Goal: Communication & Community: Answer question/provide support

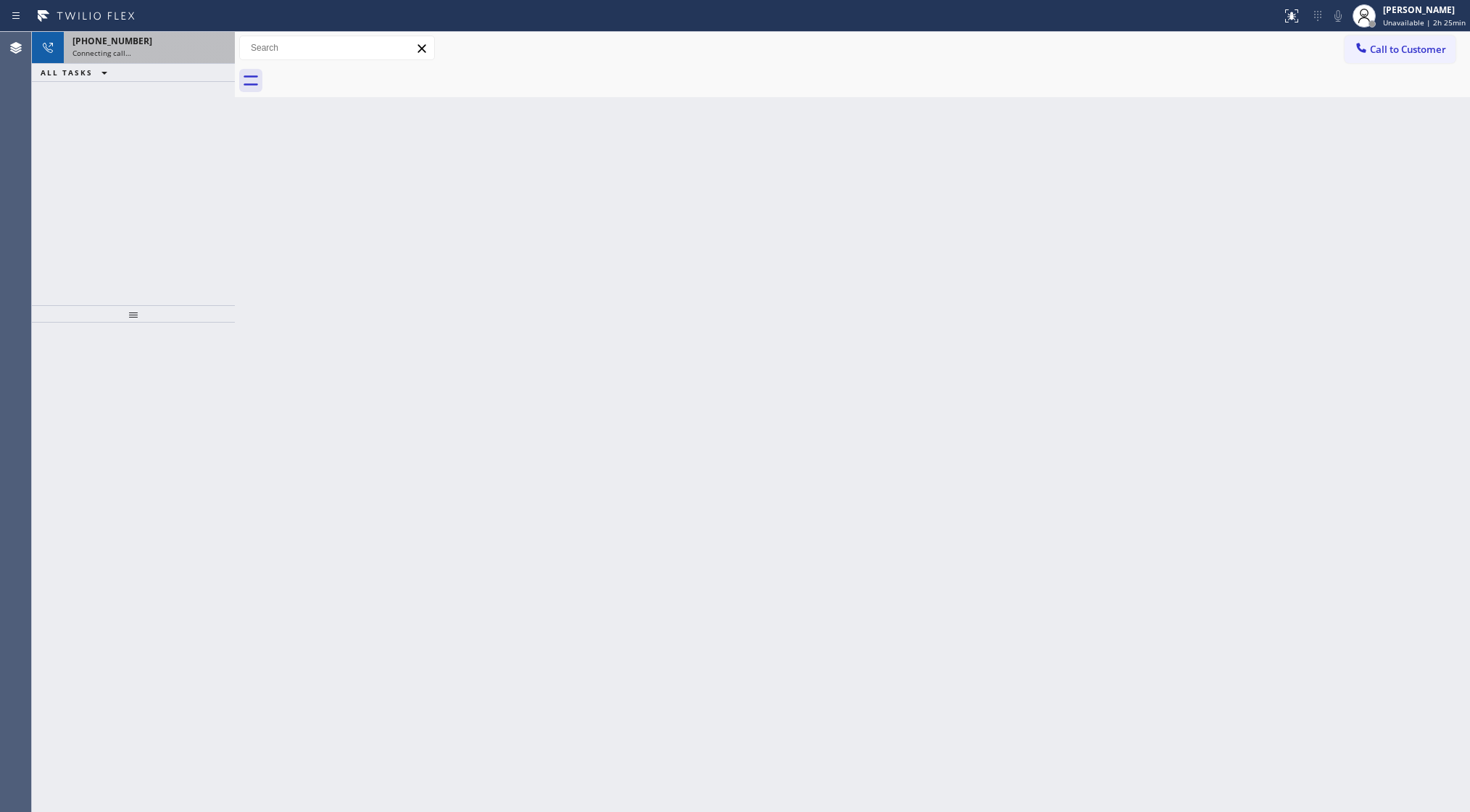
click at [190, 53] on div "Connecting call…" at bounding box center [149, 53] width 154 height 10
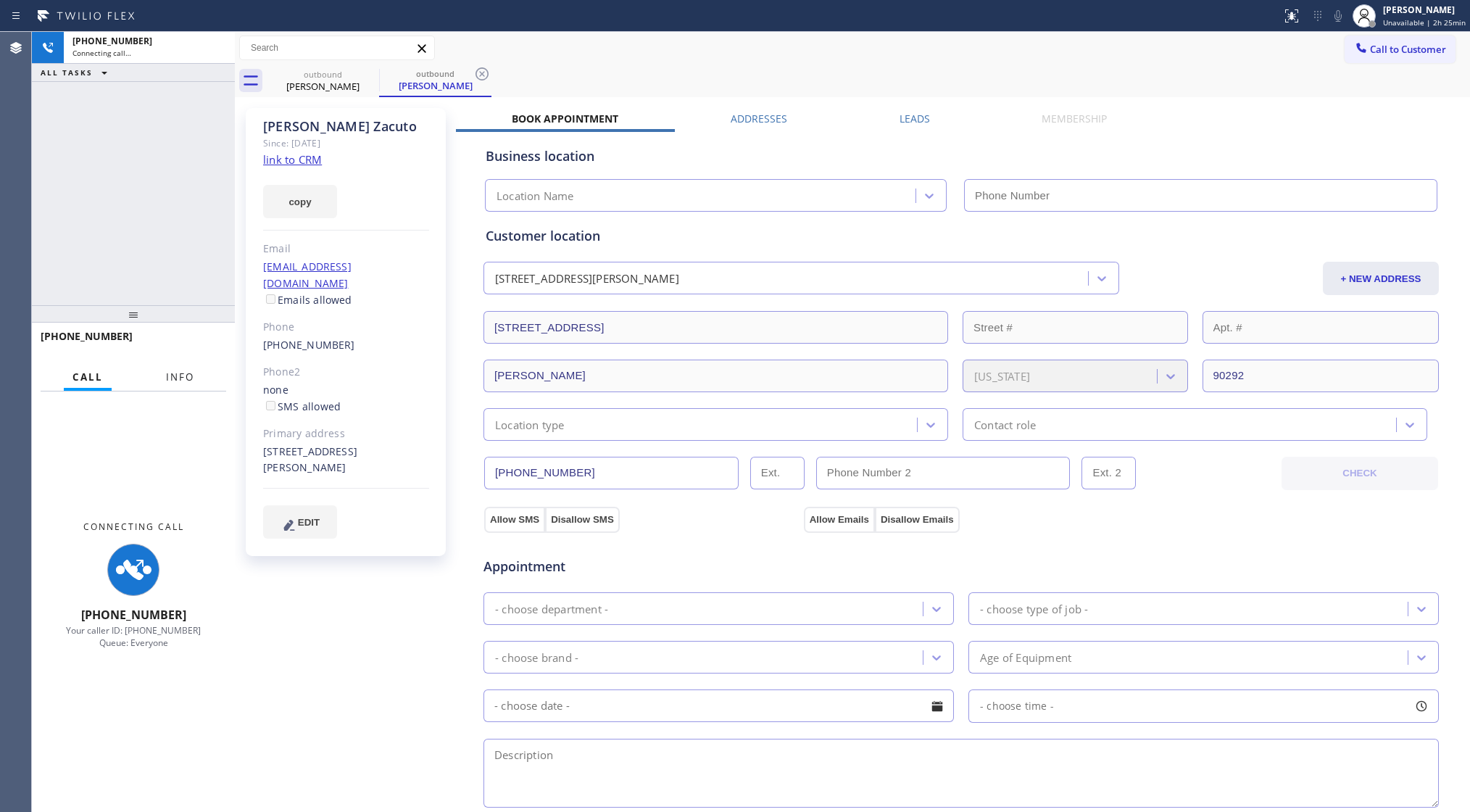
click at [177, 372] on span "Info" at bounding box center [180, 376] width 28 height 13
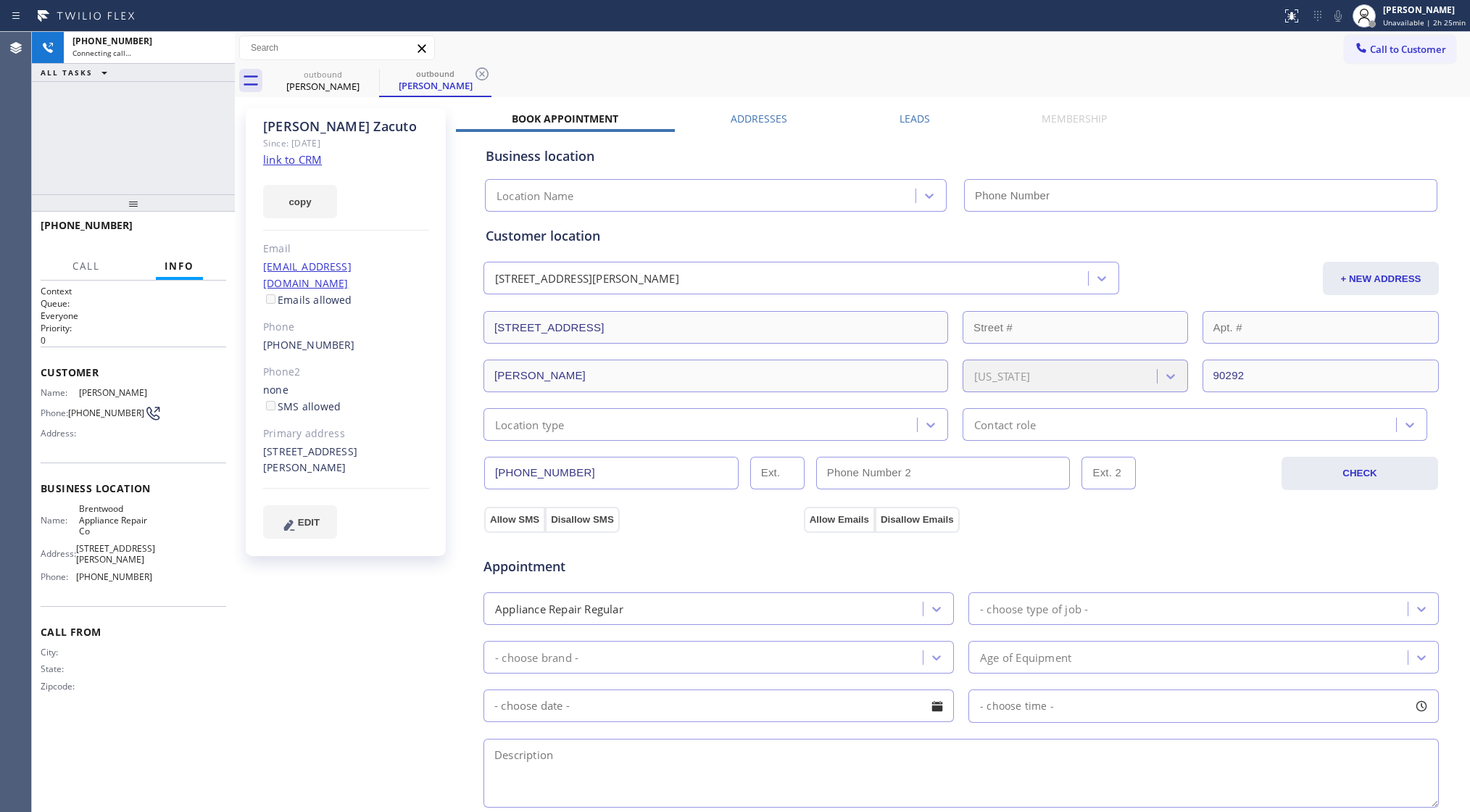
drag, startPoint x: 141, startPoint y: 245, endPoint x: 143, endPoint y: 198, distance: 47.0
click at [143, 198] on div at bounding box center [134, 203] width 203 height 17
type input "[PHONE_NUMBER]"
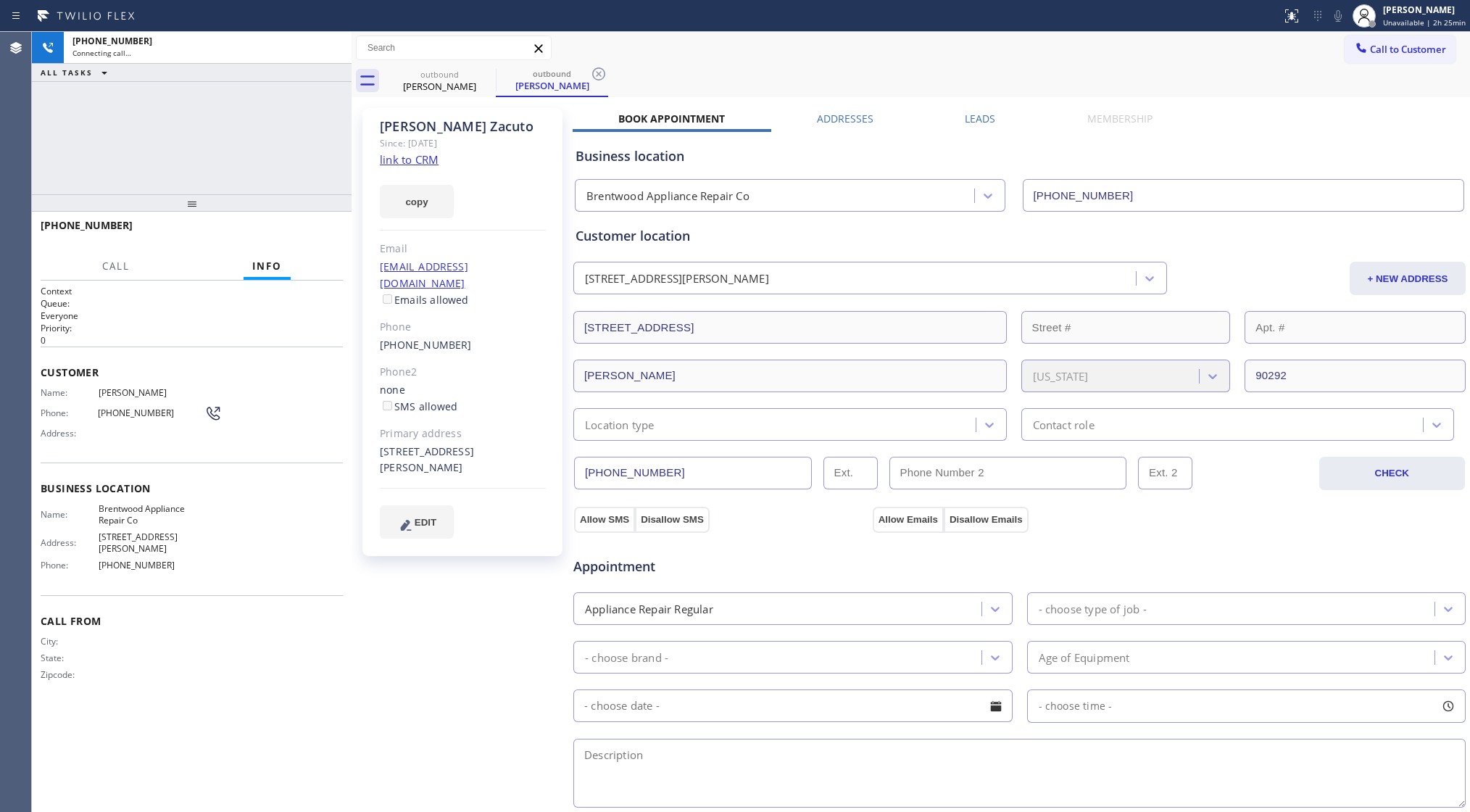
drag, startPoint x: 232, startPoint y: 129, endPoint x: 349, endPoint y: 130, distance: 117.0
click at [352, 130] on div at bounding box center [352, 422] width 0 height 780
click at [287, 129] on div "[PHONE_NUMBER] Connecting call… ALL TASKS ALL TASKS ACTIVE TASKS TASKS IN WRAP …" at bounding box center [192, 114] width 320 height 162
click at [1402, 24] on span "Unavailable | 2h 25min" at bounding box center [1425, 23] width 83 height 10
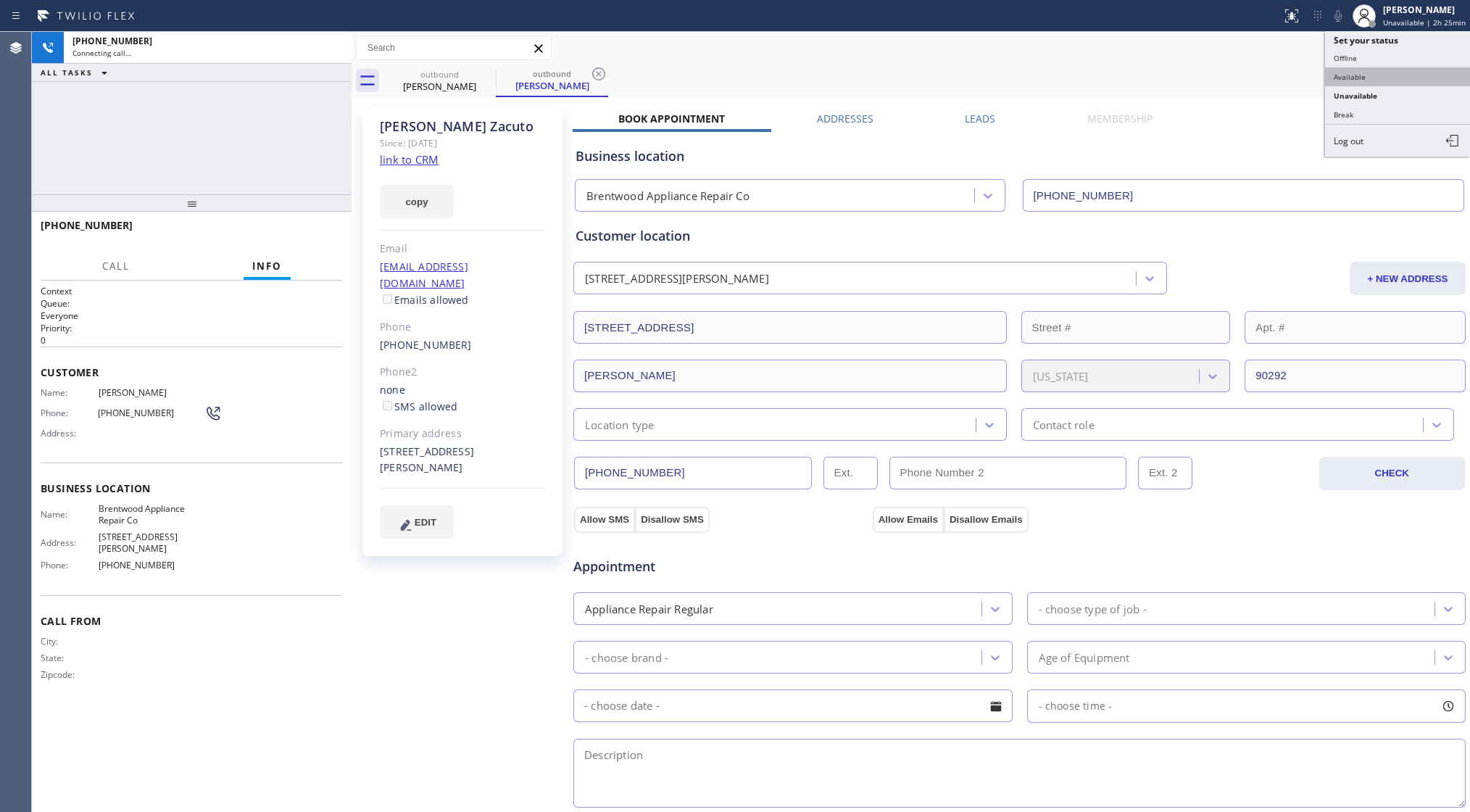
click at [1384, 71] on button "Available" at bounding box center [1398, 77] width 145 height 19
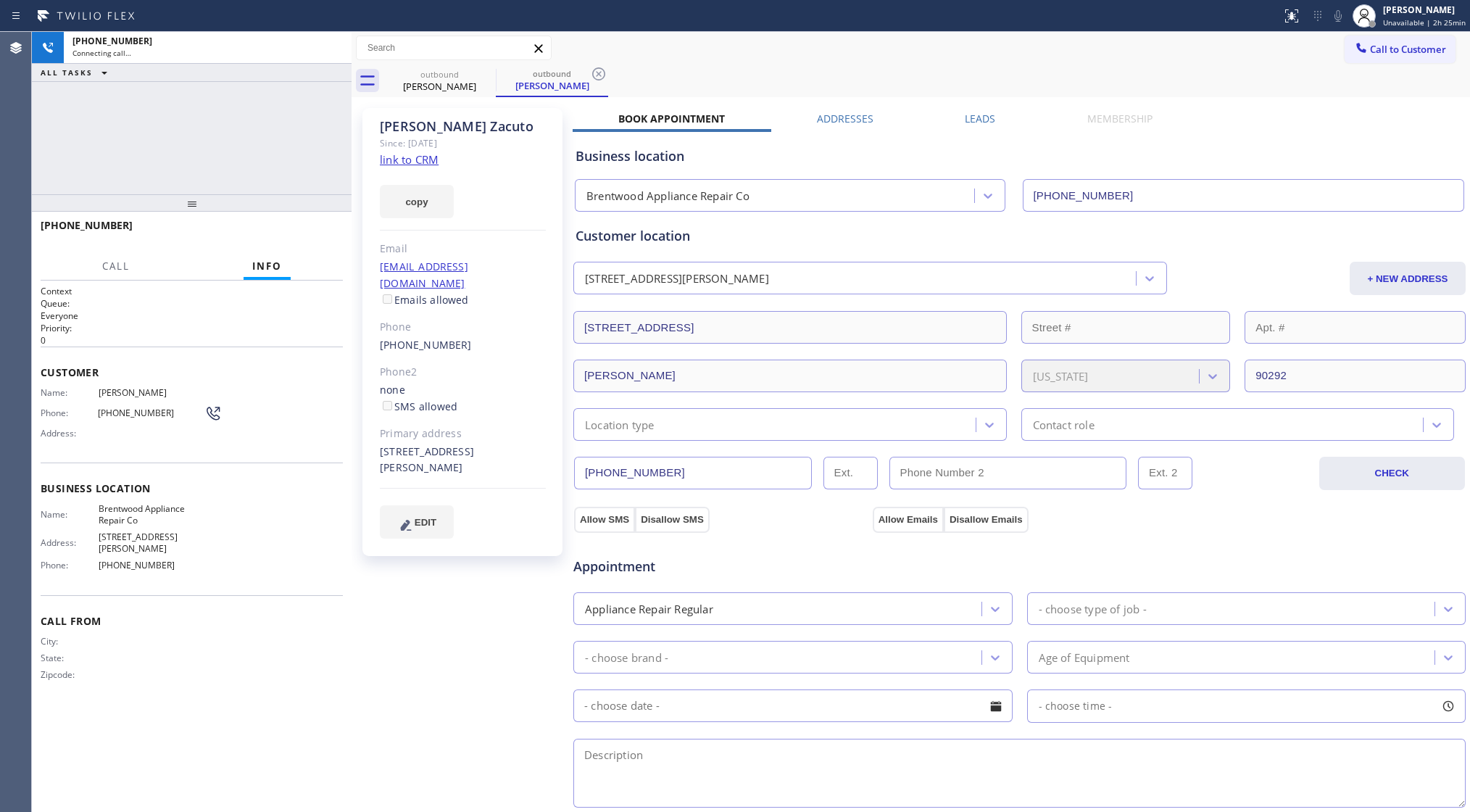
click at [1389, 32] on div "Call to Customer Outbound call Location Search location Your caller id phone nu…" at bounding box center [911, 48] width 1119 height 32
click at [1396, 22] on span "Available | 5s" at bounding box center [1418, 23] width 49 height 10
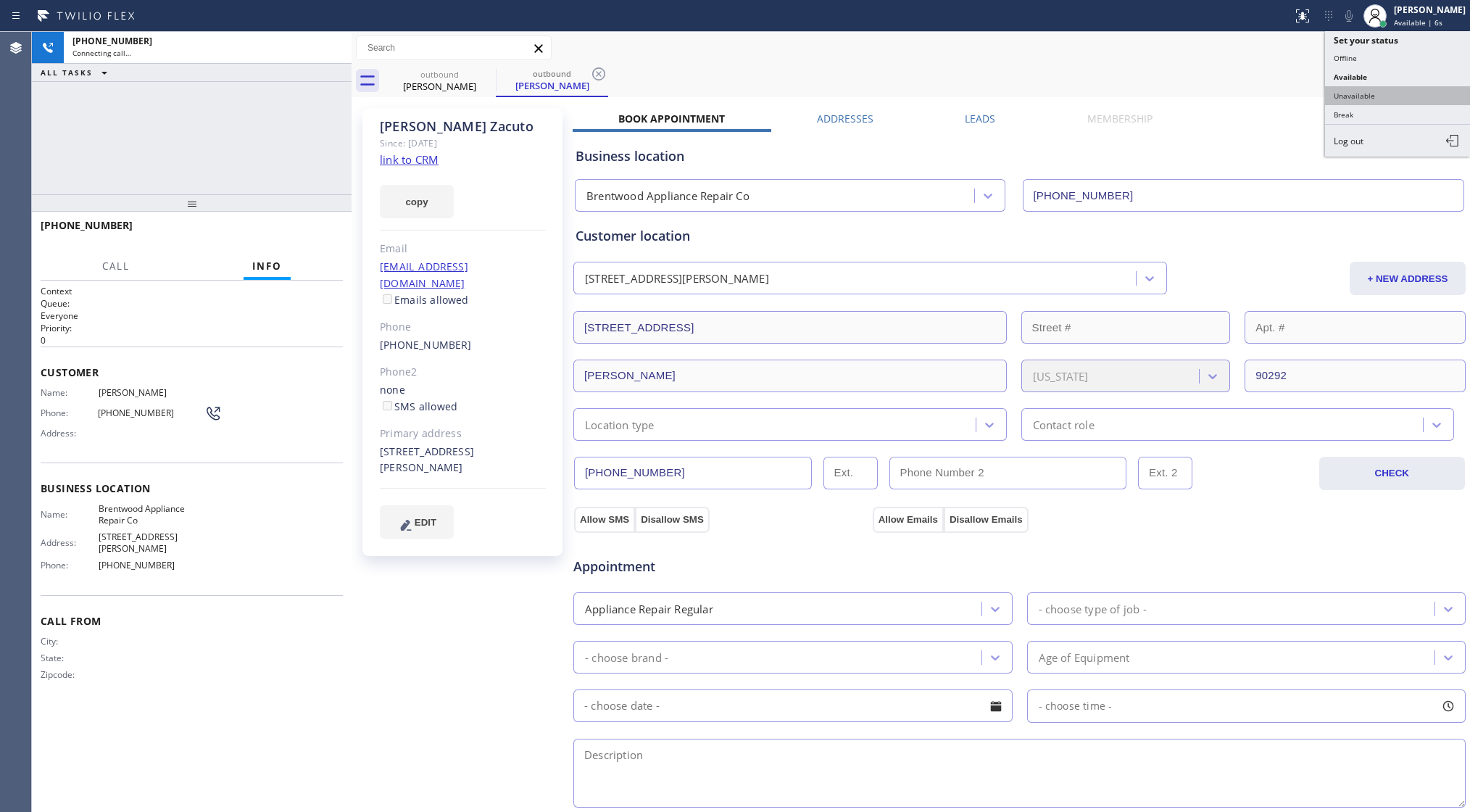
click at [1372, 88] on button "Unavailable" at bounding box center [1398, 96] width 145 height 19
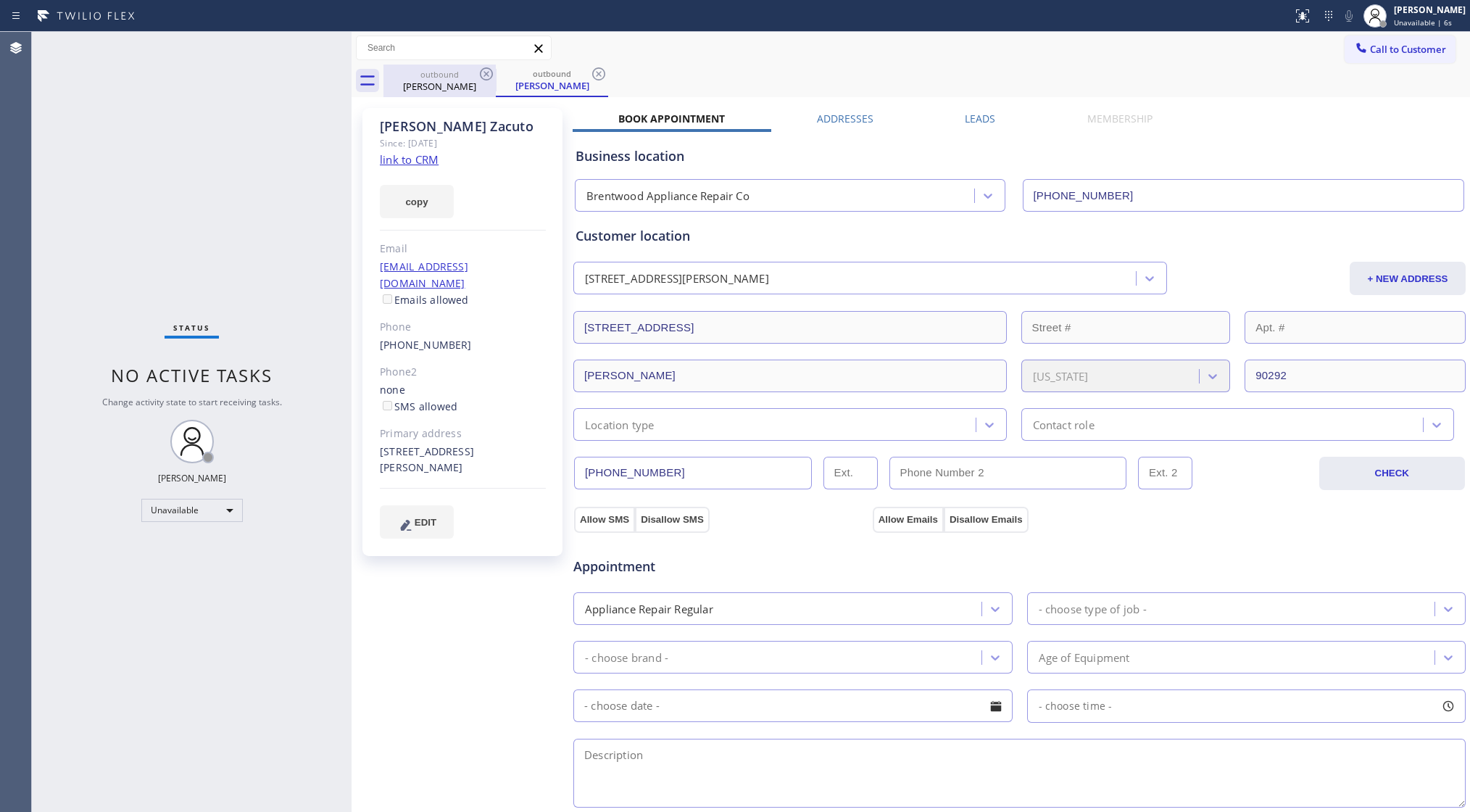
click at [438, 82] on div "[PERSON_NAME]" at bounding box center [439, 86] width 109 height 13
click at [479, 71] on icon at bounding box center [487, 74] width 17 height 17
click at [480, 71] on icon at bounding box center [487, 74] width 17 height 17
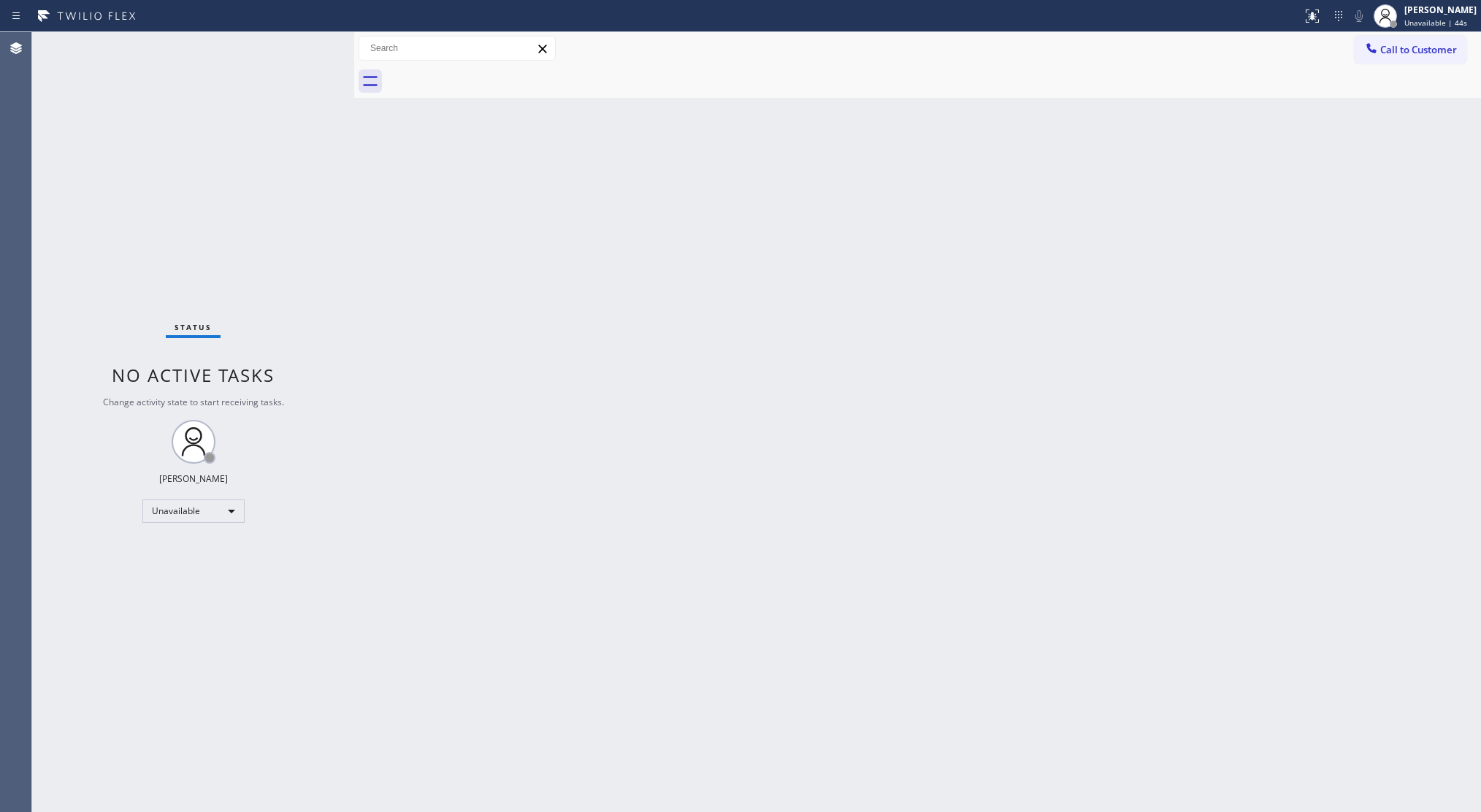
click at [1365, 45] on icon at bounding box center [1372, 48] width 15 height 15
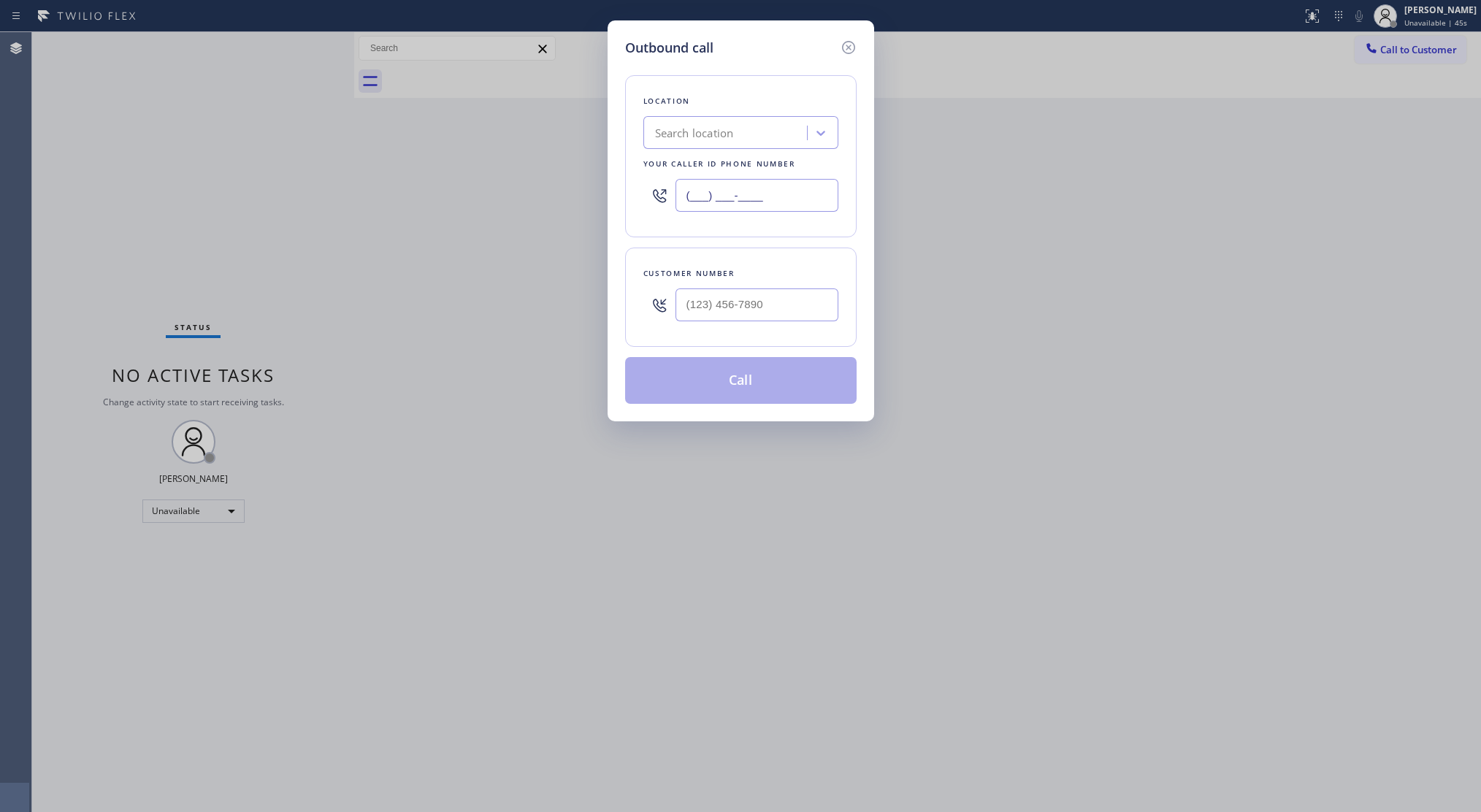
drag, startPoint x: 772, startPoint y: 191, endPoint x: 638, endPoint y: 191, distance: 134.0
click at [638, 191] on div "Location Search location Your caller id phone number (___) ___-____" at bounding box center [741, 156] width 231 height 162
paste input "805) 222-7315"
type input "[PHONE_NUMBER]"
click at [764, 308] on input "(___) ___-____" at bounding box center [757, 304] width 163 height 33
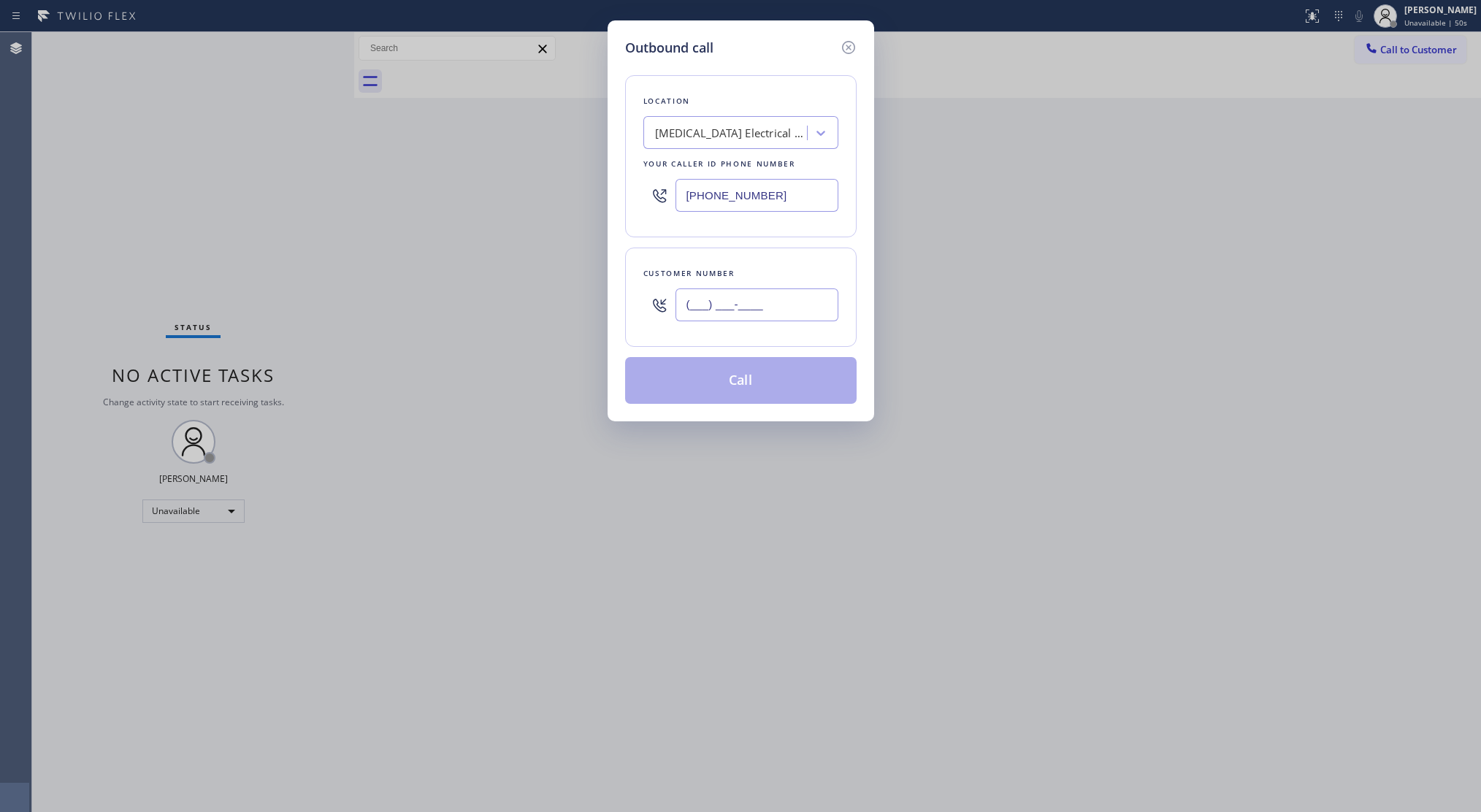
paste input "706) 818-0017"
type input "[PHONE_NUMBER]"
click at [723, 367] on button "Call" at bounding box center [741, 380] width 231 height 47
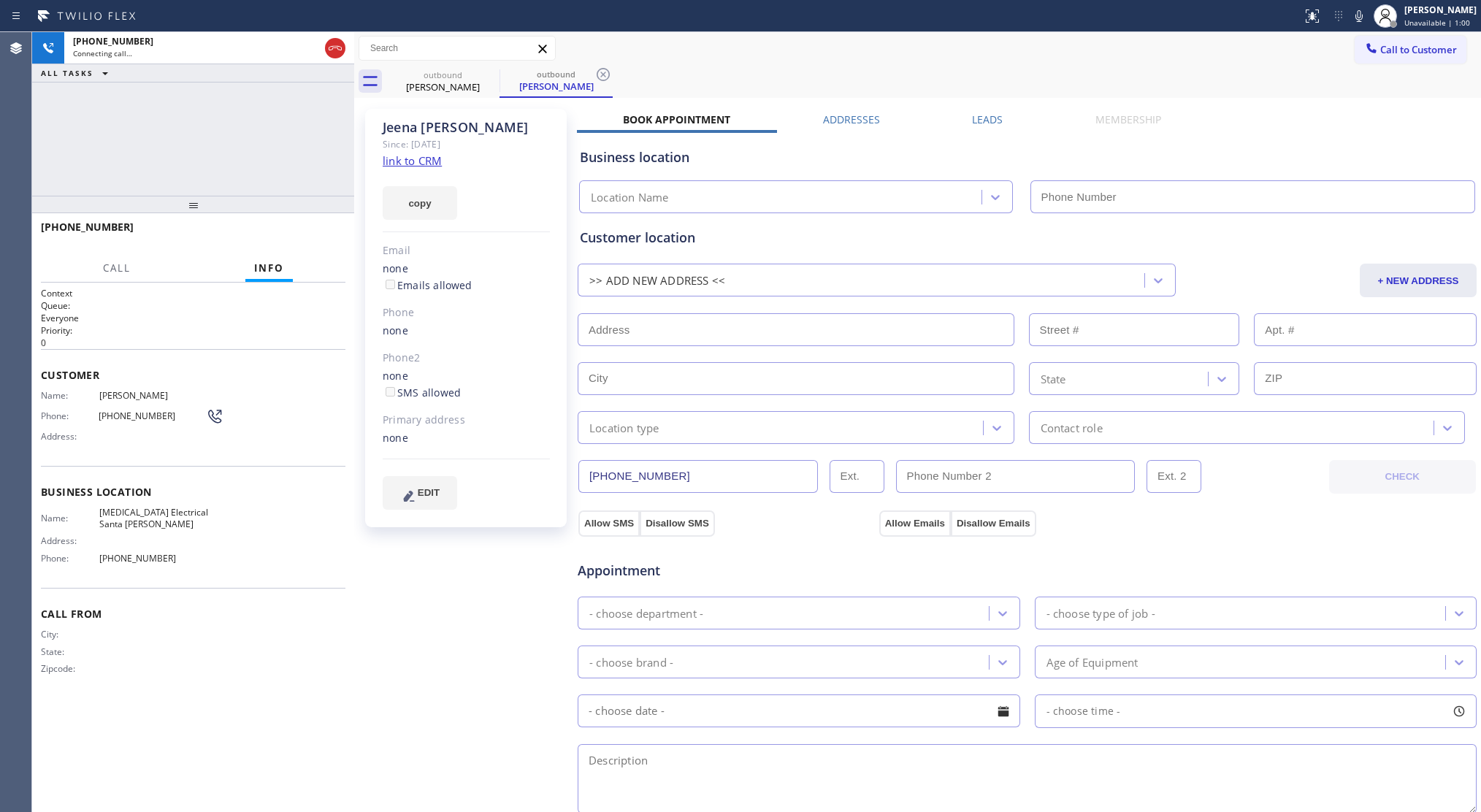
type input "[PHONE_NUMBER]"
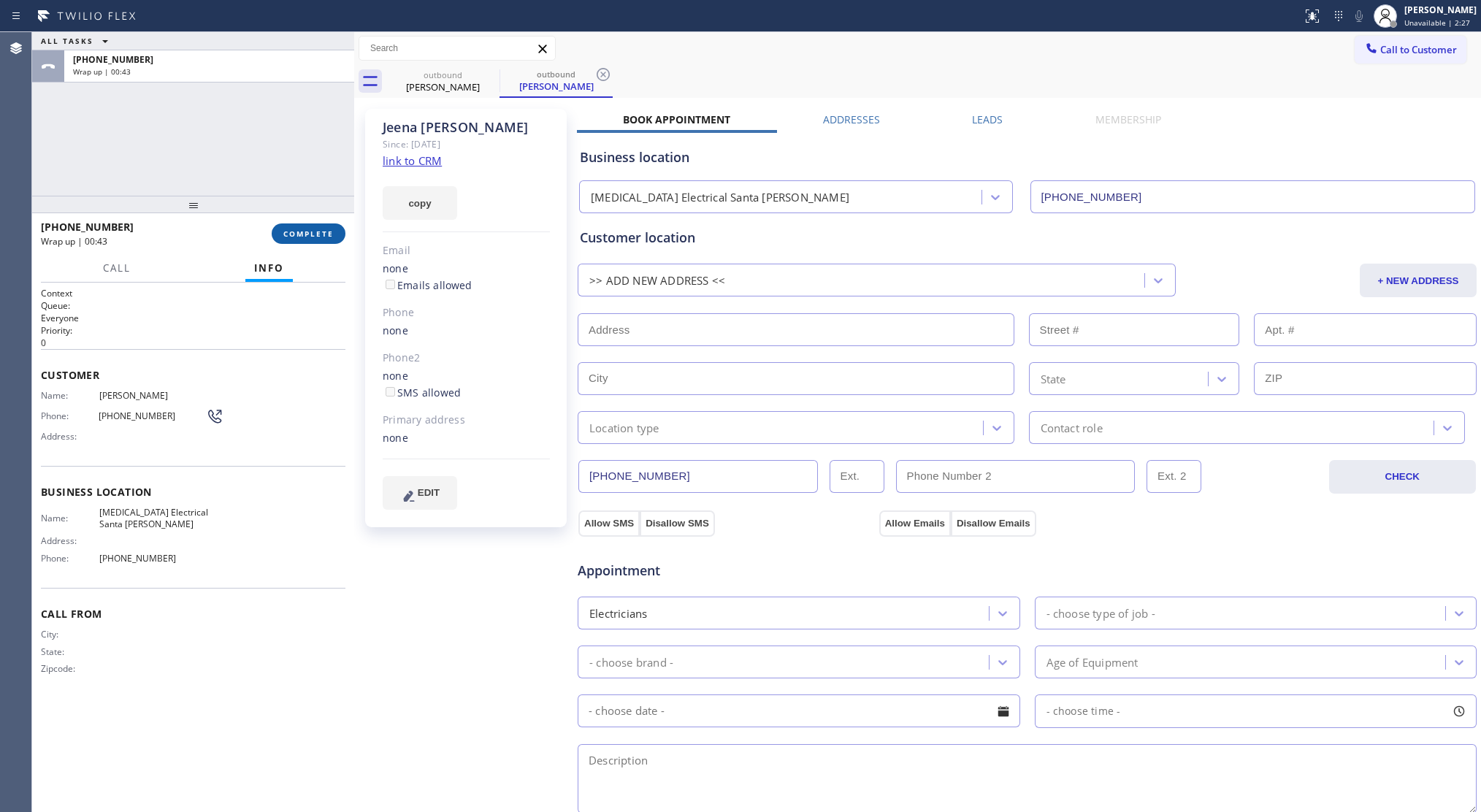
click at [305, 235] on span "COMPLETE" at bounding box center [308, 234] width 50 height 11
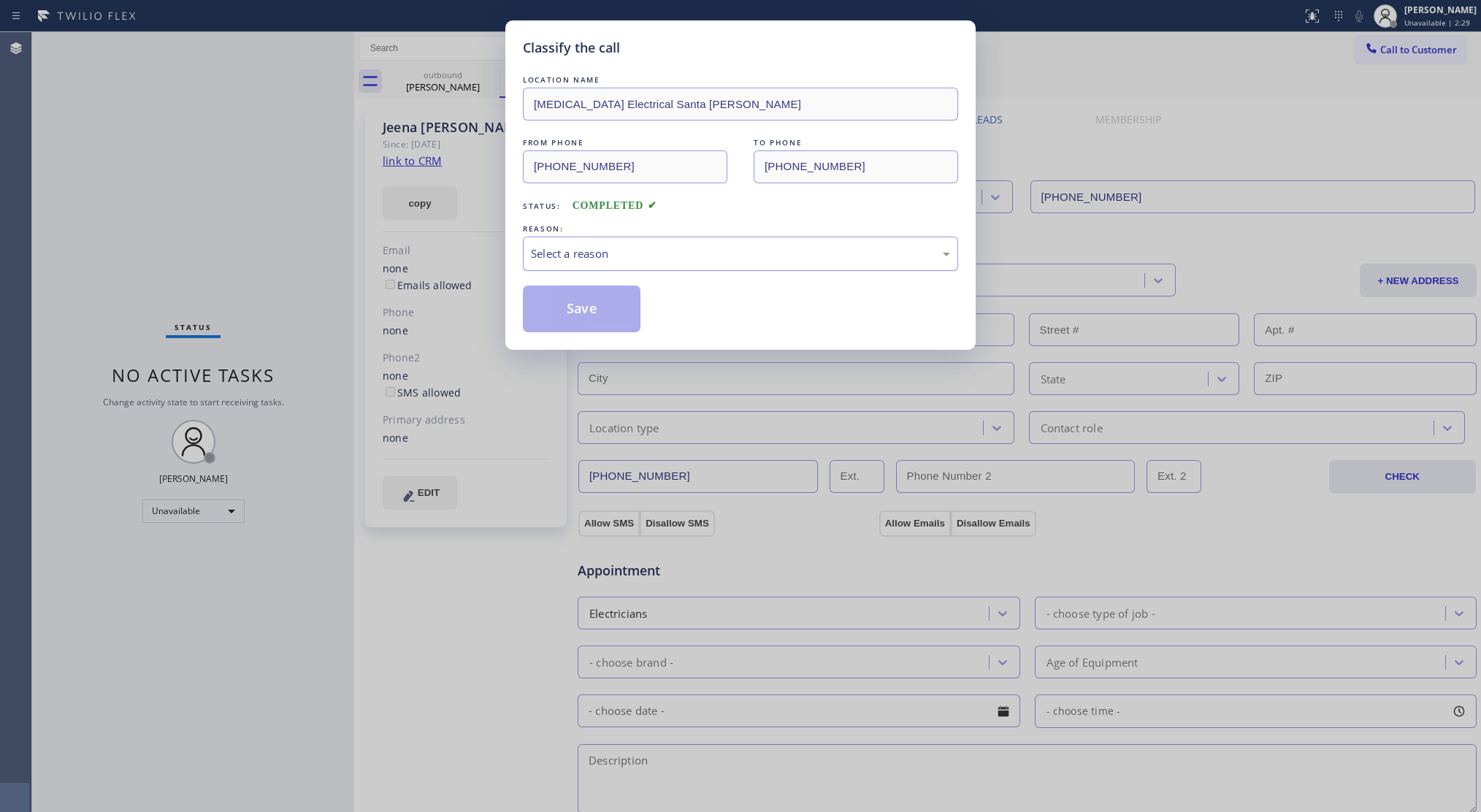
click at [651, 248] on div "Select a reason" at bounding box center [740, 253] width 419 height 17
click at [544, 304] on button "Save" at bounding box center [582, 309] width 118 height 47
drag, startPoint x: 544, startPoint y: 304, endPoint x: 717, endPoint y: 259, distance: 178.8
click at [547, 303] on button "Save" at bounding box center [582, 309] width 118 height 47
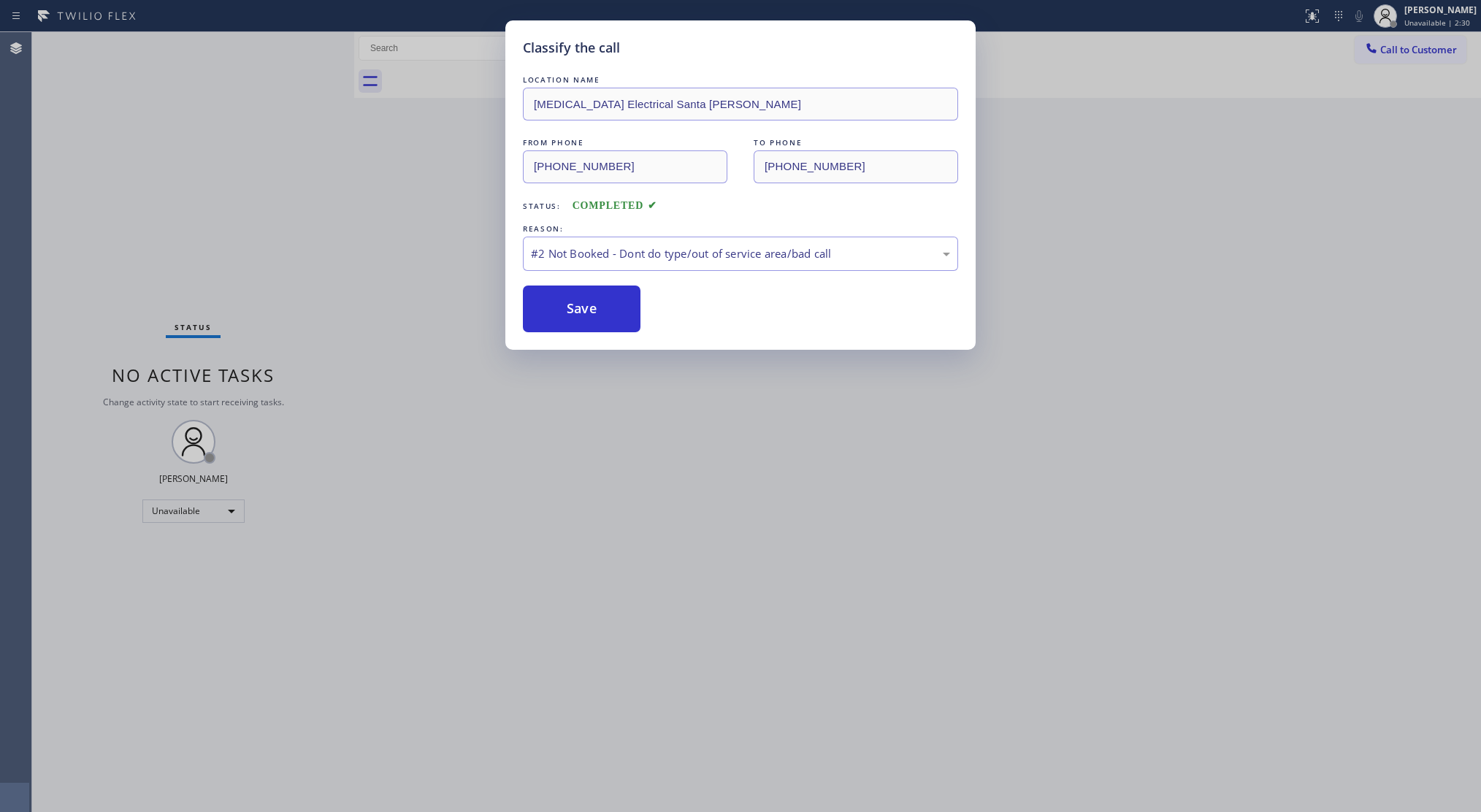
drag, startPoint x: 1135, startPoint y: 91, endPoint x: 1169, endPoint y: 84, distance: 34.7
click at [1142, 91] on div "Classify the call LOCATION NAME [MEDICAL_DATA] Electrical Santa [PERSON_NAME] F…" at bounding box center [740, 406] width 1481 height 812
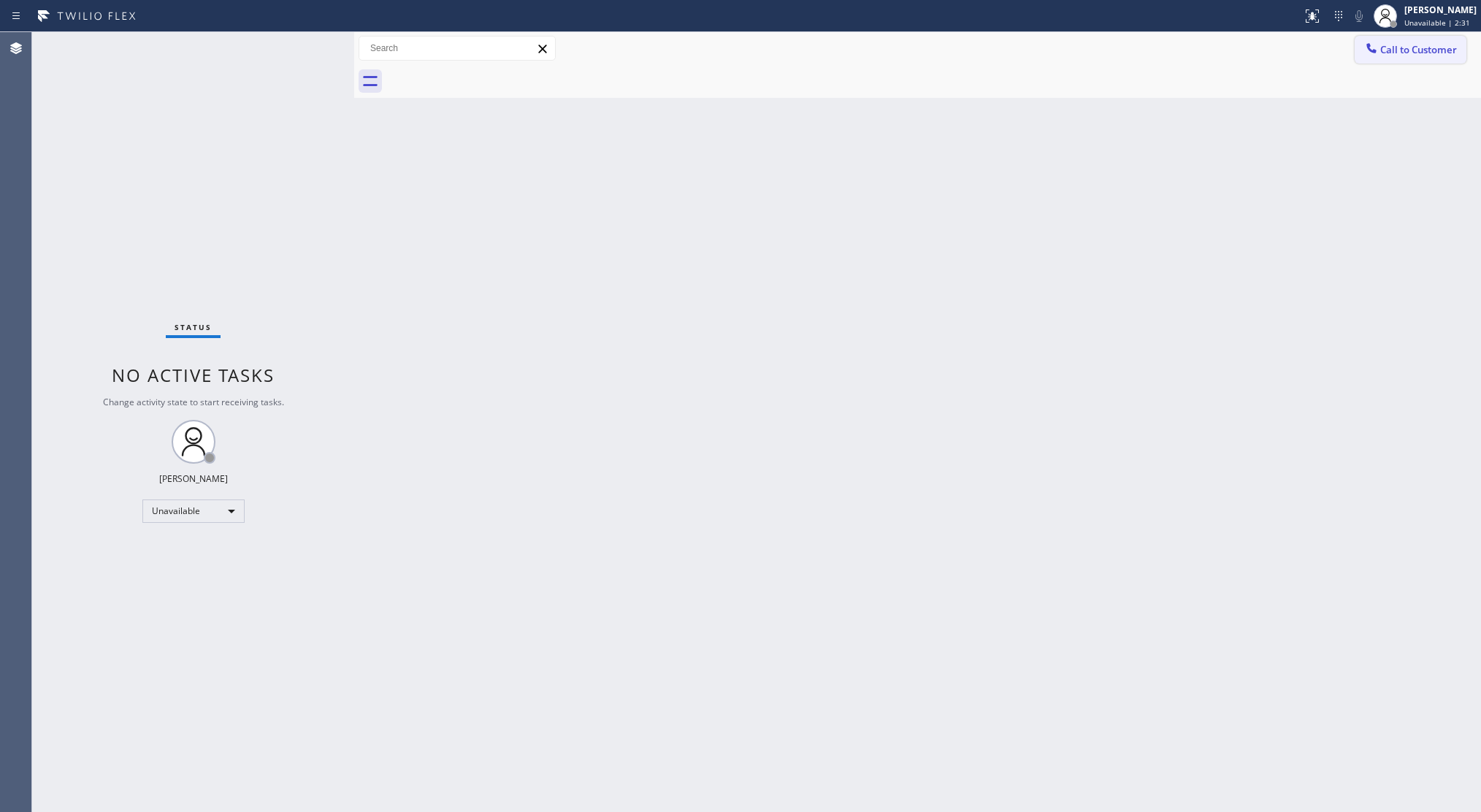
click at [1382, 48] on span "Call to Customer" at bounding box center [1419, 49] width 77 height 13
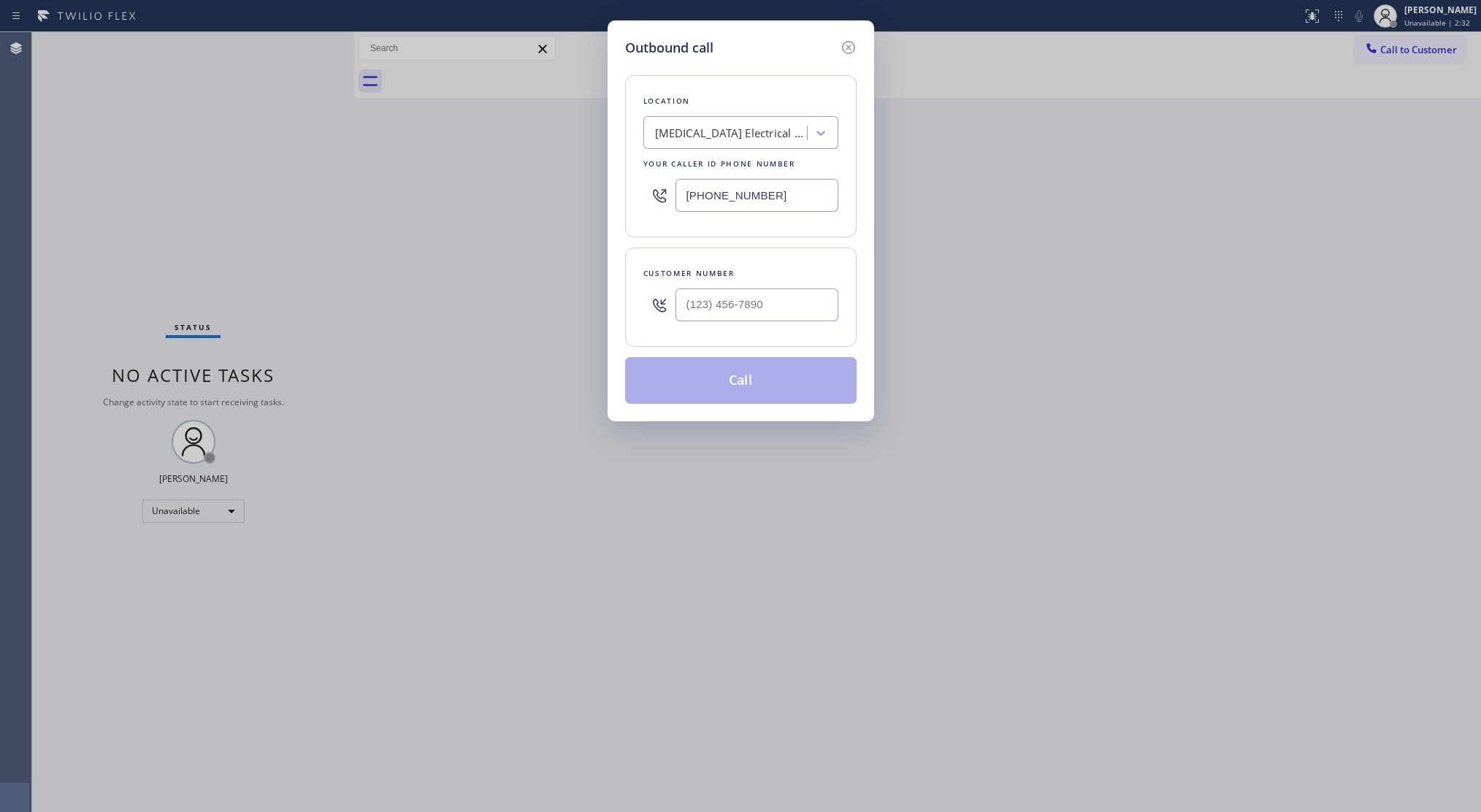
drag, startPoint x: 788, startPoint y: 200, endPoint x: 634, endPoint y: 184, distance: 154.8
click at [627, 187] on div "Location [MEDICAL_DATA] Electrical [GEOGRAPHIC_DATA][PERSON_NAME] Your caller i…" at bounding box center [741, 156] width 231 height 162
paste input "18) 740-3713"
type input "[PHONE_NUMBER]"
click at [818, 286] on div at bounding box center [757, 305] width 163 height 48
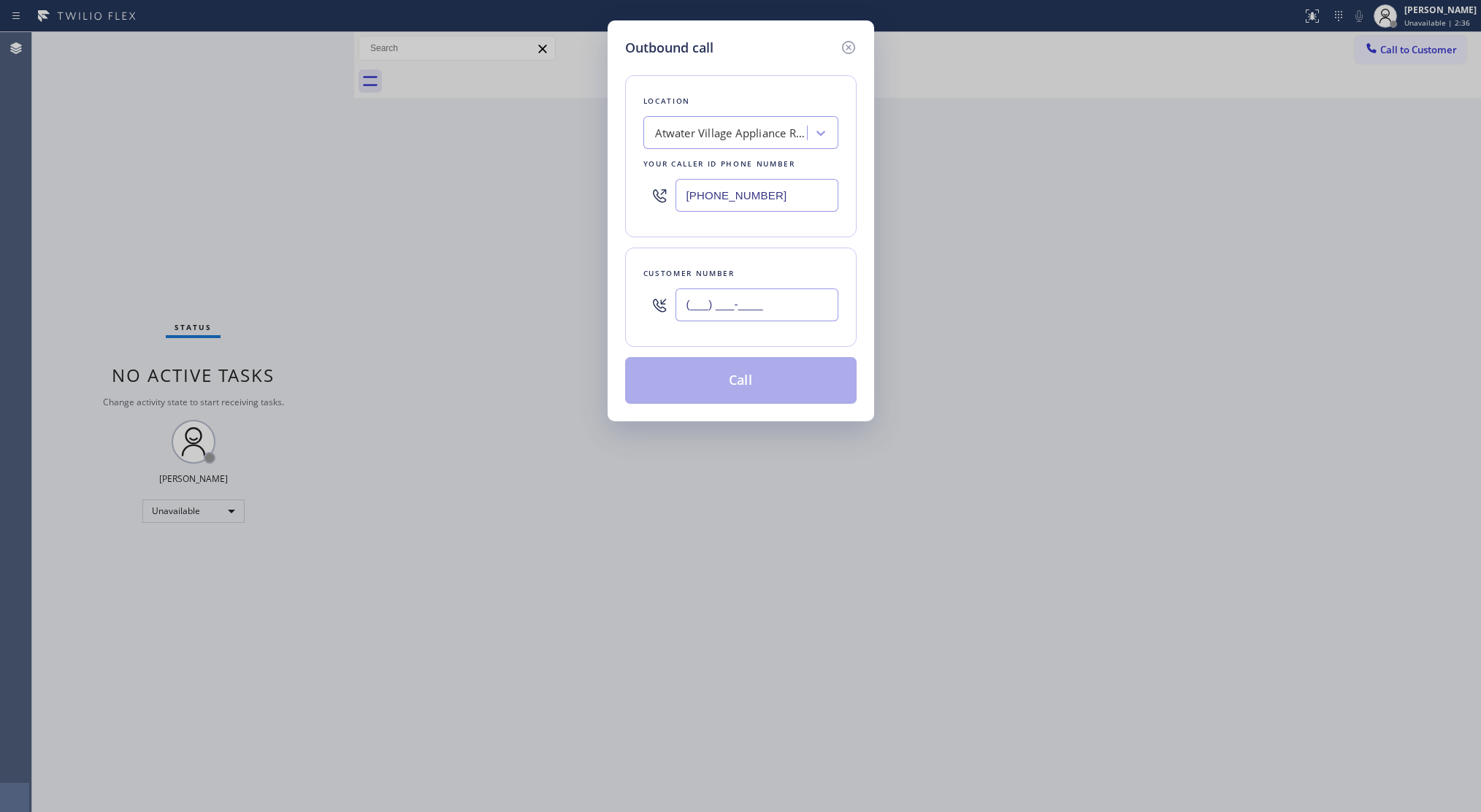
paste input "213) 840-5343"
click at [795, 318] on input "[PHONE_NUMBER]" at bounding box center [757, 304] width 163 height 33
type input "[PHONE_NUMBER]"
click at [758, 380] on button "Call" at bounding box center [741, 380] width 231 height 47
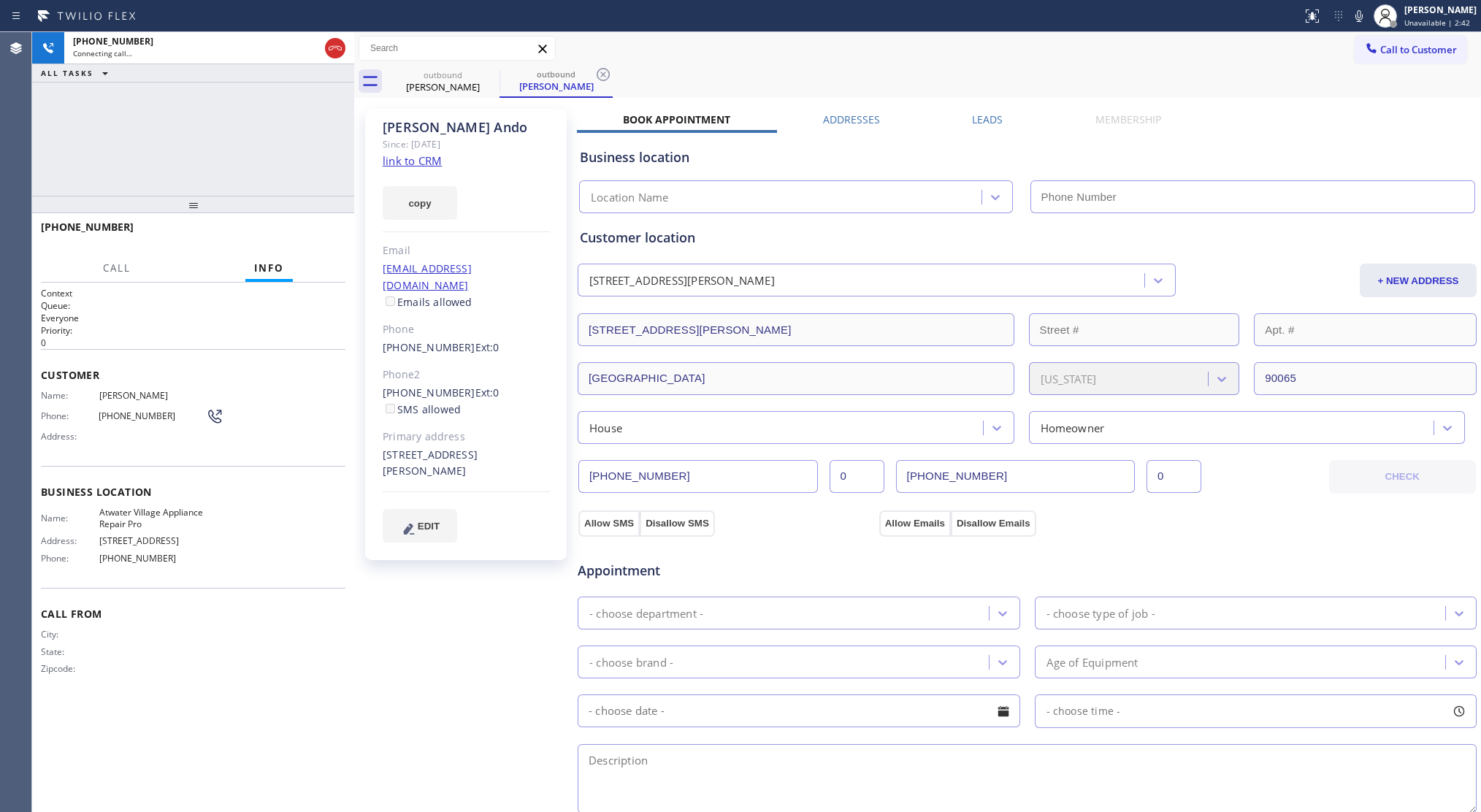
type input "[PHONE_NUMBER]"
click at [325, 226] on button "HANG UP" at bounding box center [311, 233] width 68 height 20
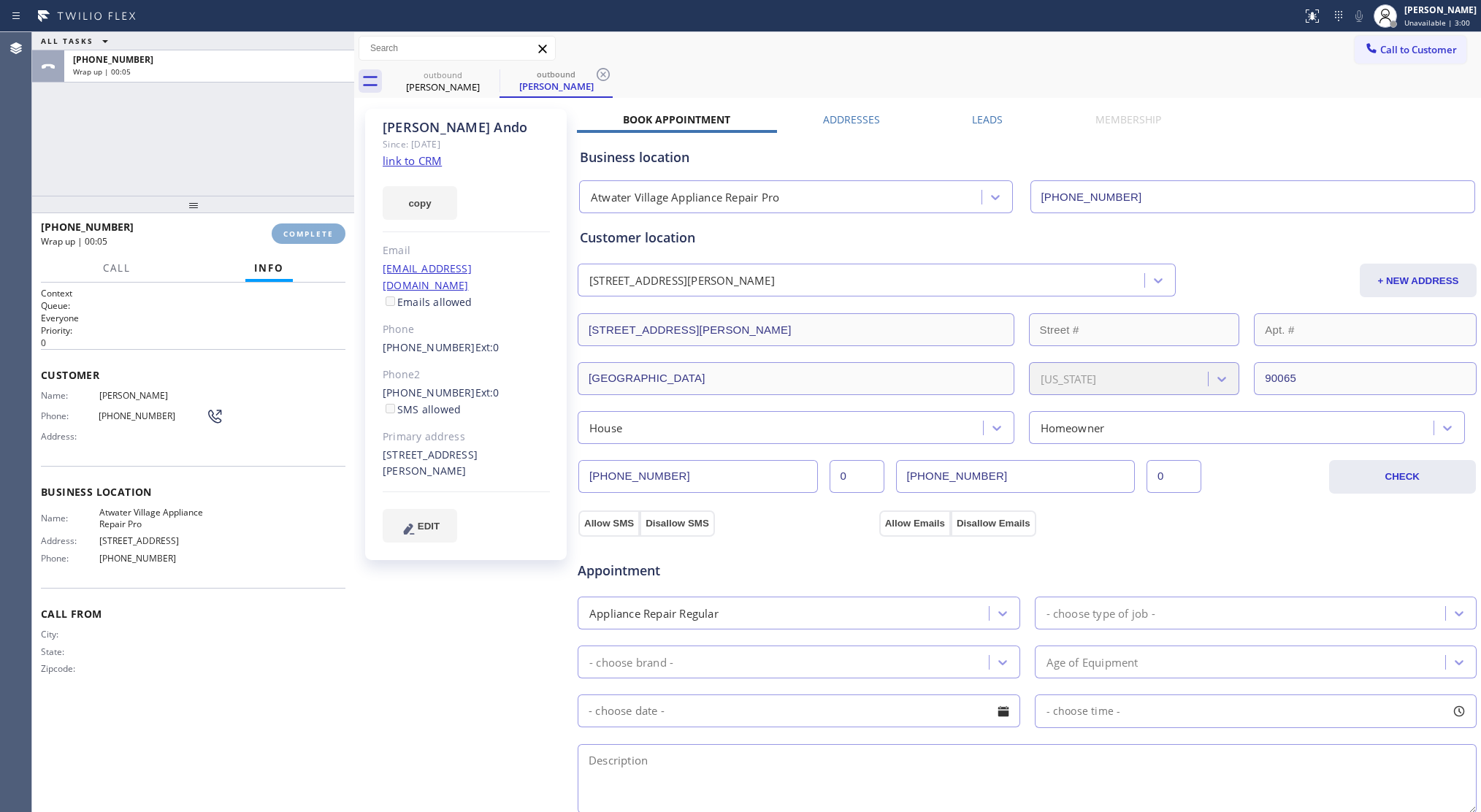
click at [328, 226] on button "COMPLETE" at bounding box center [309, 233] width 74 height 20
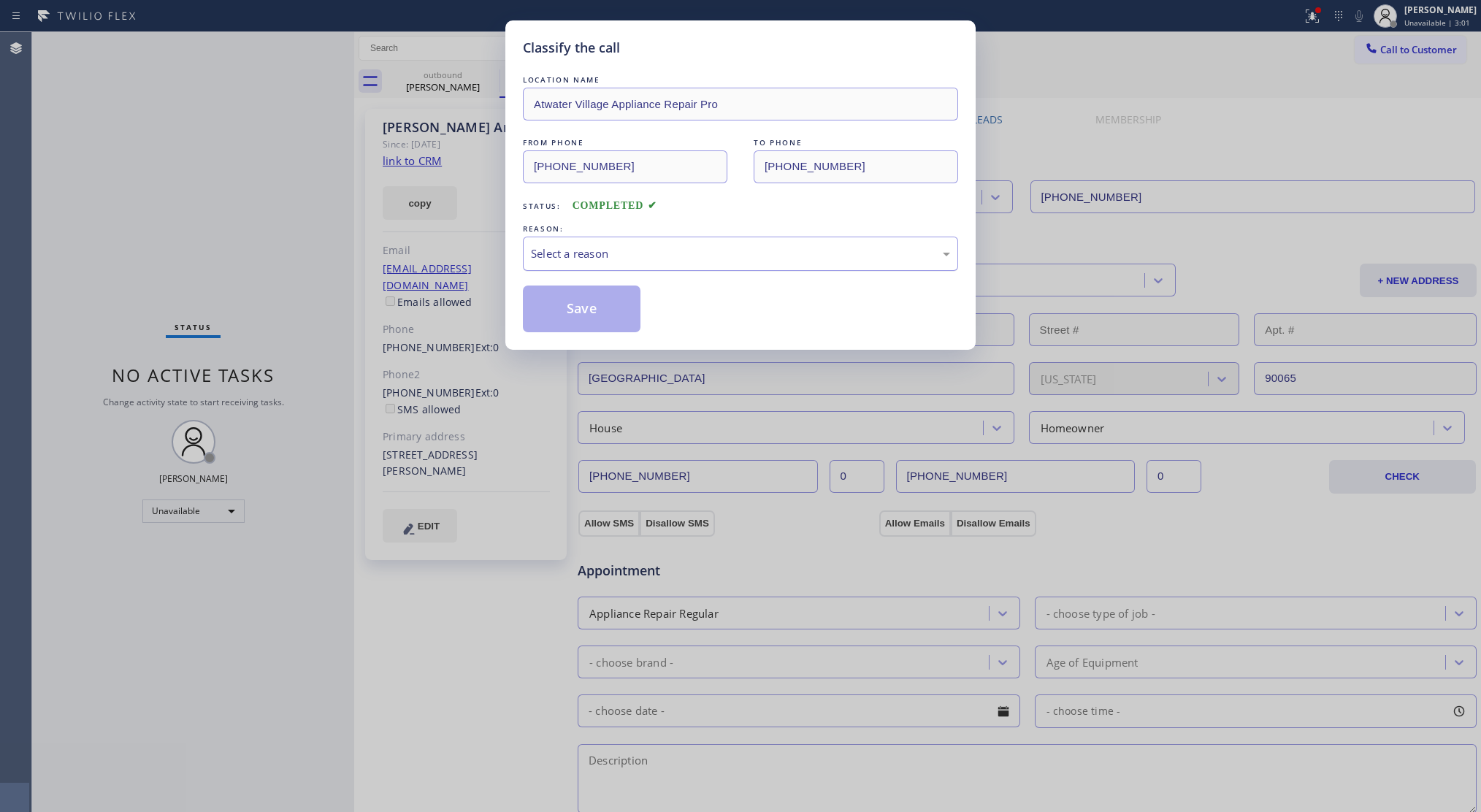
click at [658, 266] on div "Select a reason" at bounding box center [740, 253] width 436 height 34
click at [579, 311] on button "Save" at bounding box center [582, 309] width 118 height 47
click at [582, 311] on button "Save" at bounding box center [582, 309] width 118 height 47
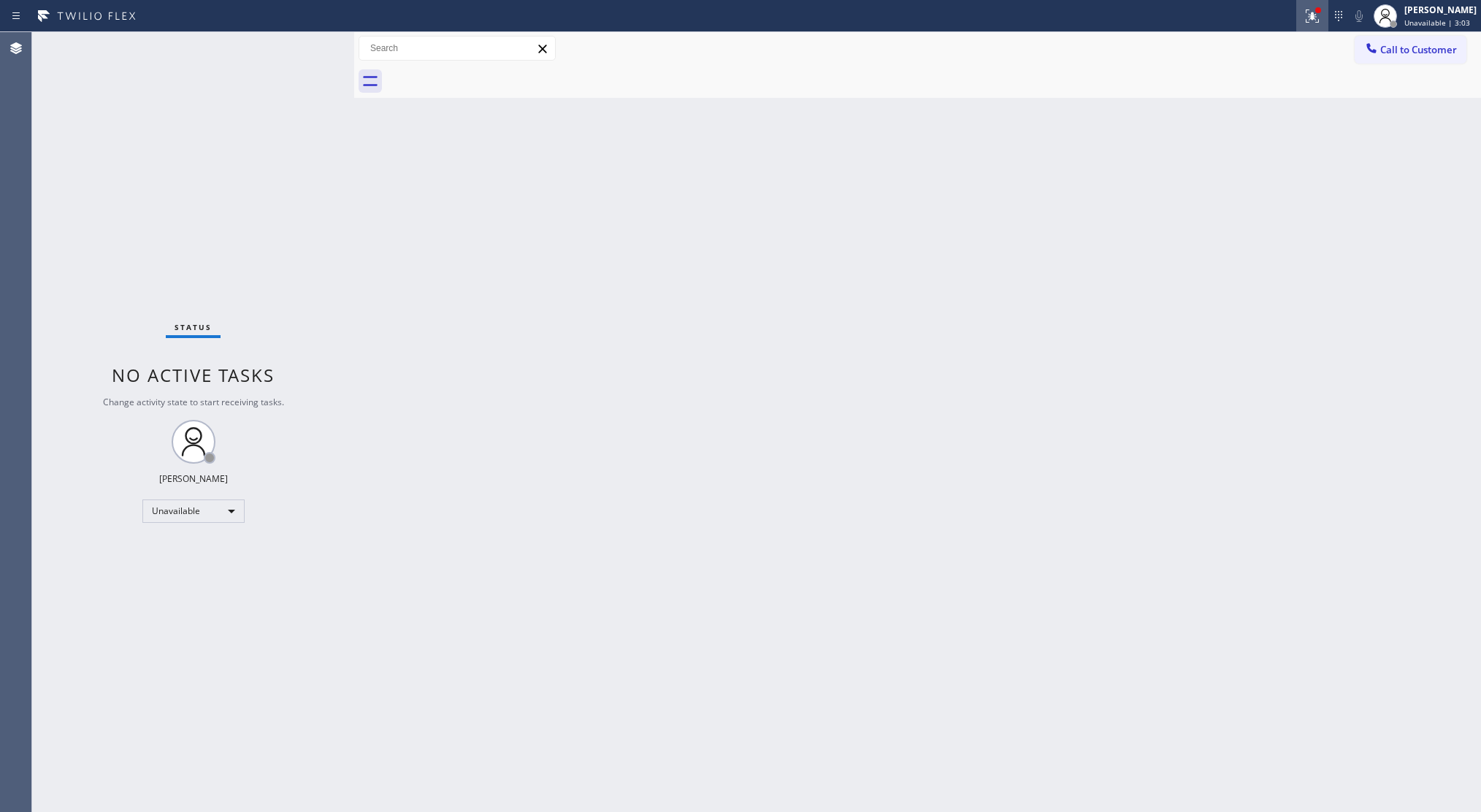
click at [1319, 13] on div at bounding box center [1312, 16] width 33 height 33
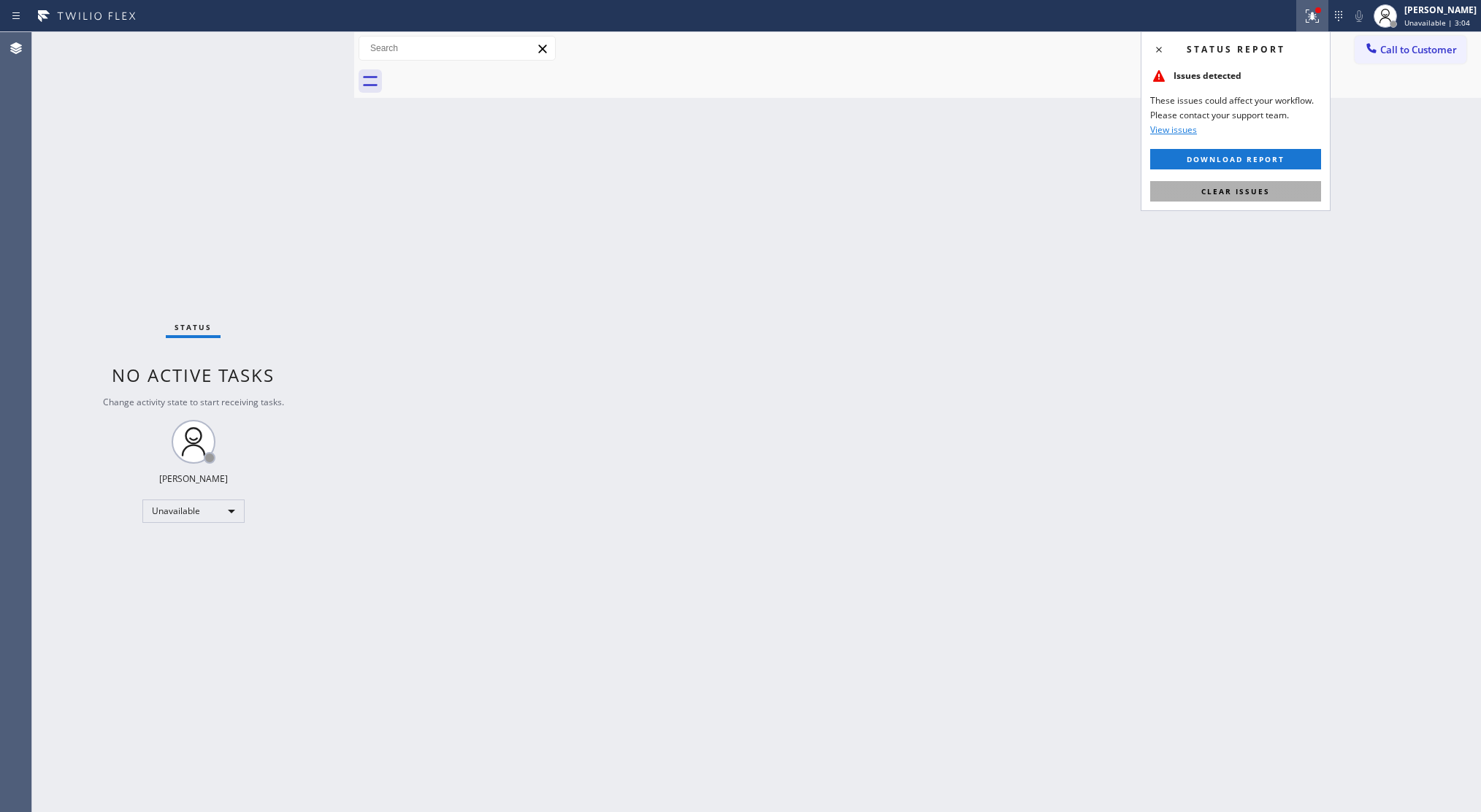
click at [1235, 191] on span "Clear issues" at bounding box center [1235, 192] width 69 height 11
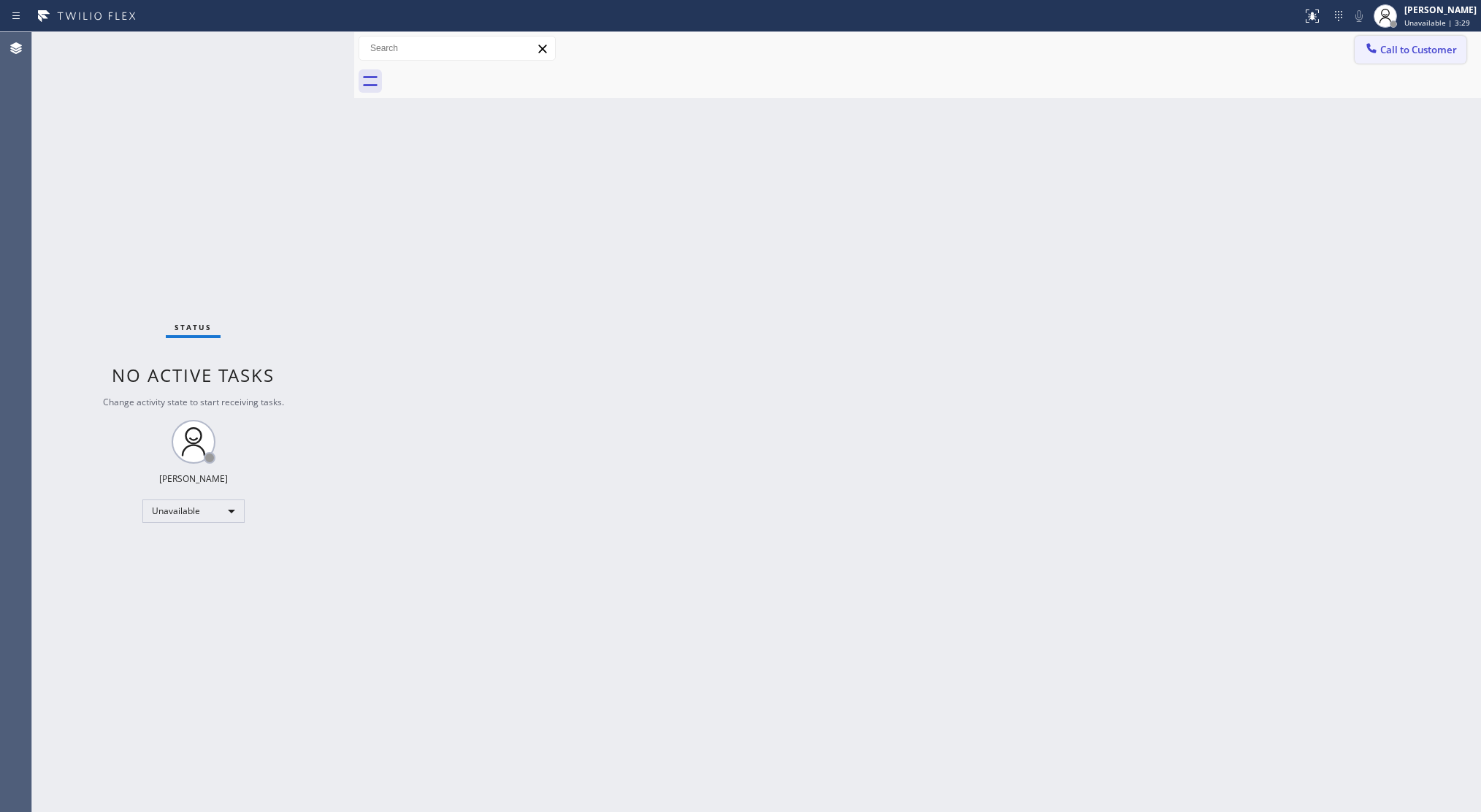
drag, startPoint x: 1386, startPoint y: 50, endPoint x: 979, endPoint y: 158, distance: 421.1
click at [1385, 51] on span "Call to Customer" at bounding box center [1419, 49] width 77 height 13
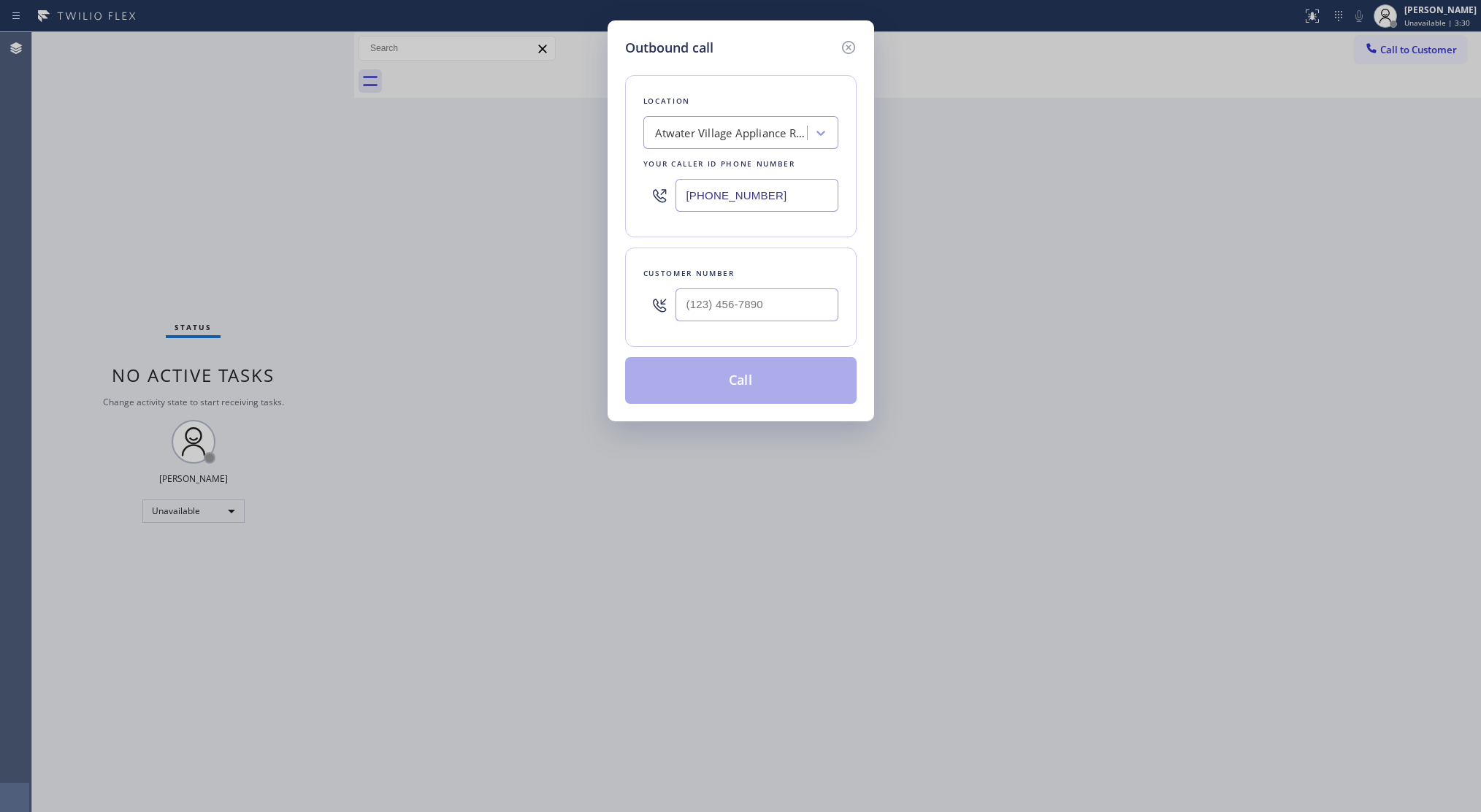
drag, startPoint x: 768, startPoint y: 191, endPoint x: 638, endPoint y: 187, distance: 130.1
click at [638, 187] on div "Location [GEOGRAPHIC_DATA] Appliance Repair Pro Your caller id phone number [PH…" at bounding box center [741, 156] width 231 height 162
paste input "206) 569-4206"
type input "[PHONE_NUMBER]"
click at [754, 294] on input "(___) ___-____" at bounding box center [757, 304] width 163 height 33
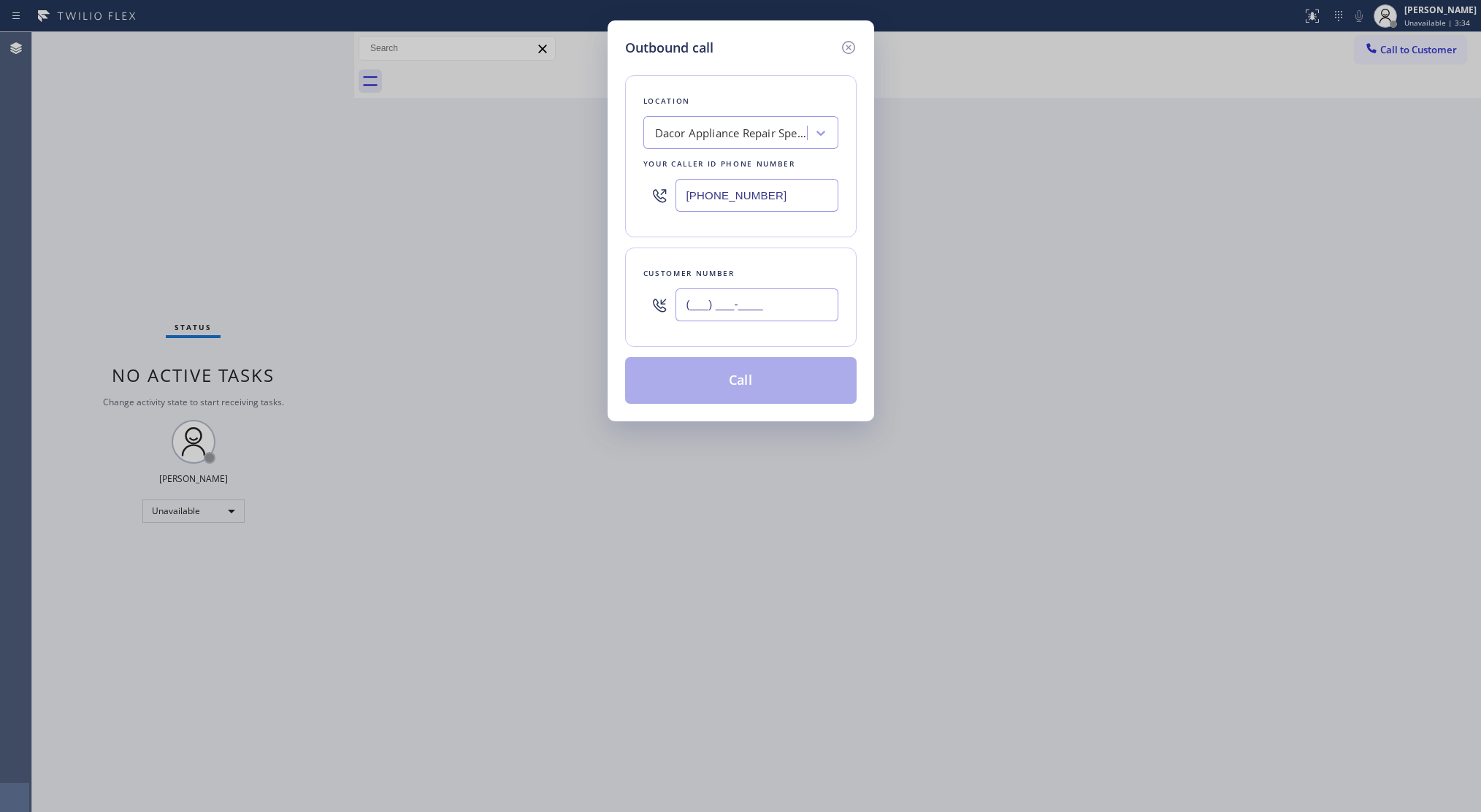
paste input "206) 604-5137"
type input "[PHONE_NUMBER]"
click at [744, 381] on button "Call" at bounding box center [741, 380] width 231 height 47
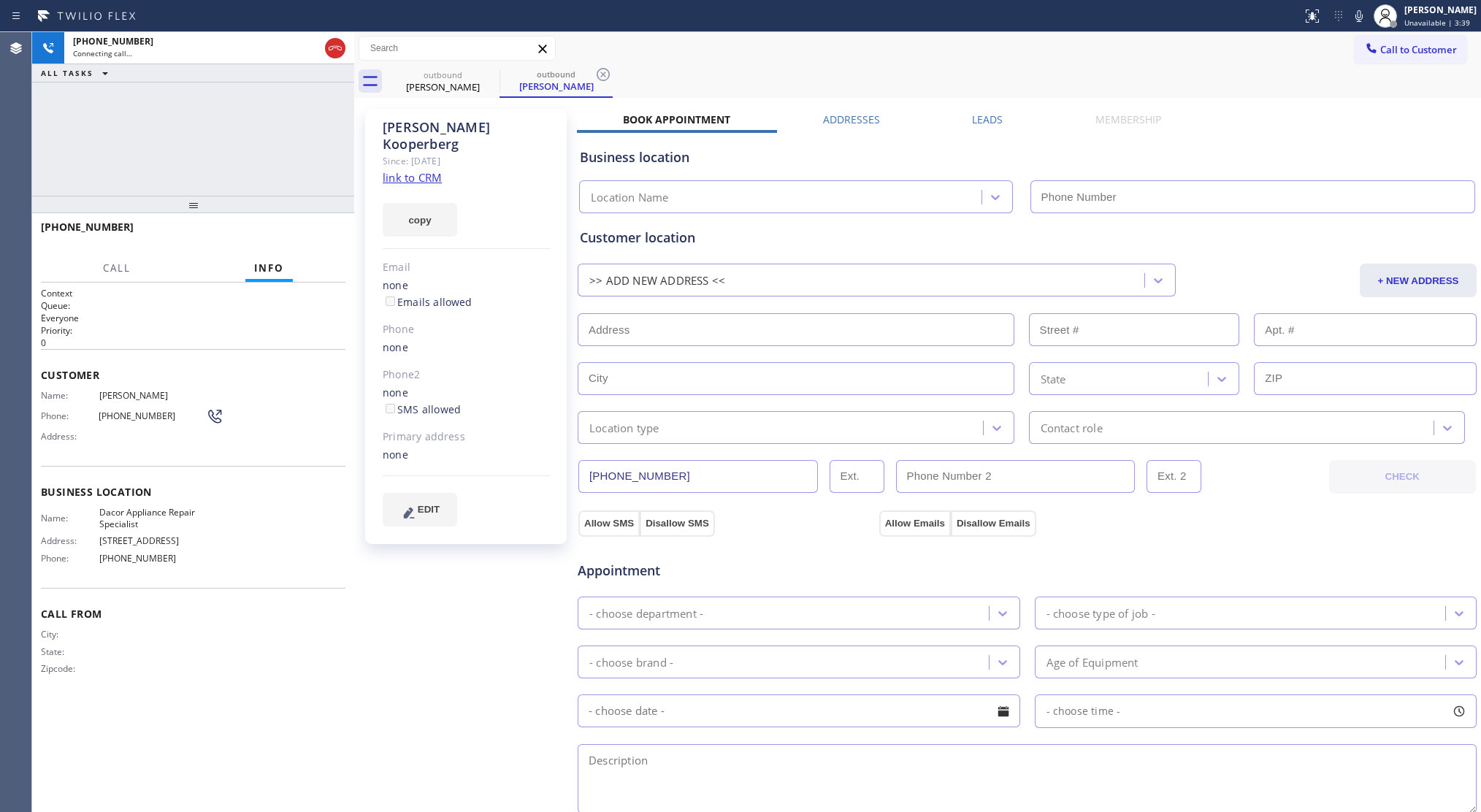
type input "[PHONE_NUMBER]"
drag, startPoint x: 608, startPoint y: 70, endPoint x: 626, endPoint y: 59, distance: 21.1
click at [608, 70] on icon at bounding box center [604, 75] width 18 height 18
click at [172, 106] on div "[PHONE_NUMBER] Connecting call… ALL TASKS ALL TASKS ACTIVE TASKS TASKS IN WRAP …" at bounding box center [194, 114] width 322 height 164
drag, startPoint x: 325, startPoint y: 239, endPoint x: 228, endPoint y: 234, distance: 97.1
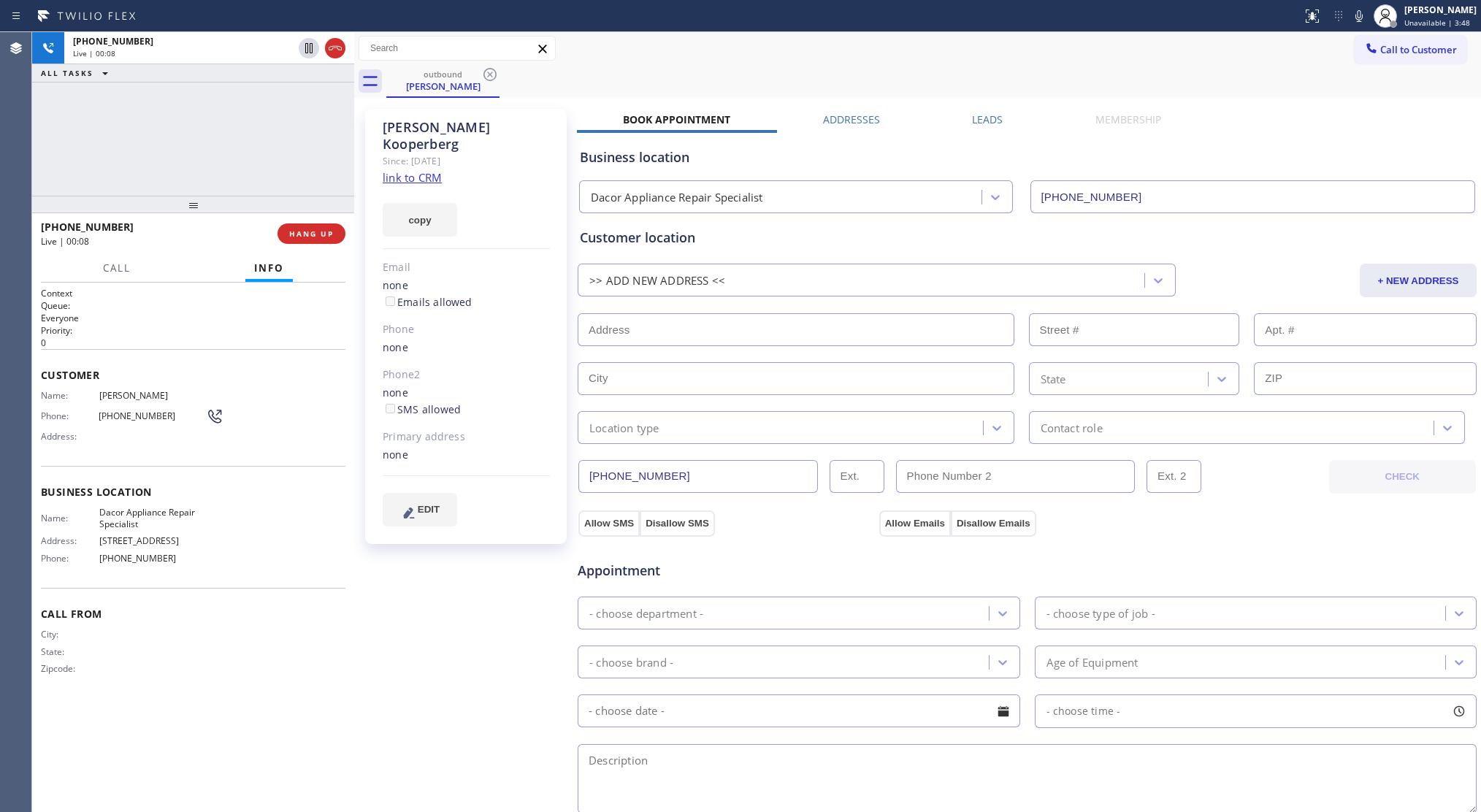
click at [325, 239] on button "HANG UP" at bounding box center [311, 233] width 68 height 20
click at [325, 238] on button "COMPLETE" at bounding box center [309, 233] width 74 height 20
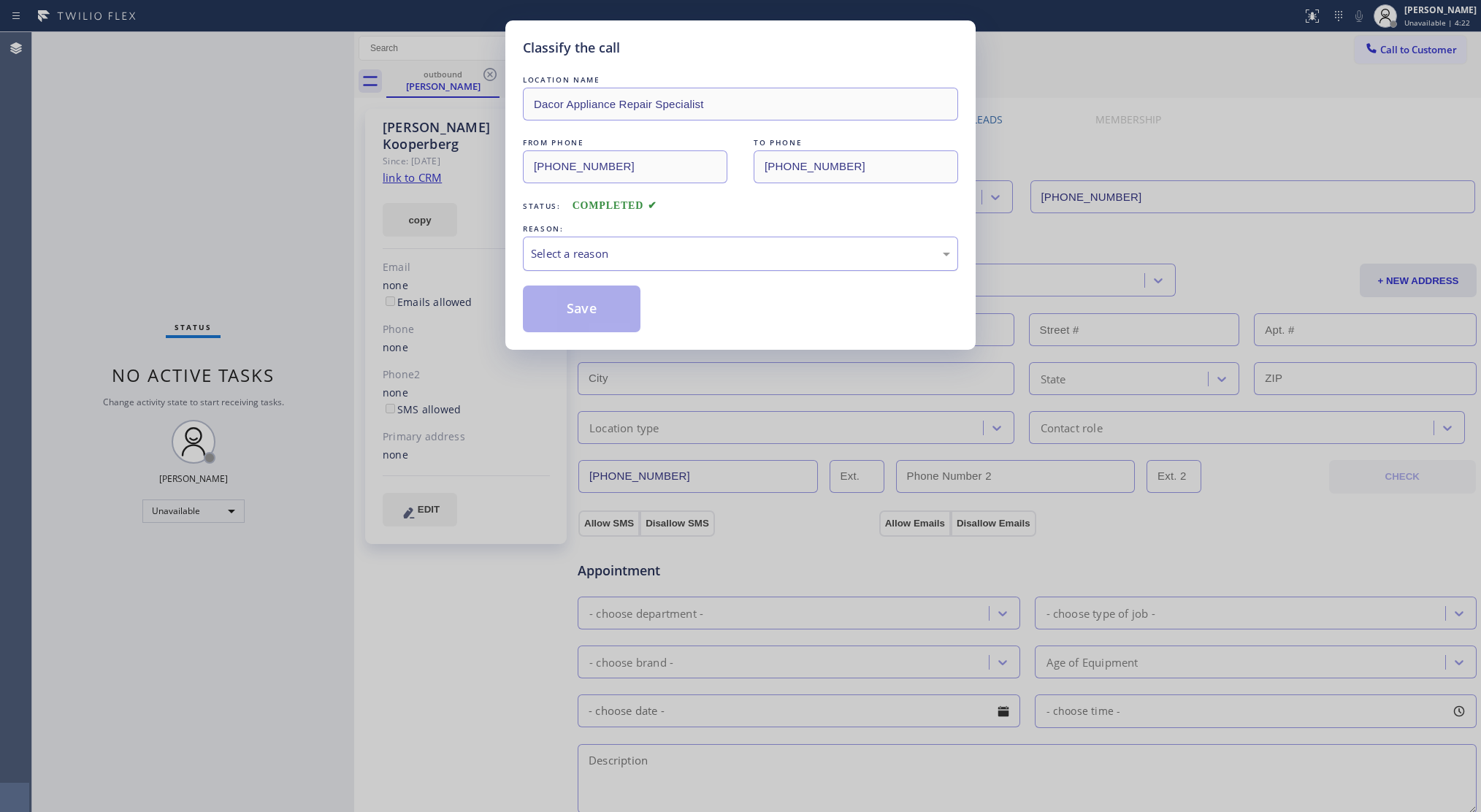
click at [588, 238] on div "Select a reason" at bounding box center [740, 253] width 436 height 34
click at [561, 308] on button "Save" at bounding box center [582, 309] width 118 height 47
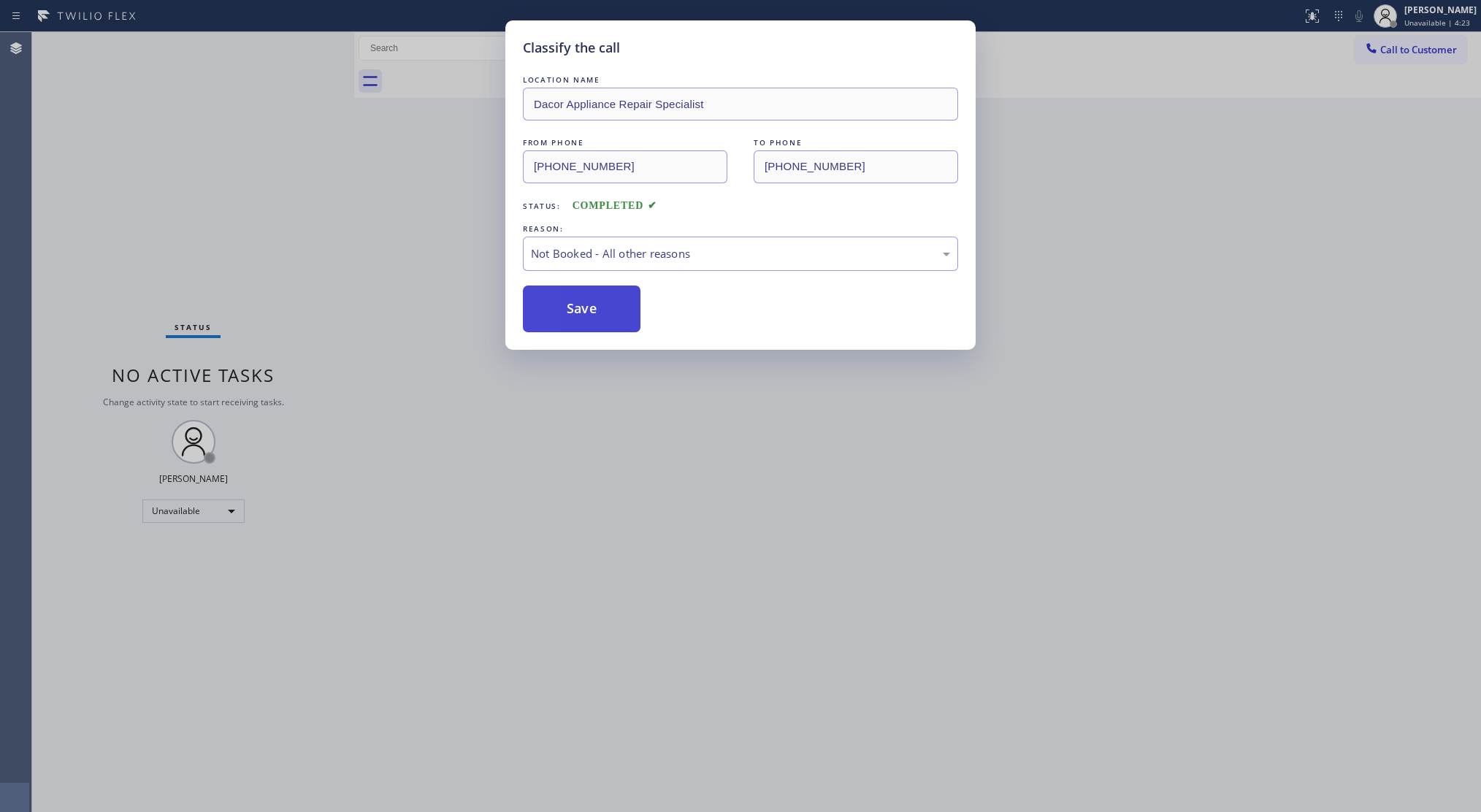
click at [562, 308] on button "Save" at bounding box center [582, 309] width 118 height 47
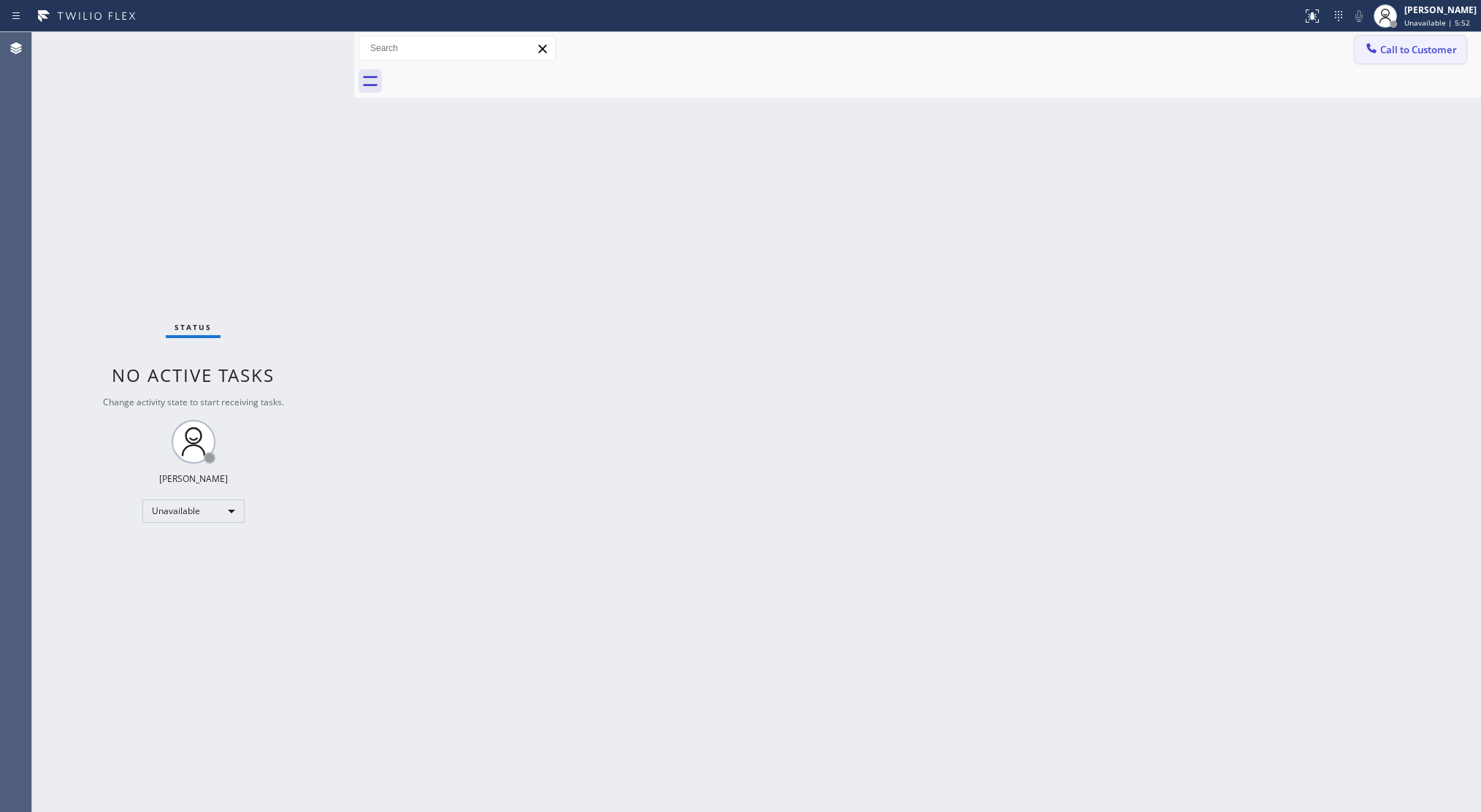
click at [1382, 57] on button "Call to Customer" at bounding box center [1411, 50] width 112 height 28
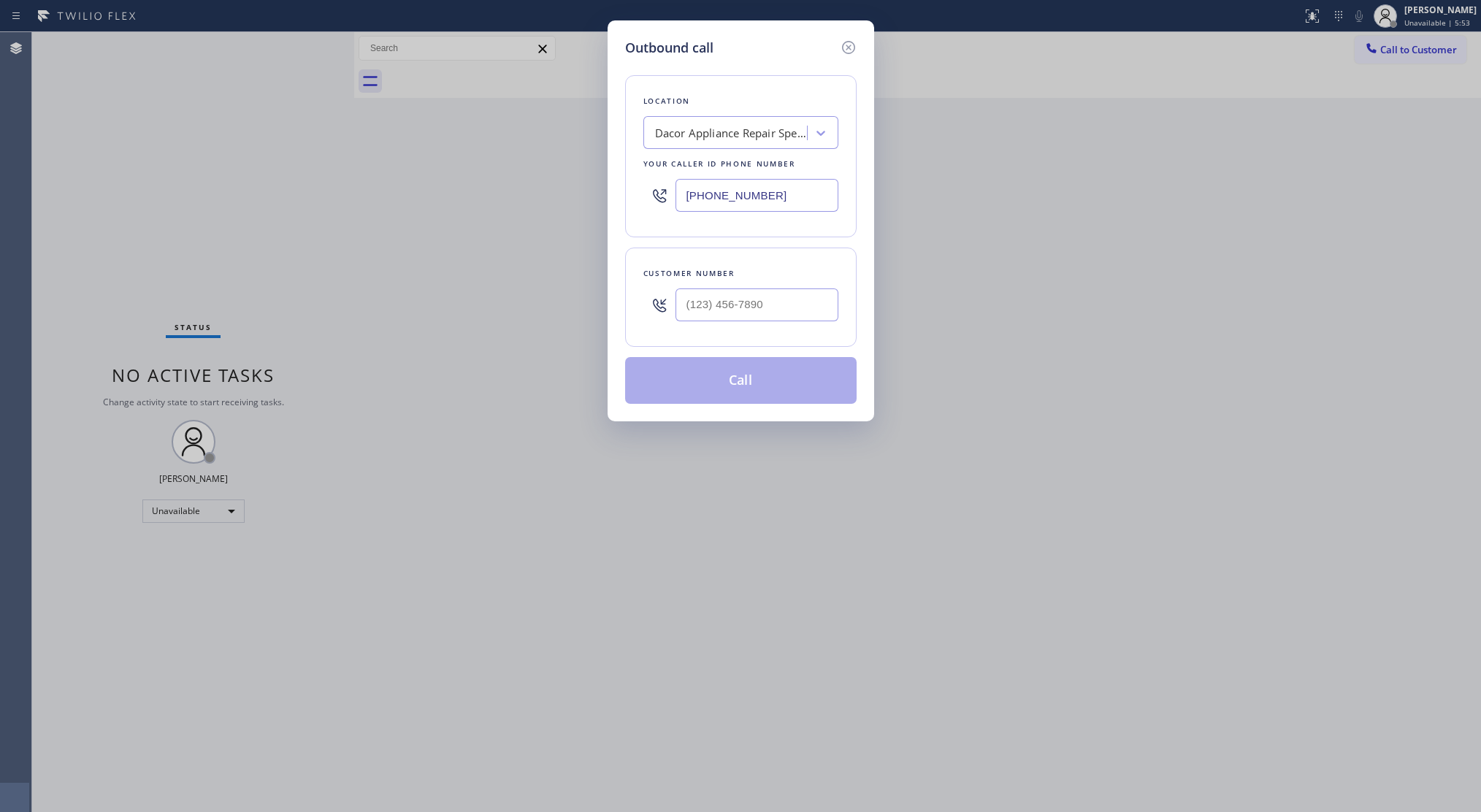
paste input "877) 659-7578"
drag, startPoint x: 788, startPoint y: 187, endPoint x: 623, endPoint y: 194, distance: 165.1
click at [623, 194] on div "Outbound call Location Dacor Appliance Repair Specialist Your caller id phone n…" at bounding box center [741, 221] width 267 height 401
type input "[PHONE_NUMBER]"
click at [775, 281] on div "Customer number" at bounding box center [741, 273] width 195 height 15
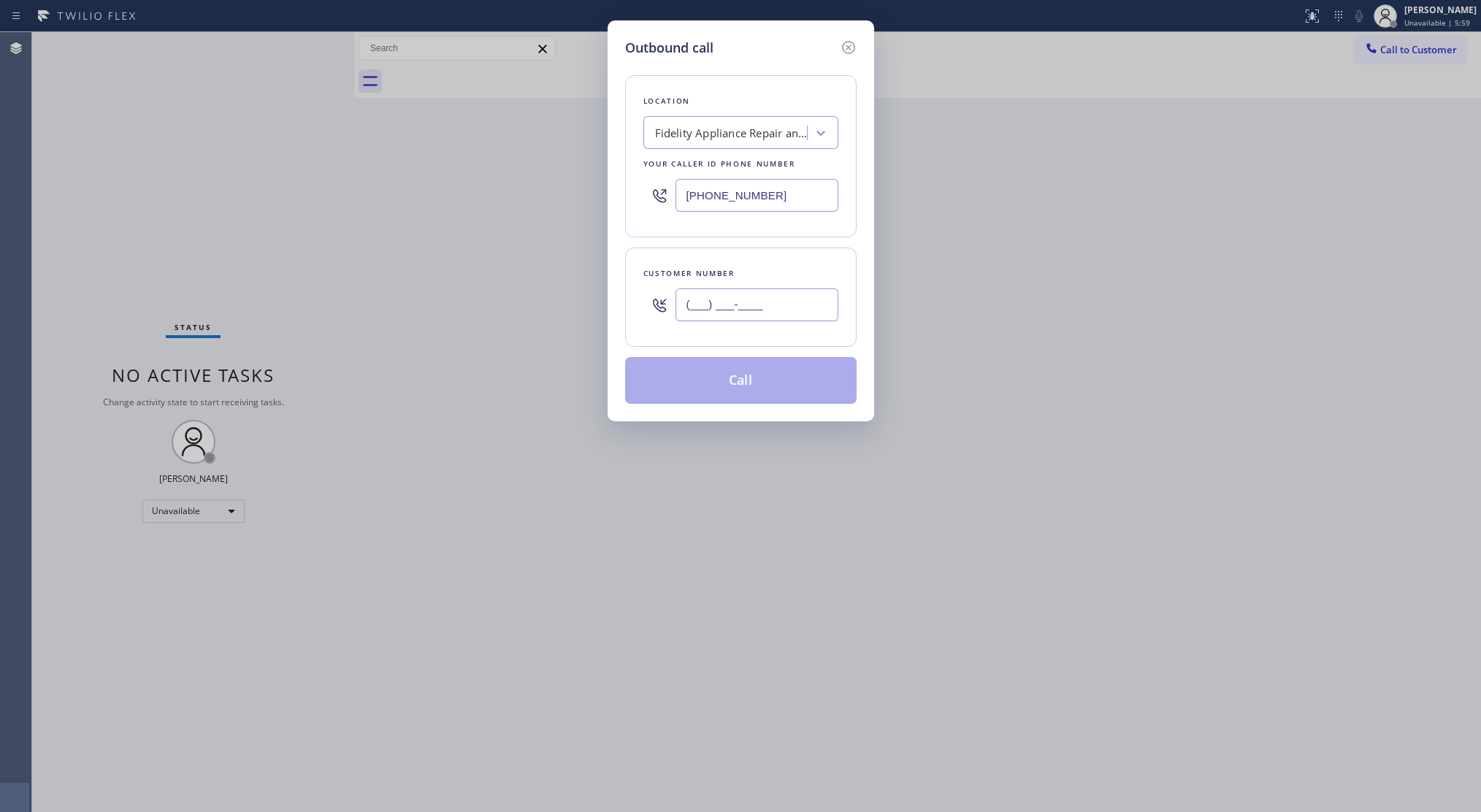
paste input "310) 717-7318"
click at [781, 302] on input "(___) ___-____" at bounding box center [757, 304] width 163 height 33
type input "[PHONE_NUMBER]"
click at [744, 384] on button "Call" at bounding box center [741, 380] width 231 height 47
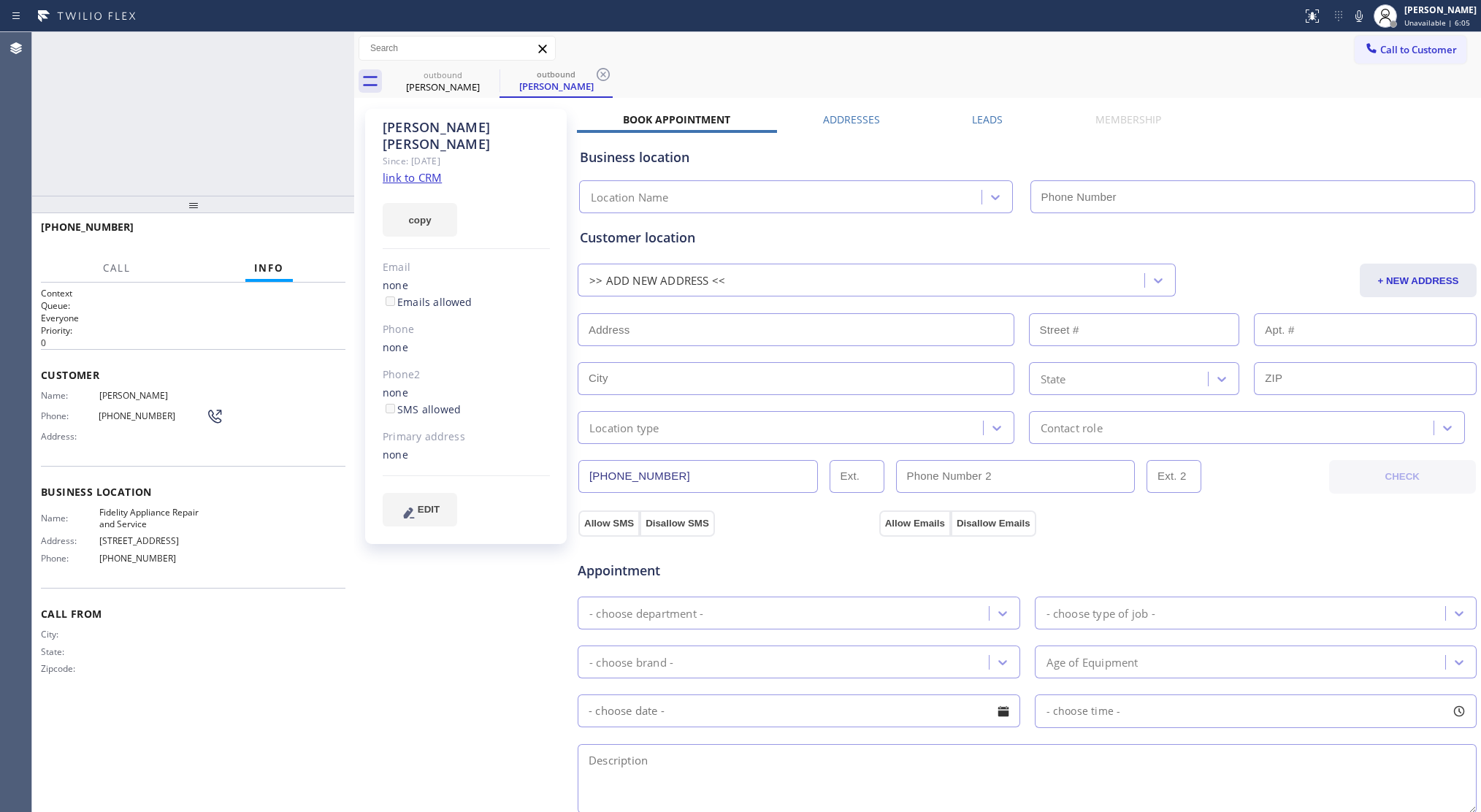
type input "[PHONE_NUMBER]"
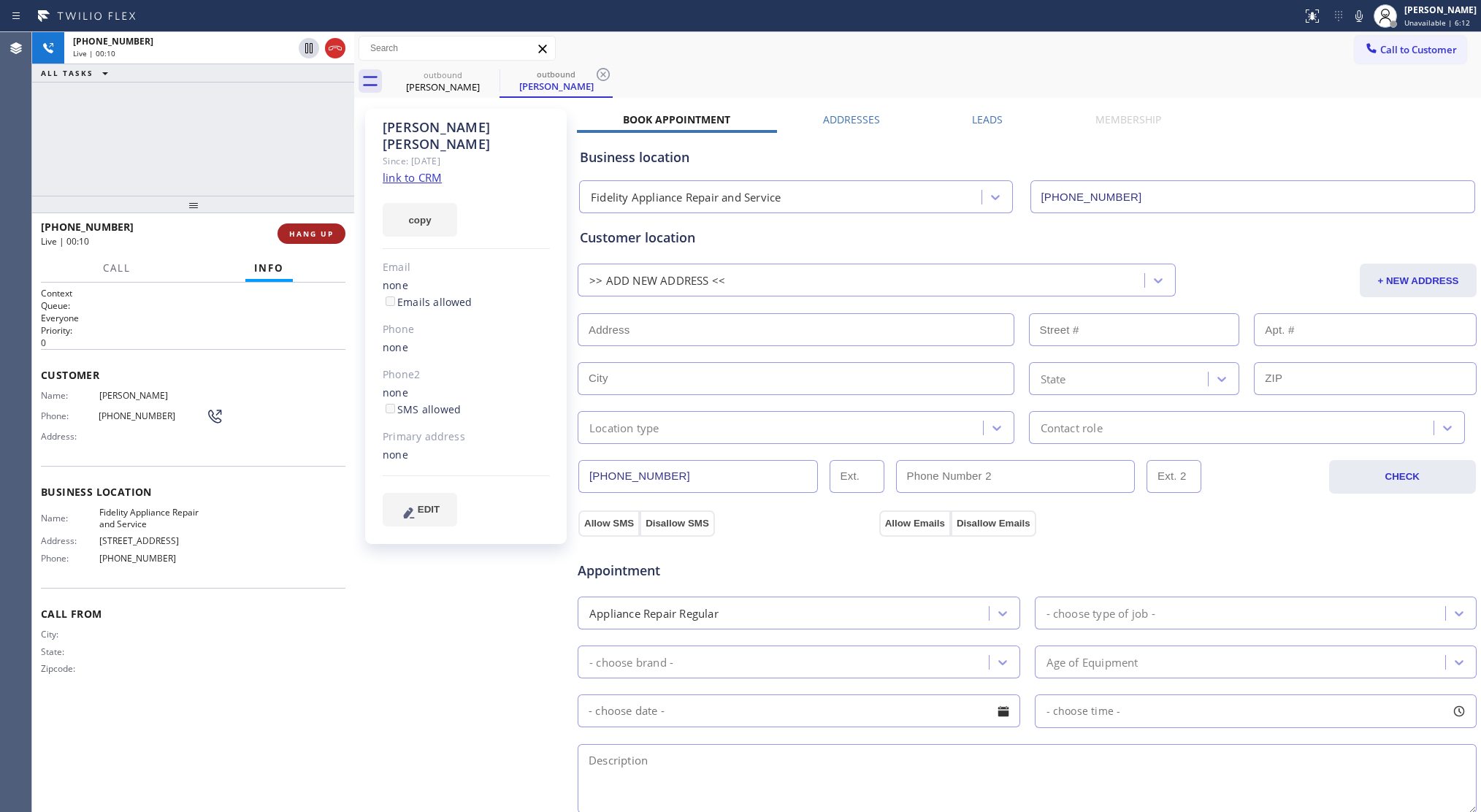
click at [295, 238] on span "HANG UP" at bounding box center [312, 234] width 45 height 11
click at [295, 231] on span "HANG UP" at bounding box center [312, 234] width 45 height 11
click at [302, 229] on span "COMPLETE" at bounding box center [308, 234] width 50 height 11
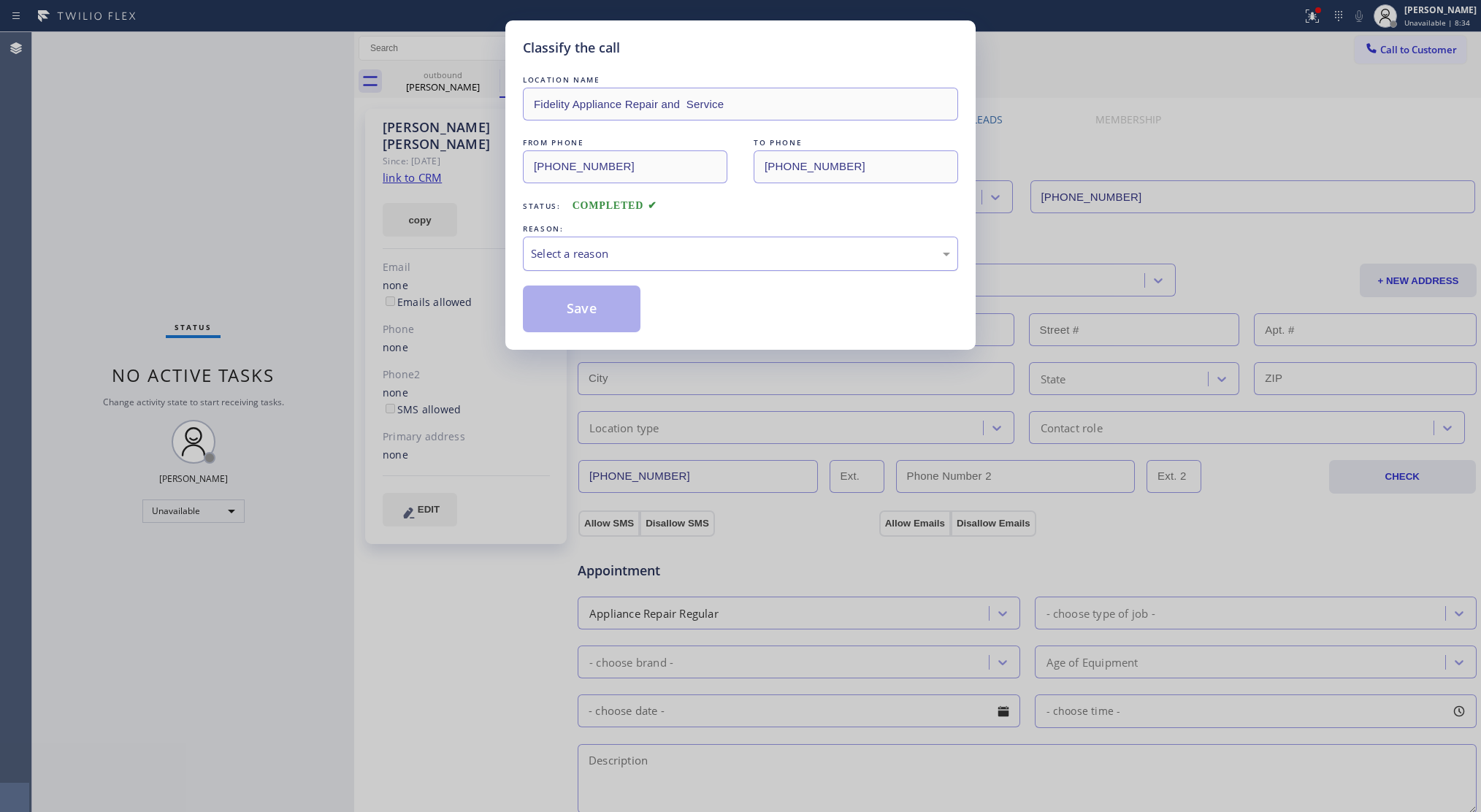
drag, startPoint x: 704, startPoint y: 261, endPoint x: 591, endPoint y: 267, distance: 113.2
click at [699, 259] on div "Select a reason" at bounding box center [740, 253] width 419 height 17
click at [554, 305] on button "Save" at bounding box center [582, 309] width 118 height 47
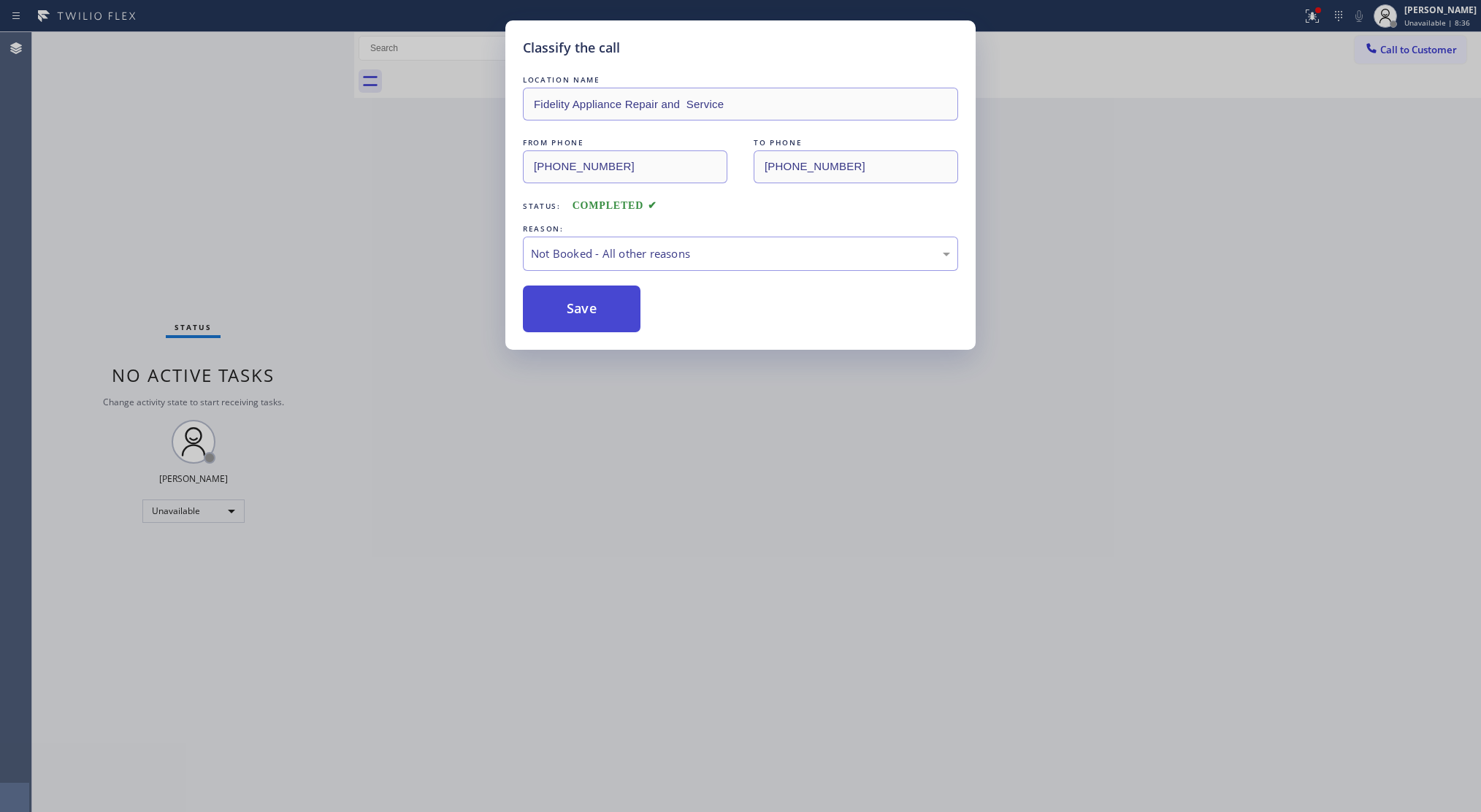
click at [555, 304] on button "Save" at bounding box center [582, 309] width 118 height 47
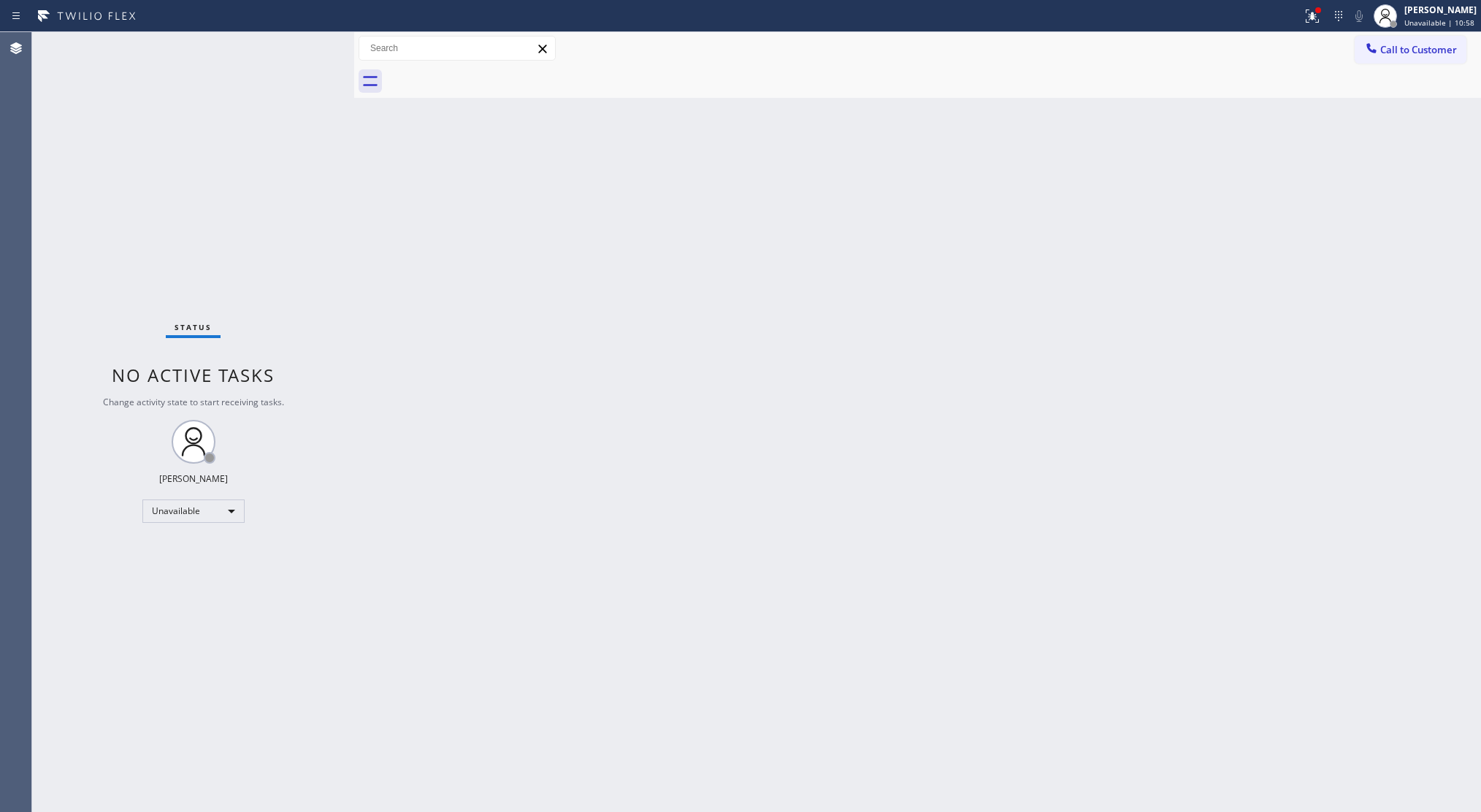
drag, startPoint x: 1296, startPoint y: 4, endPoint x: 1328, endPoint y: 35, distance: 44.6
click at [1301, 15] on div "Status report Issues detected These issues could affect your workflow. Please c…" at bounding box center [740, 16] width 1481 height 33
click at [1330, 33] on div "Call to Customer Outbound call Location Fidelity Appliance Repair and Service Y…" at bounding box center [918, 48] width 1127 height 33
click at [1313, 18] on icon at bounding box center [1313, 16] width 18 height 18
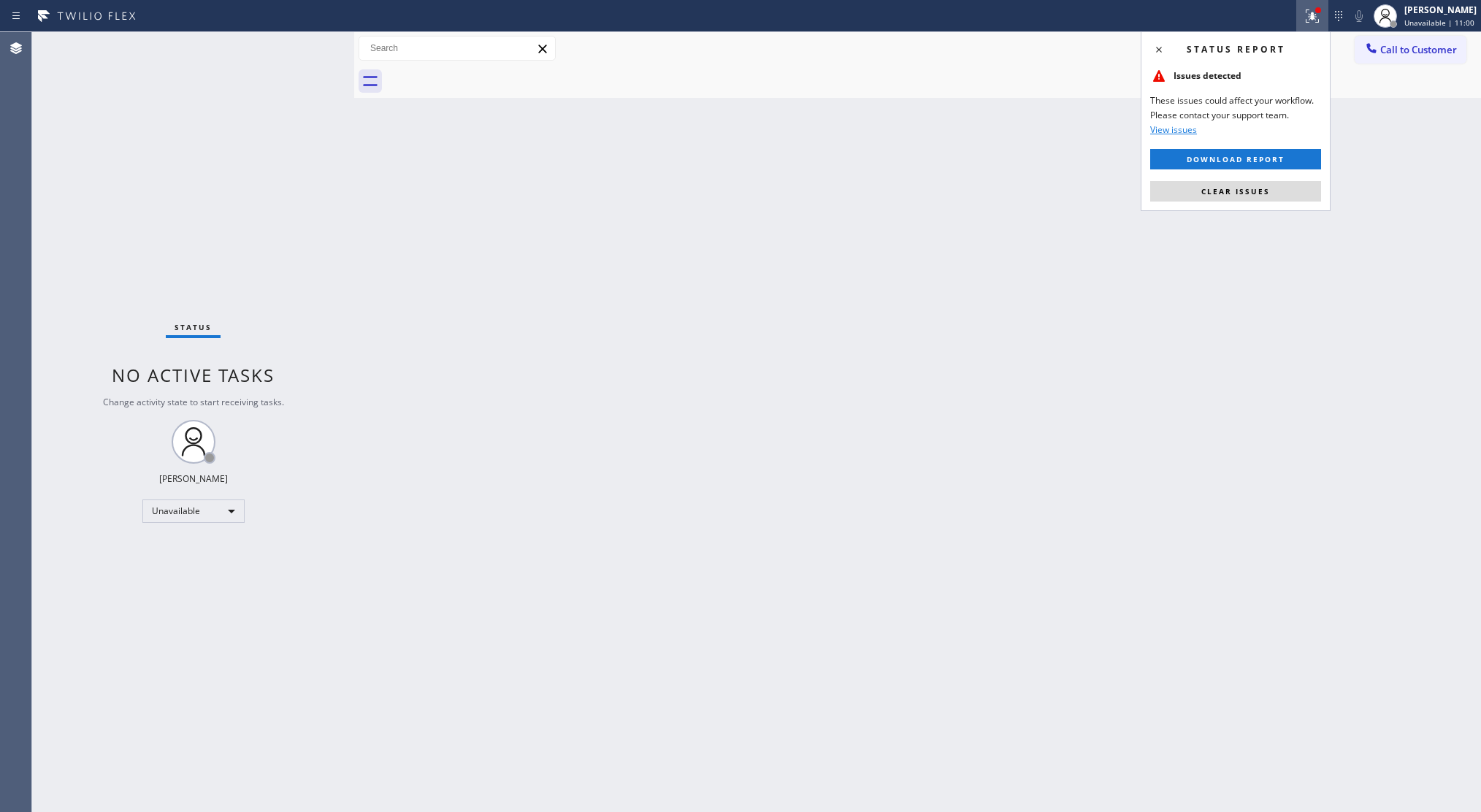
click at [1205, 206] on div "Status report Issues detected These issues could affect your workflow. Please c…" at bounding box center [1236, 121] width 190 height 179
click at [1219, 191] on span "Clear issues" at bounding box center [1235, 192] width 69 height 11
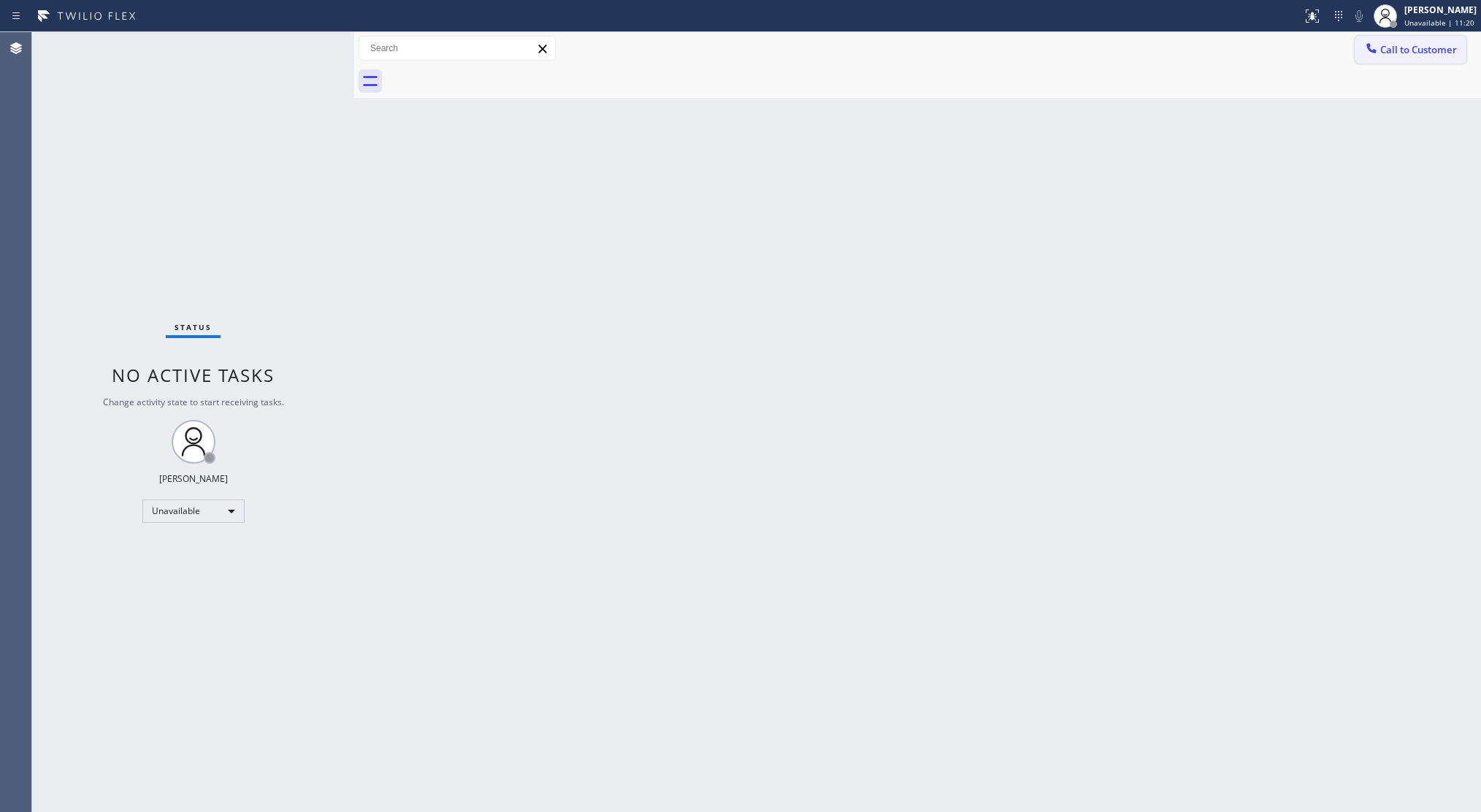
click at [1374, 42] on icon at bounding box center [1372, 48] width 15 height 15
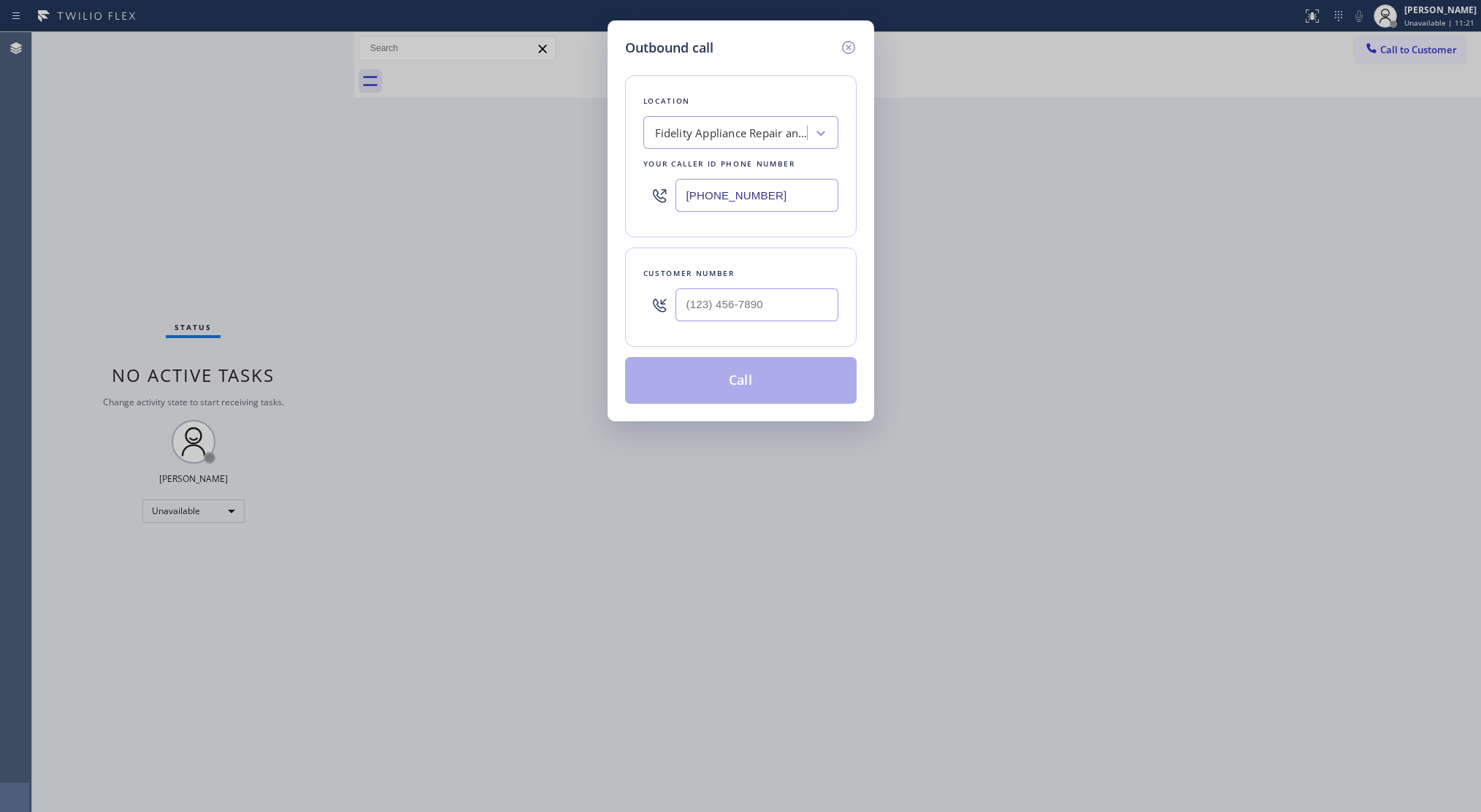
drag, startPoint x: 784, startPoint y: 195, endPoint x: 609, endPoint y: 205, distance: 175.3
click at [609, 206] on div "Outbound call Location Fidelity Appliance Repair and Service Your caller id pho…" at bounding box center [741, 221] width 267 height 401
paste input "55) 731-4952"
type input "[PHONE_NUMBER]"
drag, startPoint x: 812, startPoint y: 310, endPoint x: 883, endPoint y: 249, distance: 93.6
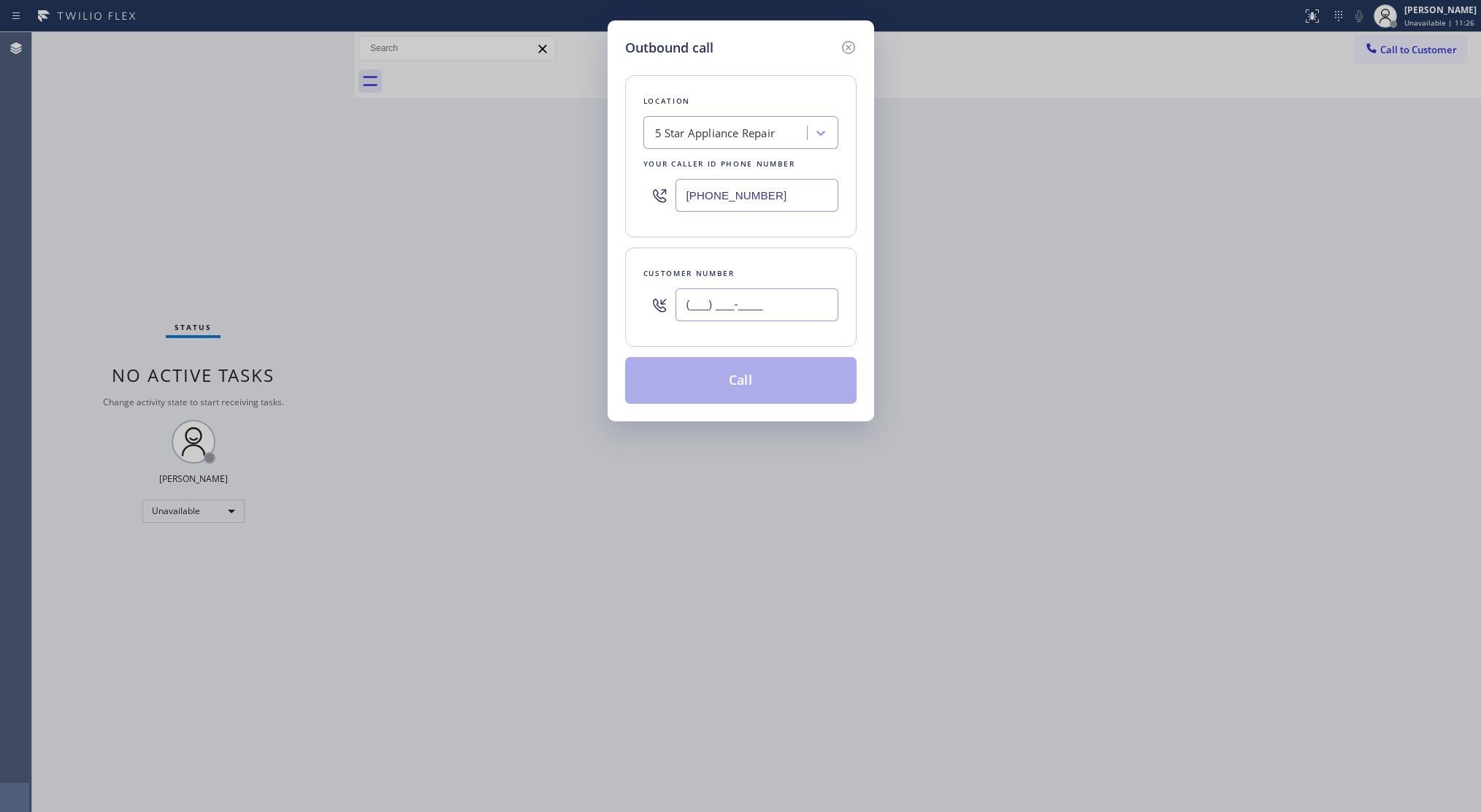
click at [812, 311] on input "(___) ___-____" at bounding box center [757, 304] width 163 height 33
paste input "424) 448-5188"
type input "[PHONE_NUMBER]"
click at [754, 389] on button "Call" at bounding box center [741, 380] width 231 height 47
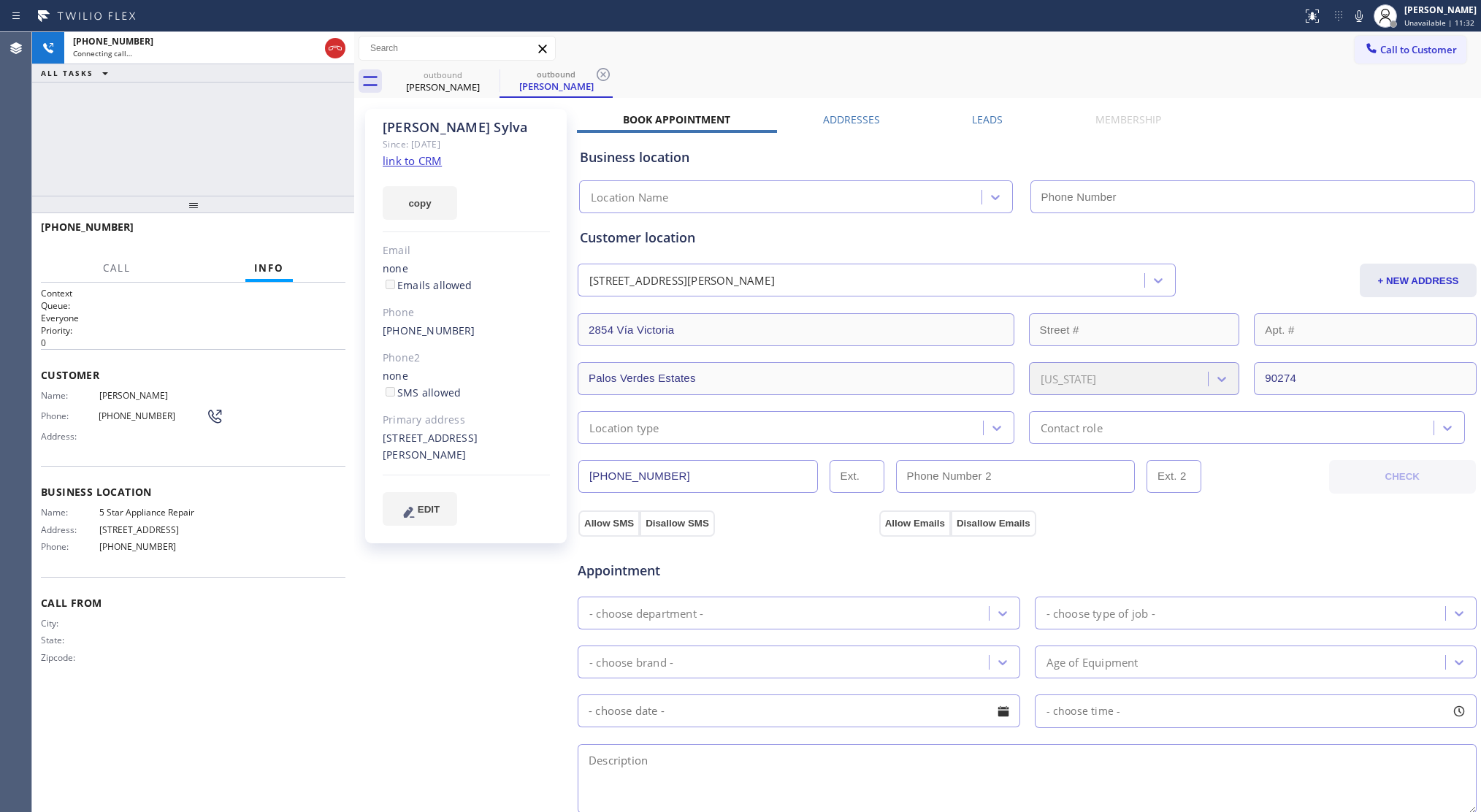
drag, startPoint x: 1030, startPoint y: 57, endPoint x: 1015, endPoint y: 55, distance: 15.1
click at [1015, 55] on div "Call to Customer Outbound call Location 5 Star Appliance Repair Your caller id …" at bounding box center [918, 48] width 1127 height 26
type input "[PHONE_NUMBER]"
click at [612, 71] on icon at bounding box center [604, 75] width 18 height 18
click at [612, 71] on div "outbound [PERSON_NAME]" at bounding box center [934, 81] width 1095 height 33
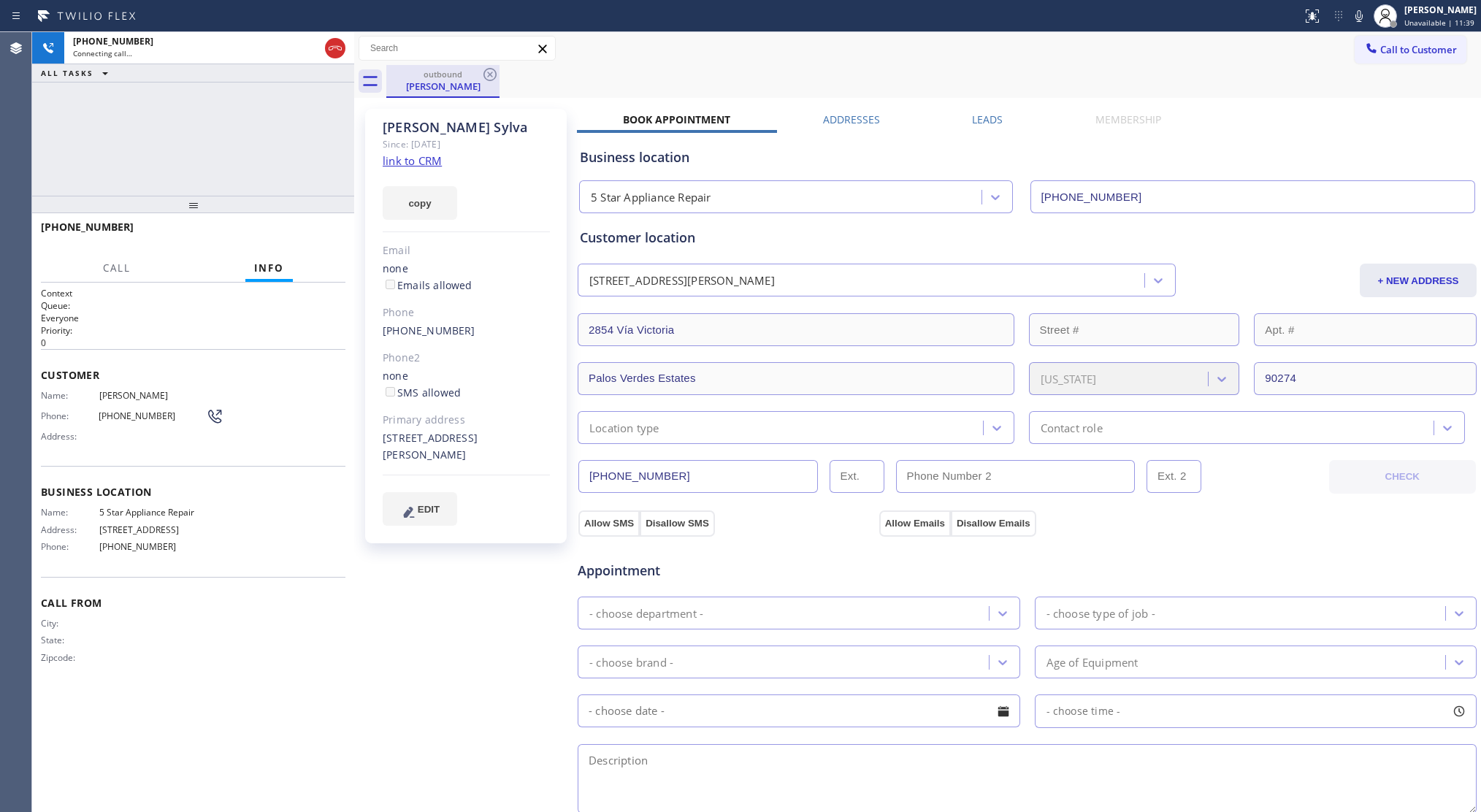
click at [441, 83] on div "[PERSON_NAME]" at bounding box center [443, 85] width 110 height 13
click at [613, 79] on div "outbound [PERSON_NAME]" at bounding box center [934, 81] width 1095 height 33
click at [334, 53] on icon at bounding box center [335, 48] width 18 height 18
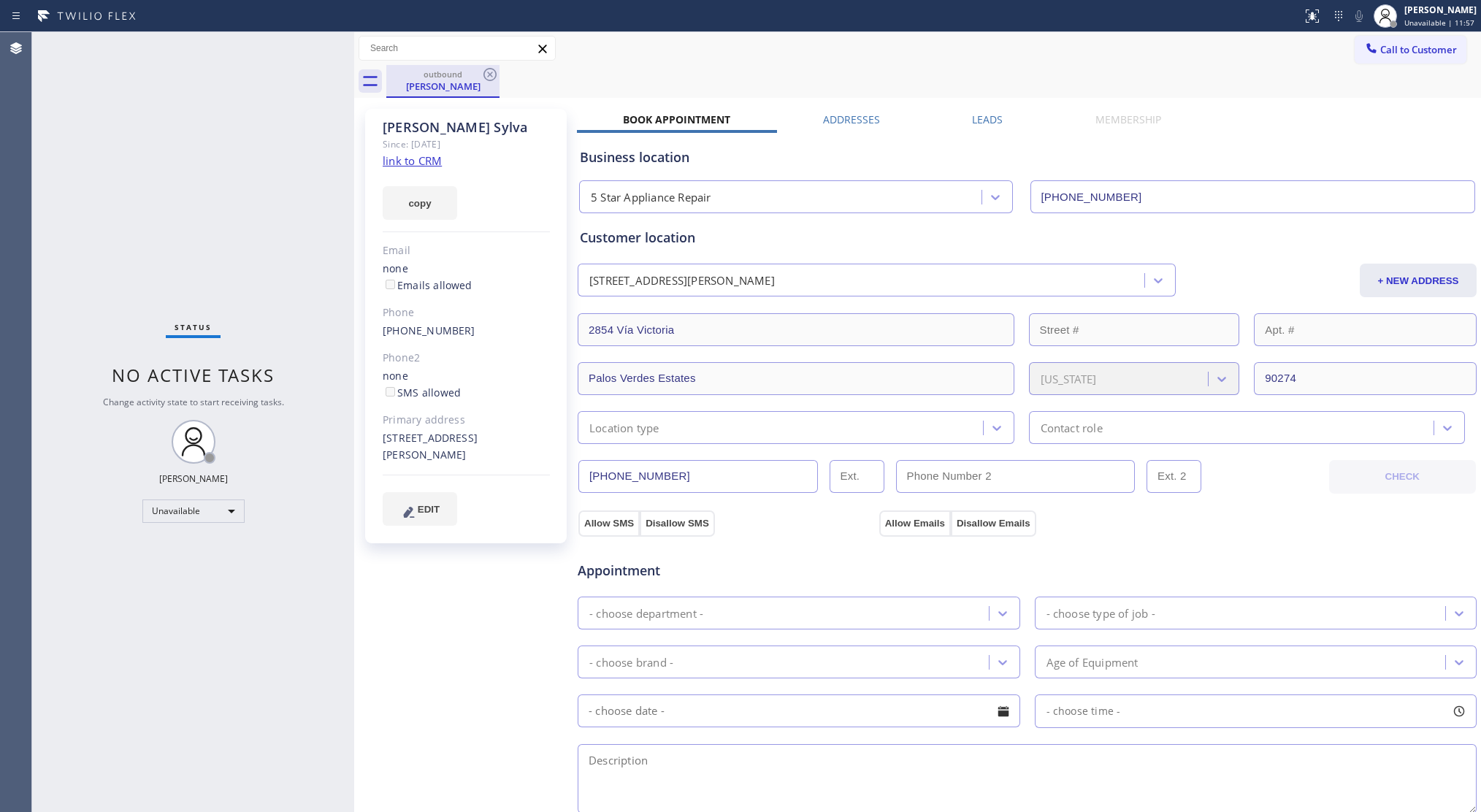
click at [489, 85] on div "[PERSON_NAME]" at bounding box center [443, 85] width 110 height 13
click at [488, 71] on icon at bounding box center [490, 75] width 18 height 18
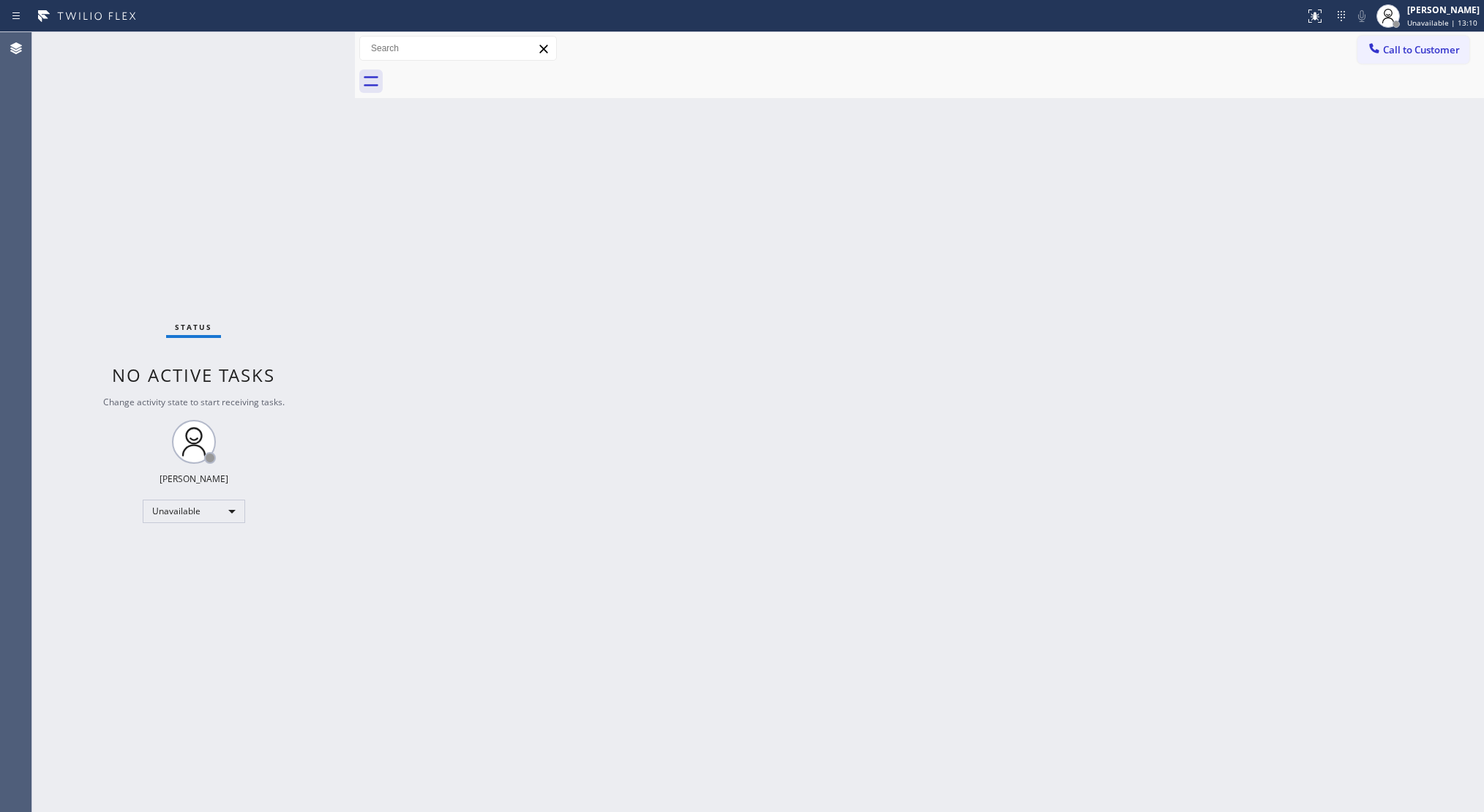
drag, startPoint x: 1418, startPoint y: 45, endPoint x: 1364, endPoint y: 66, distance: 57.9
click at [1417, 48] on span "Call to Customer" at bounding box center [1421, 49] width 77 height 13
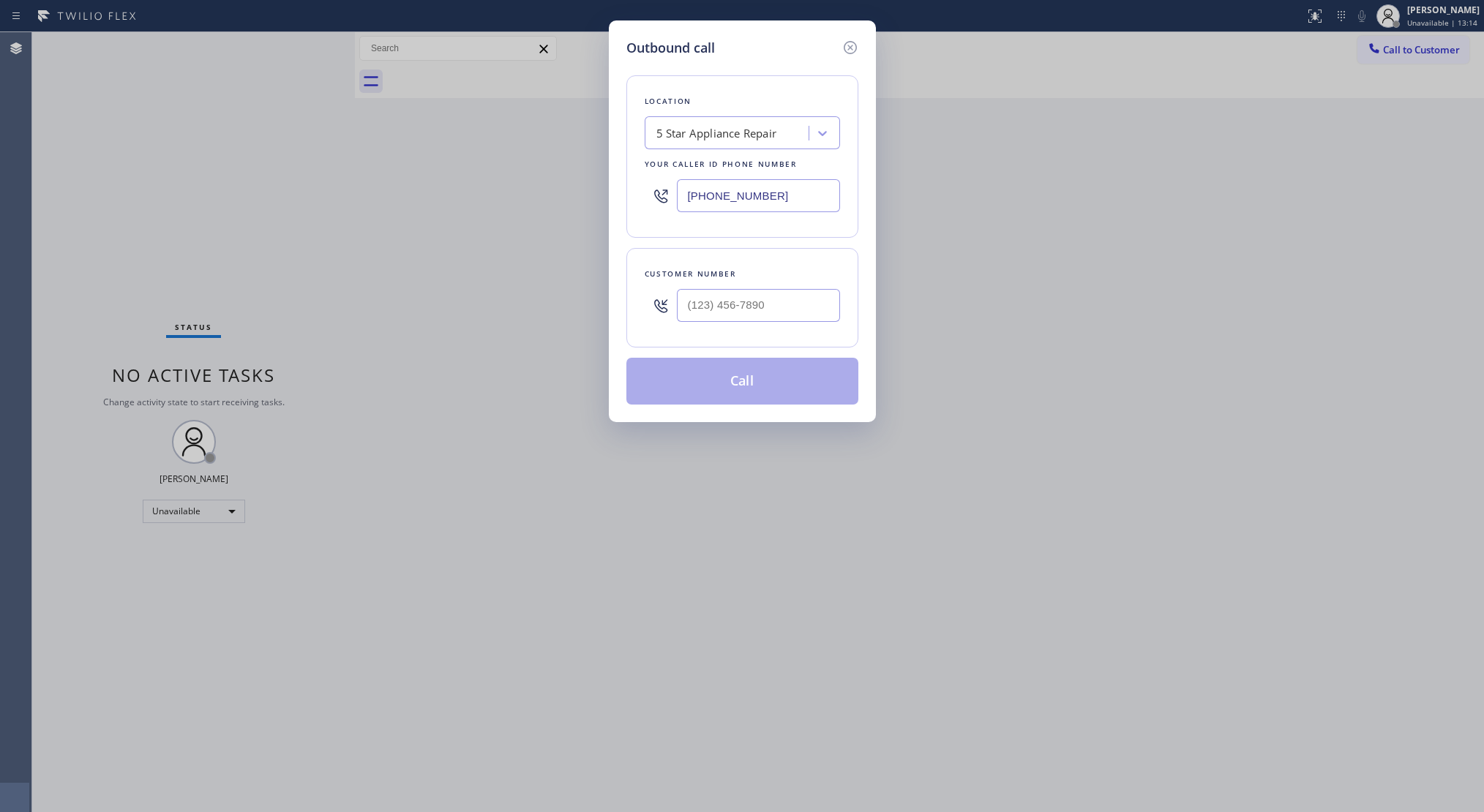
drag, startPoint x: 768, startPoint y: 206, endPoint x: 610, endPoint y: 209, distance: 158.0
click at [610, 209] on div "Outbound call Location 5 Star Appliance Repair Your caller id phone number [PHO…" at bounding box center [742, 221] width 267 height 402
paste input "657) 213-3531"
type input "[PHONE_NUMBER]"
click at [780, 300] on input "(___) ___-____" at bounding box center [758, 305] width 163 height 33
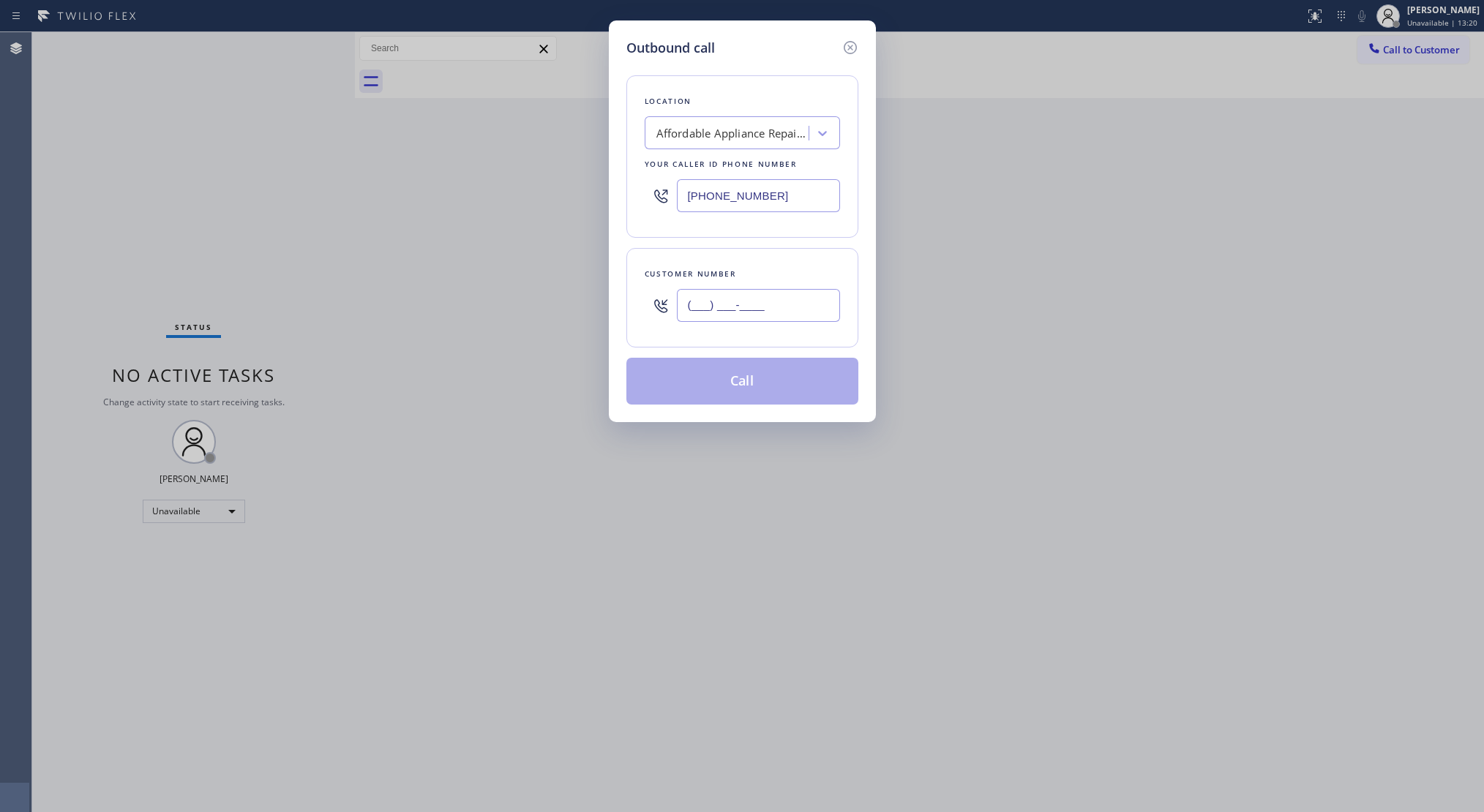
paste input "949) 677-7054"
type input "[PHONE_NUMBER]"
click at [753, 381] on button "Call" at bounding box center [742, 381] width 232 height 47
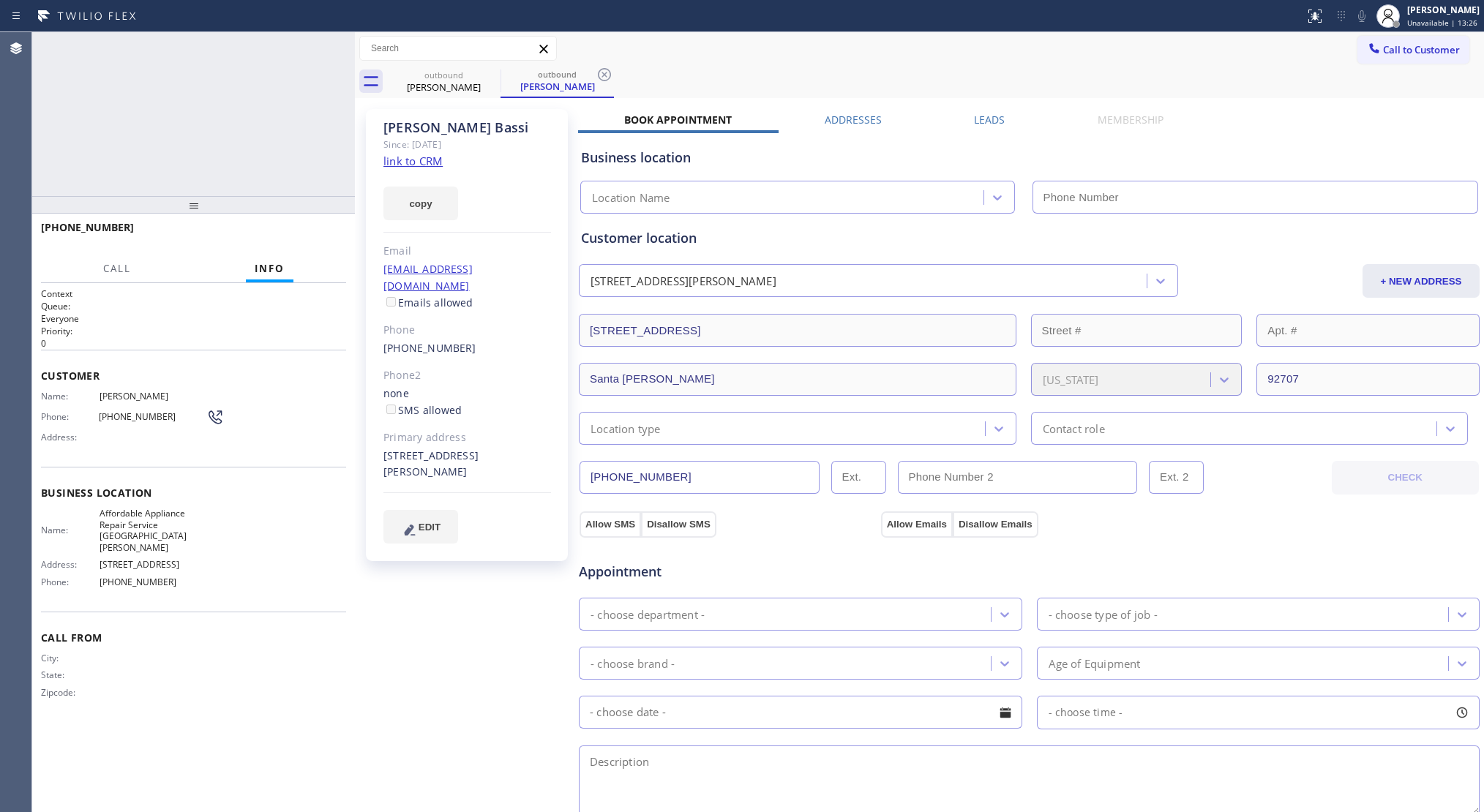
type input "[PHONE_NUMBER]"
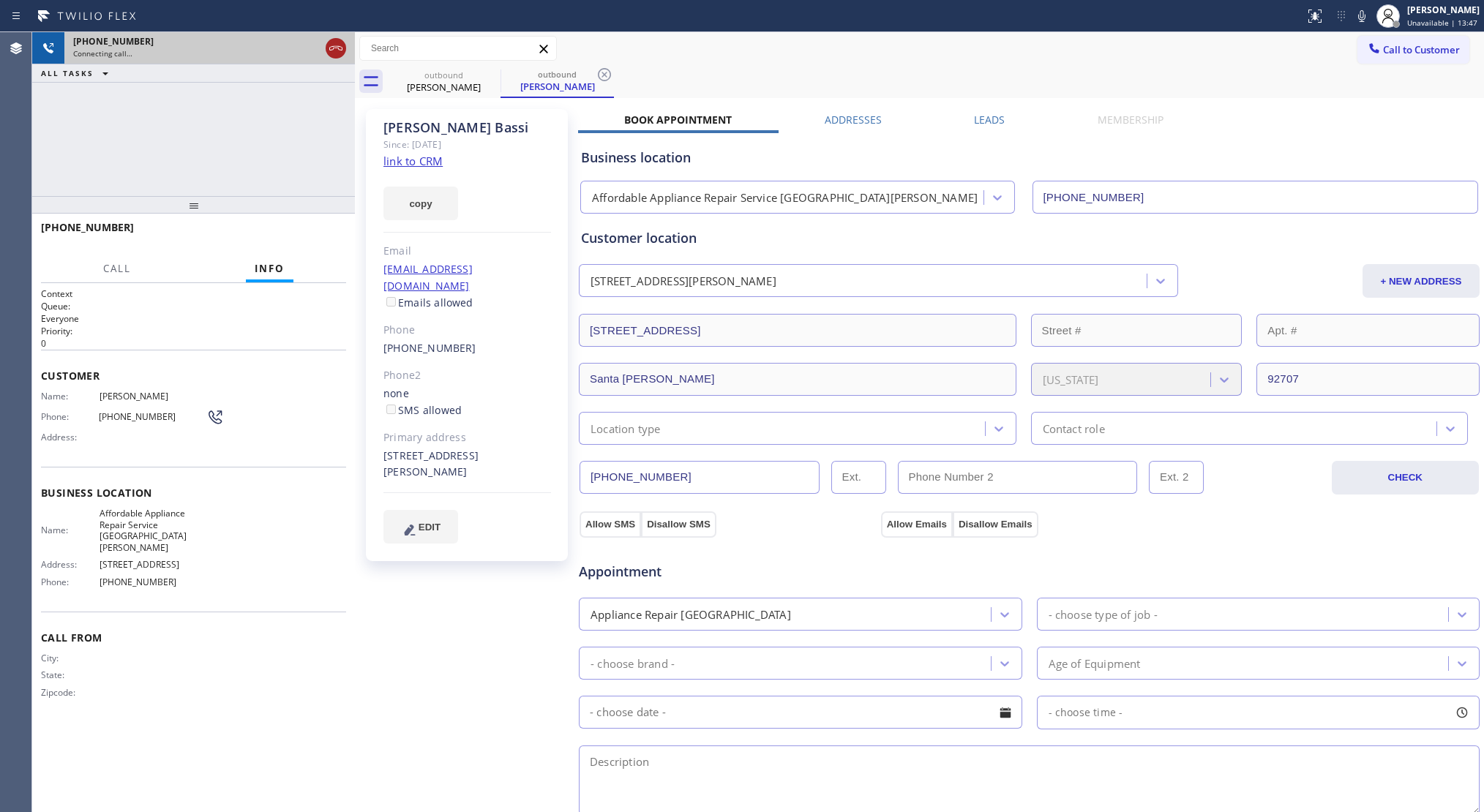
click at [330, 40] on icon at bounding box center [336, 48] width 18 height 18
drag, startPoint x: 461, startPoint y: 76, endPoint x: 476, endPoint y: 74, distance: 15.1
click at [463, 76] on div "outbound" at bounding box center [444, 75] width 110 height 11
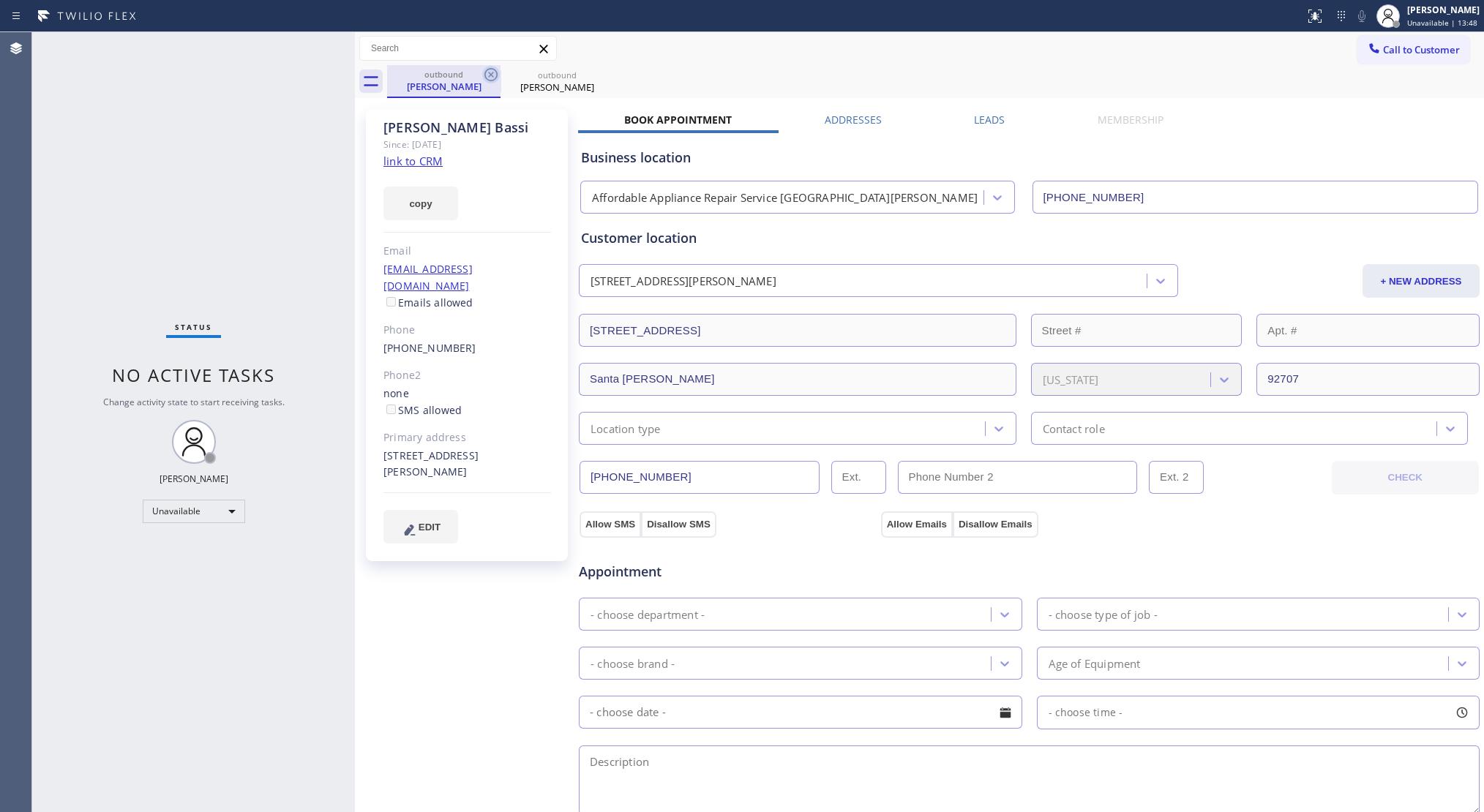
click at [488, 71] on icon at bounding box center [491, 74] width 13 height 13
click at [0, 0] on icon at bounding box center [0, 0] width 0 height 0
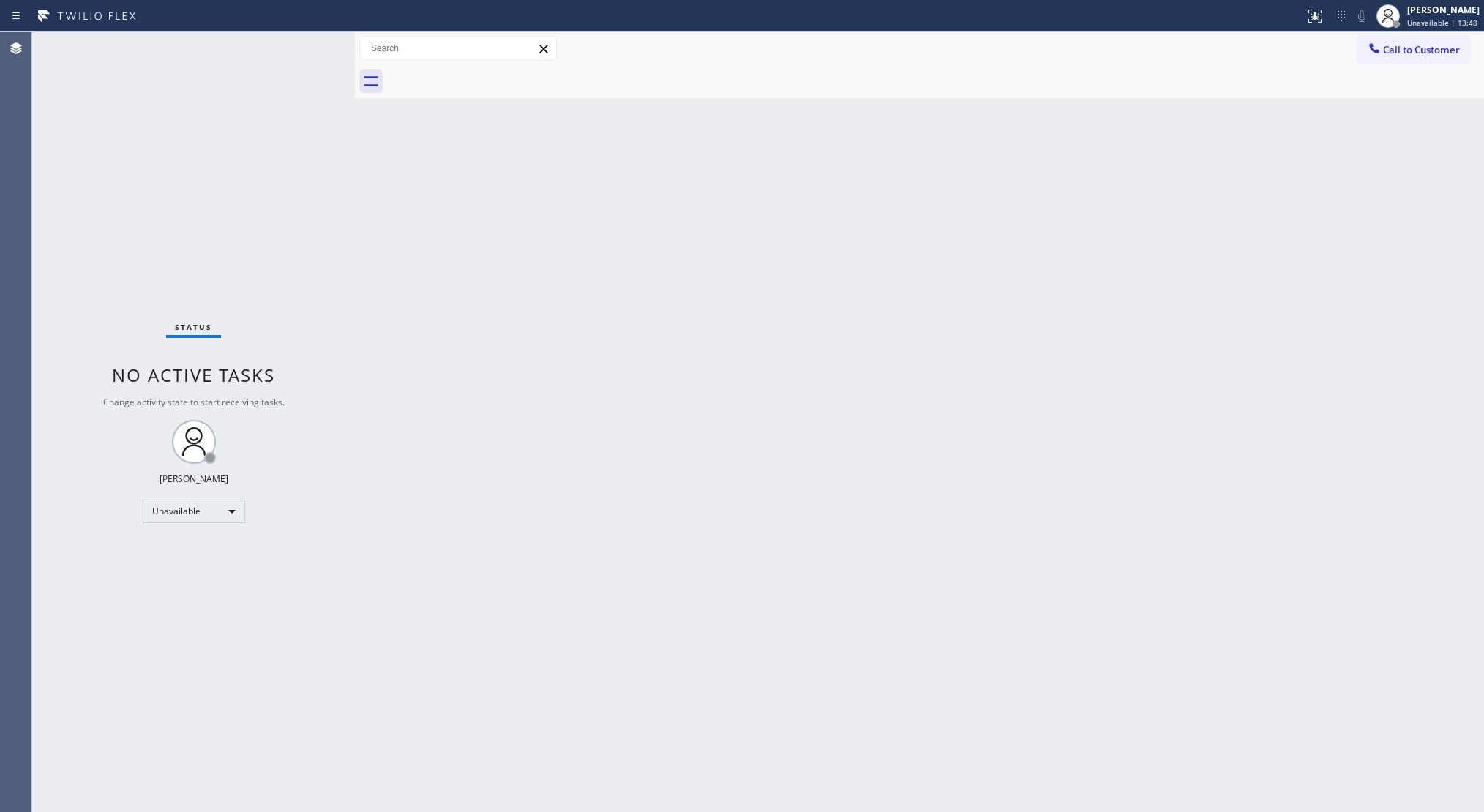
click at [489, 71] on div at bounding box center [936, 81] width 1097 height 33
click at [1370, 54] on div at bounding box center [1375, 49] width 18 height 18
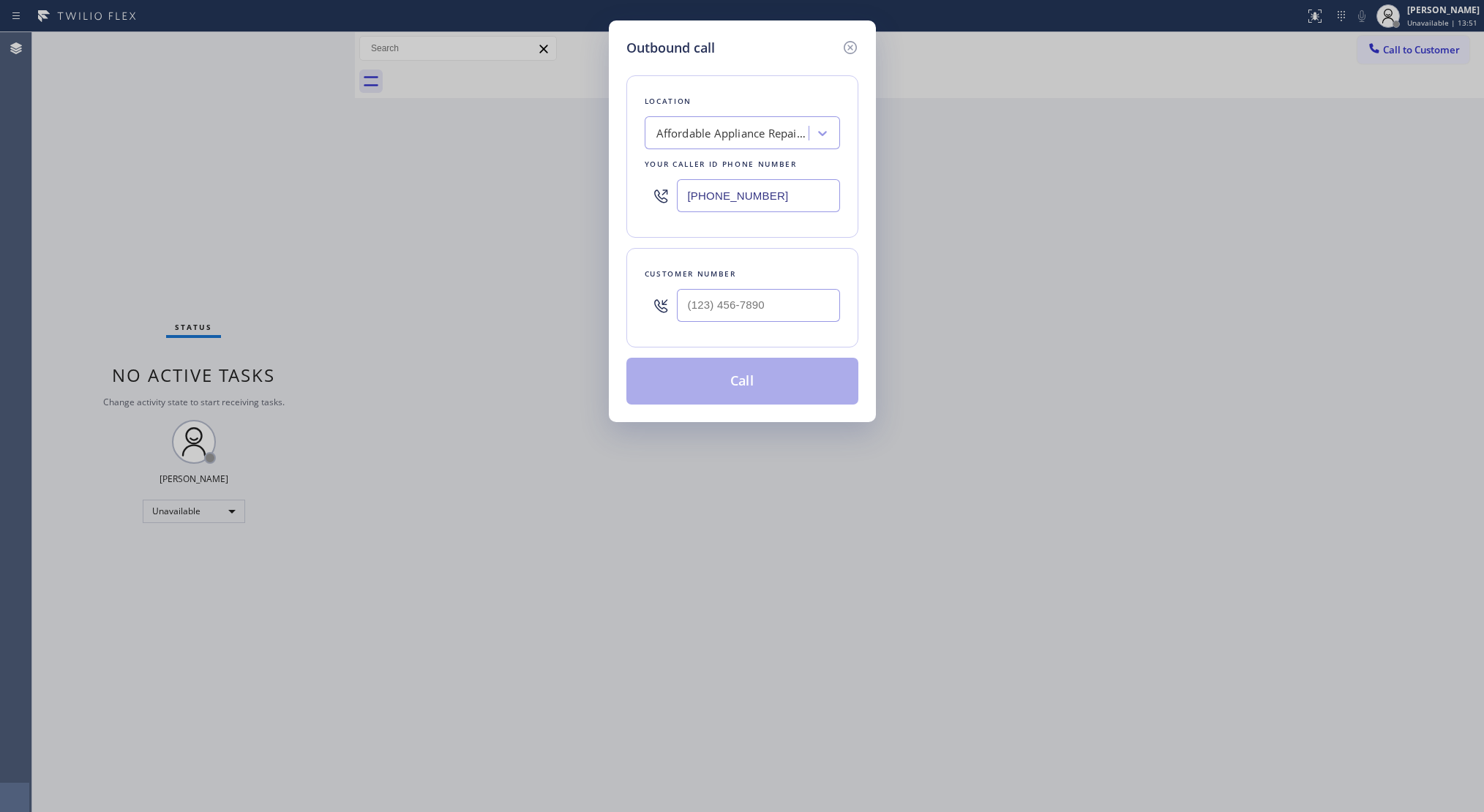
drag, startPoint x: 794, startPoint y: 190, endPoint x: 627, endPoint y: 191, distance: 167.0
click at [622, 188] on div "Outbound call Location Affordable Appliance Repair Service [GEOGRAPHIC_DATA][PE…" at bounding box center [742, 221] width 267 height 402
paste input "425) 363-966"
type input "[PHONE_NUMBER]"
drag, startPoint x: 802, startPoint y: 324, endPoint x: 794, endPoint y: 319, distance: 9.4
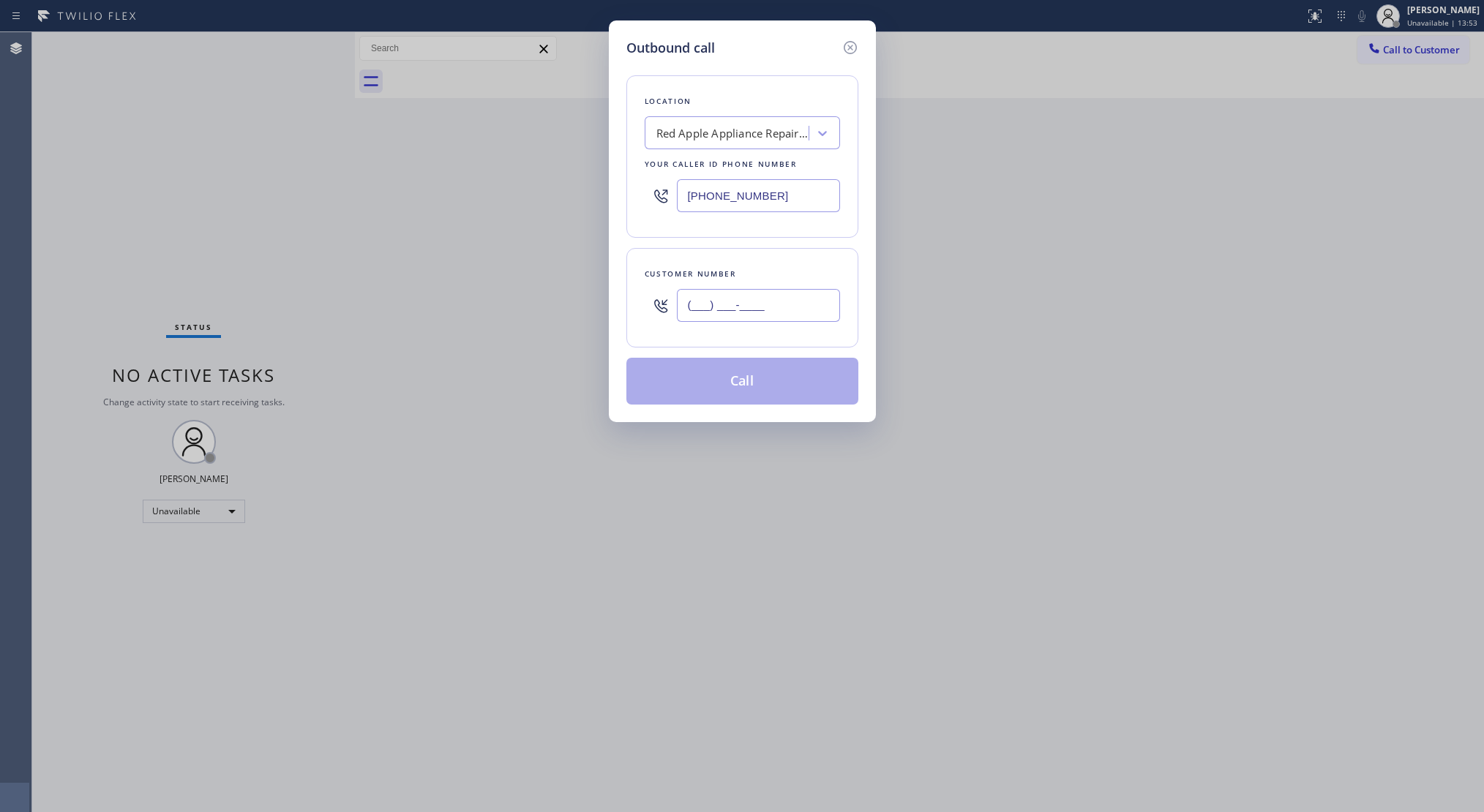
click at [802, 322] on input "(___) ___-____" at bounding box center [758, 305] width 163 height 33
paste input "425) 405-5850"
type input "[PHONE_NUMBER]"
click at [742, 390] on button "Call" at bounding box center [742, 381] width 232 height 47
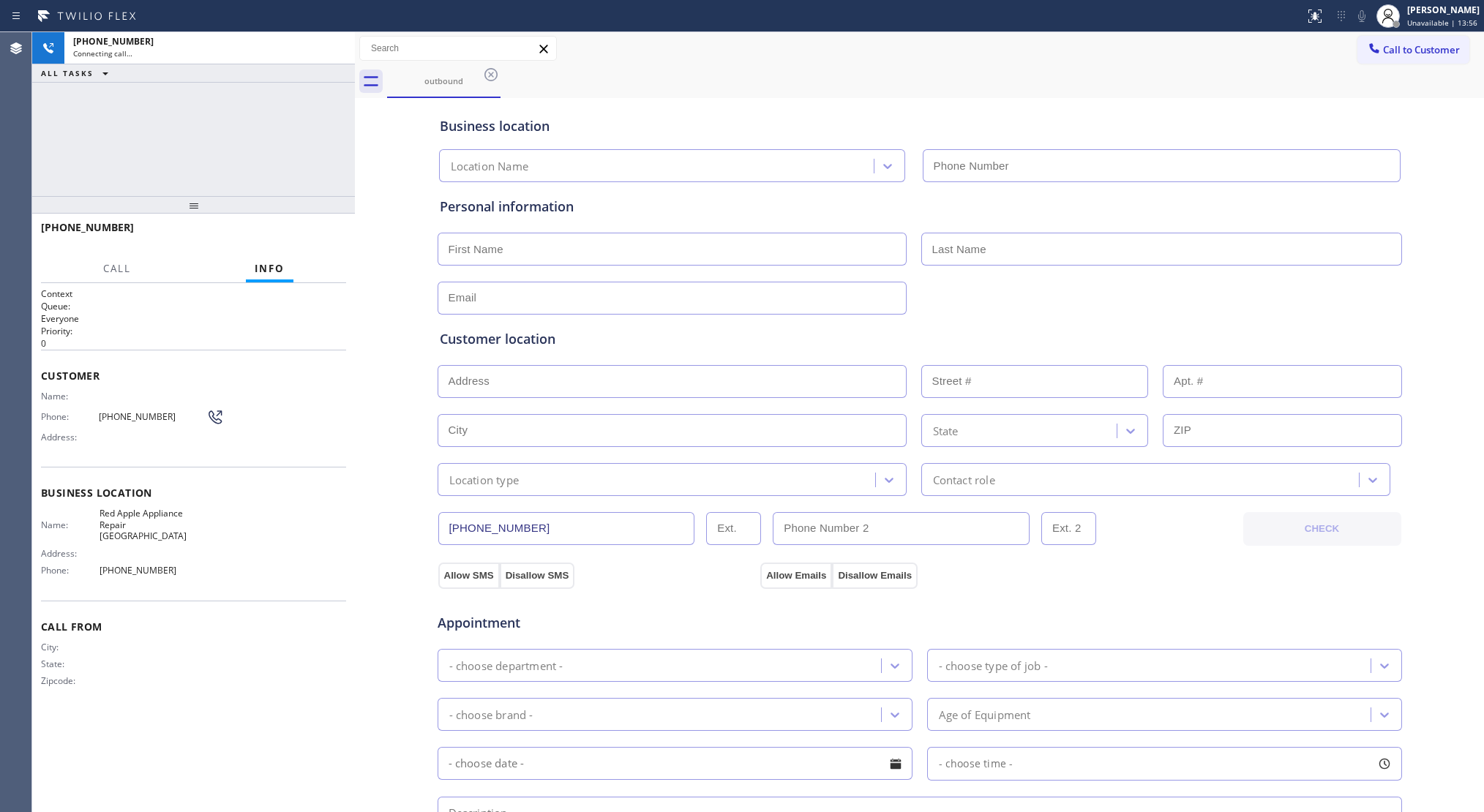
type input "[PHONE_NUMBER]"
click at [838, 76] on div "outbound" at bounding box center [936, 81] width 1097 height 33
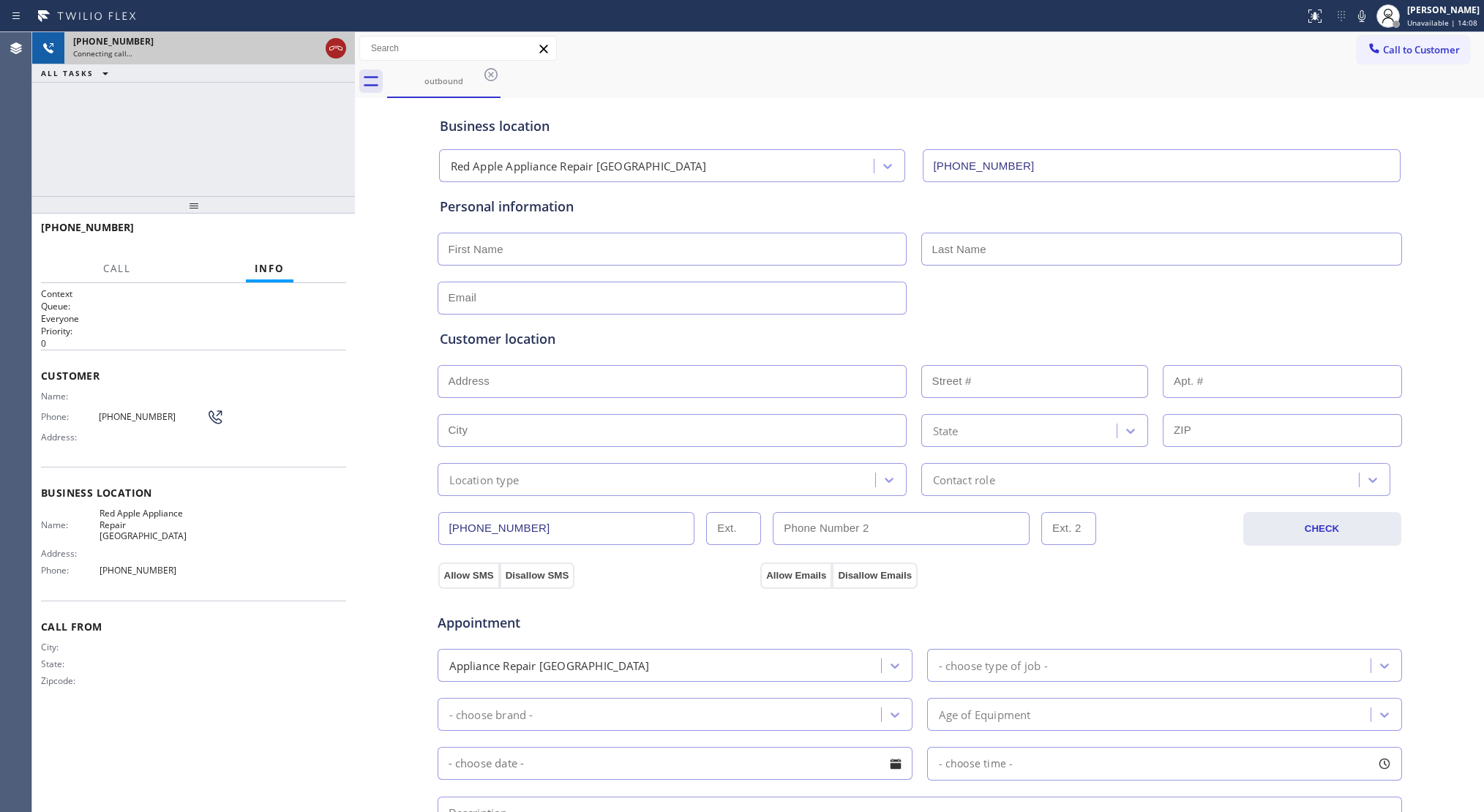
click at [343, 48] on icon at bounding box center [336, 48] width 18 height 18
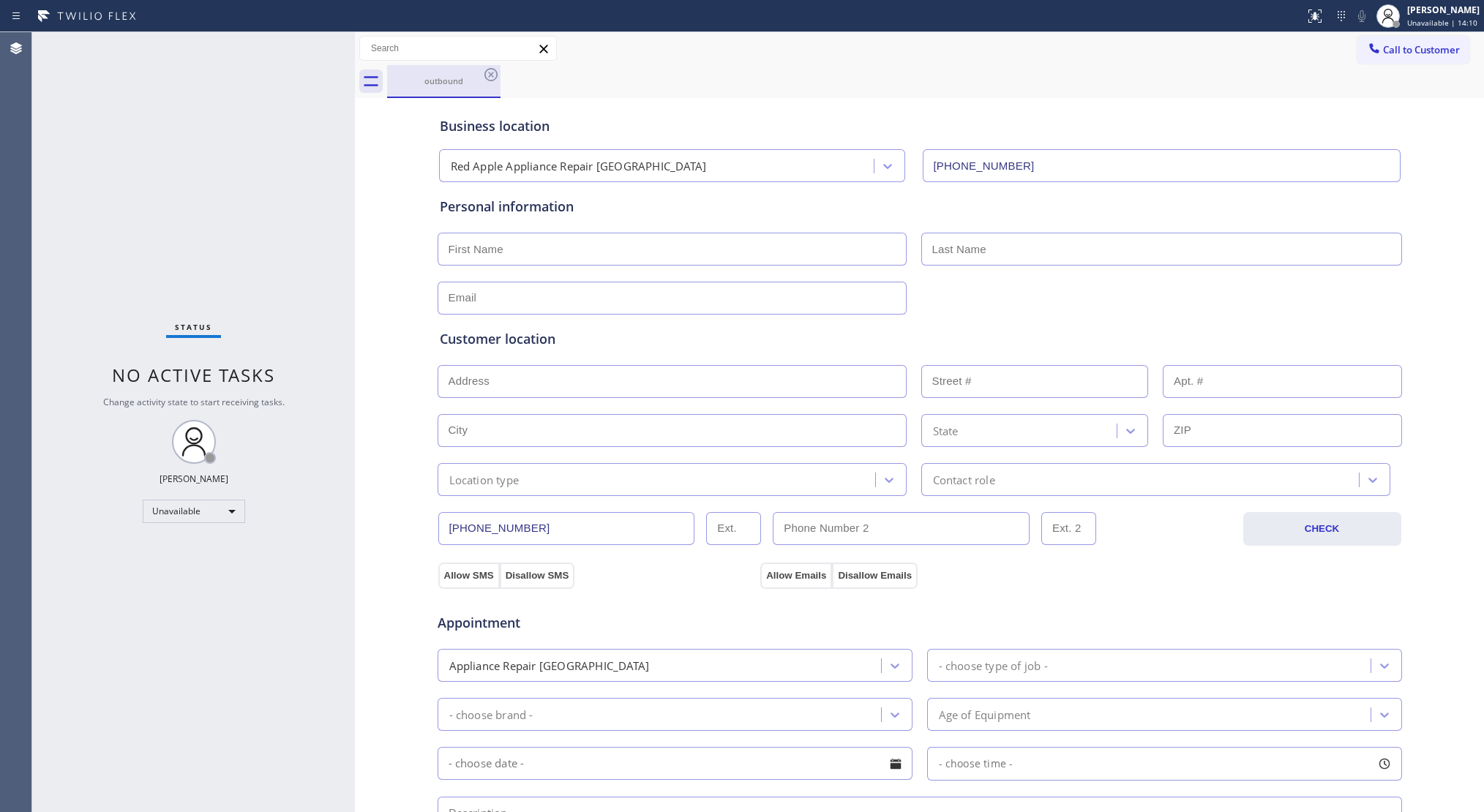
click at [479, 67] on div "outbound" at bounding box center [444, 81] width 110 height 32
click at [493, 79] on icon at bounding box center [491, 75] width 18 height 18
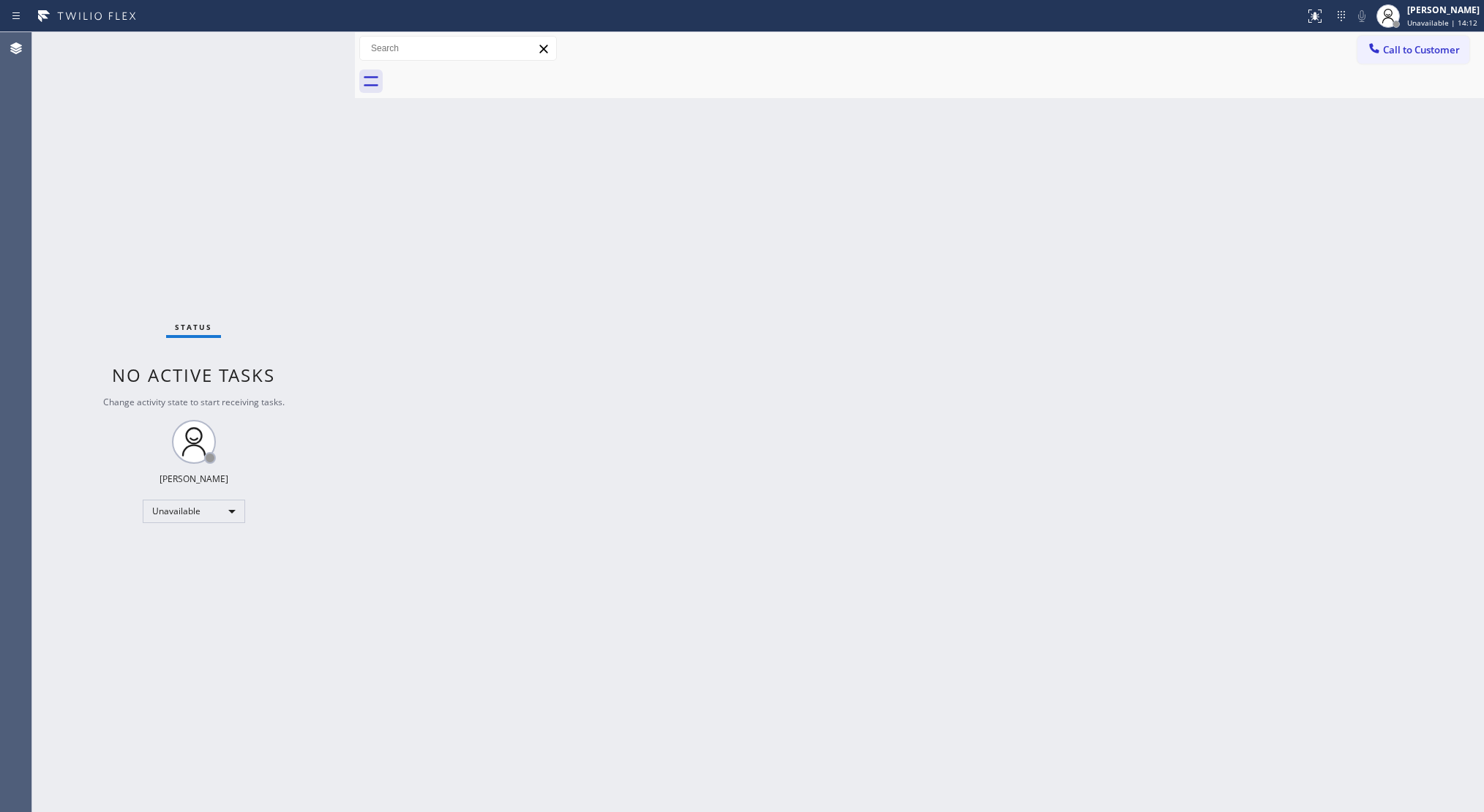
drag, startPoint x: 1411, startPoint y: 44, endPoint x: 1392, endPoint y: 45, distance: 19.0
click at [1408, 44] on span "Call to Customer" at bounding box center [1421, 49] width 77 height 13
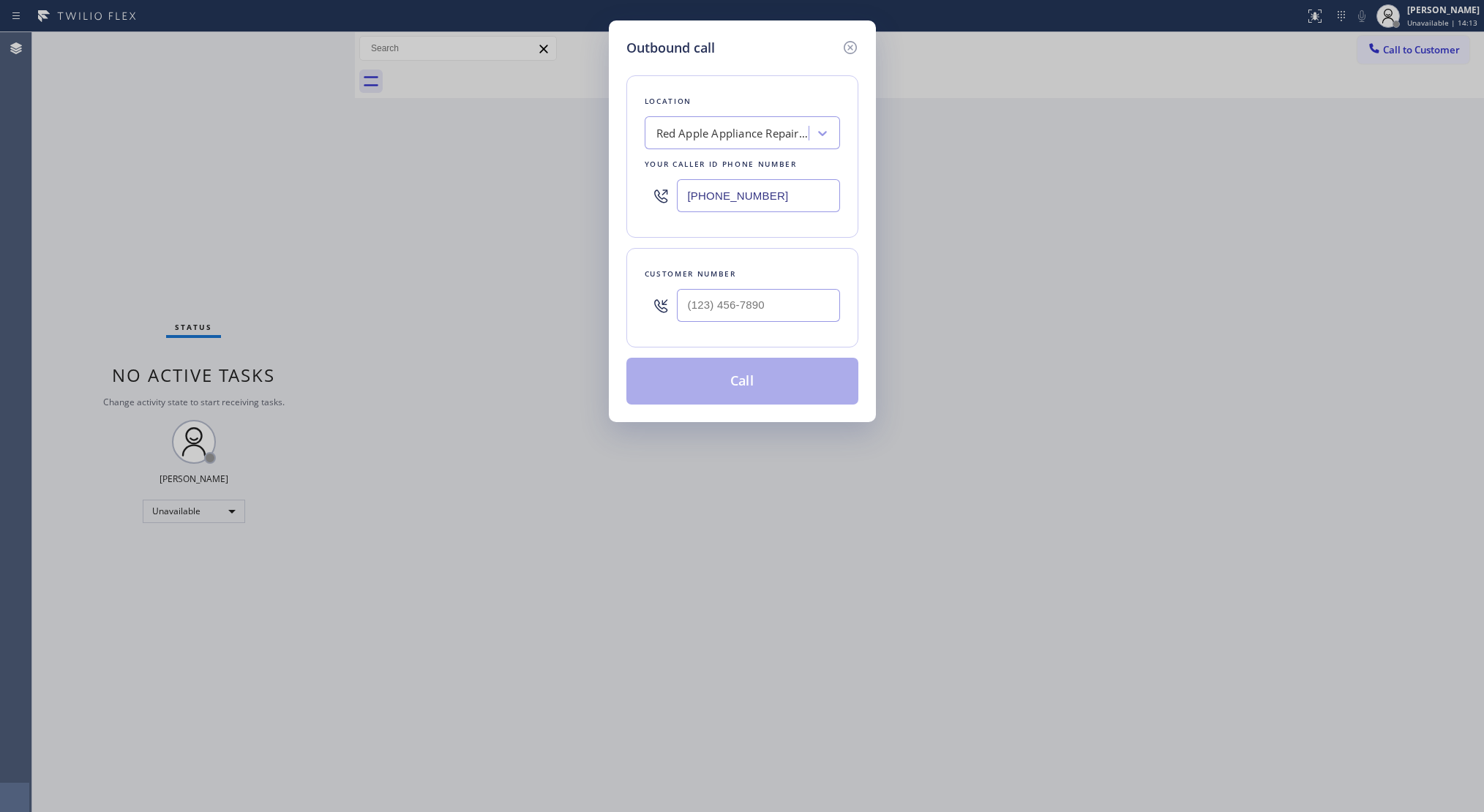
drag, startPoint x: 805, startPoint y: 188, endPoint x: 570, endPoint y: 153, distance: 237.6
click at [570, 153] on div "Outbound call Location Red Apple Appliance Repair [GEOGRAPHIC_DATA] Your caller…" at bounding box center [742, 406] width 1484 height 812
paste input "310) 868-0820"
type input "[PHONE_NUMBER]"
paste input "310) 921-5660"
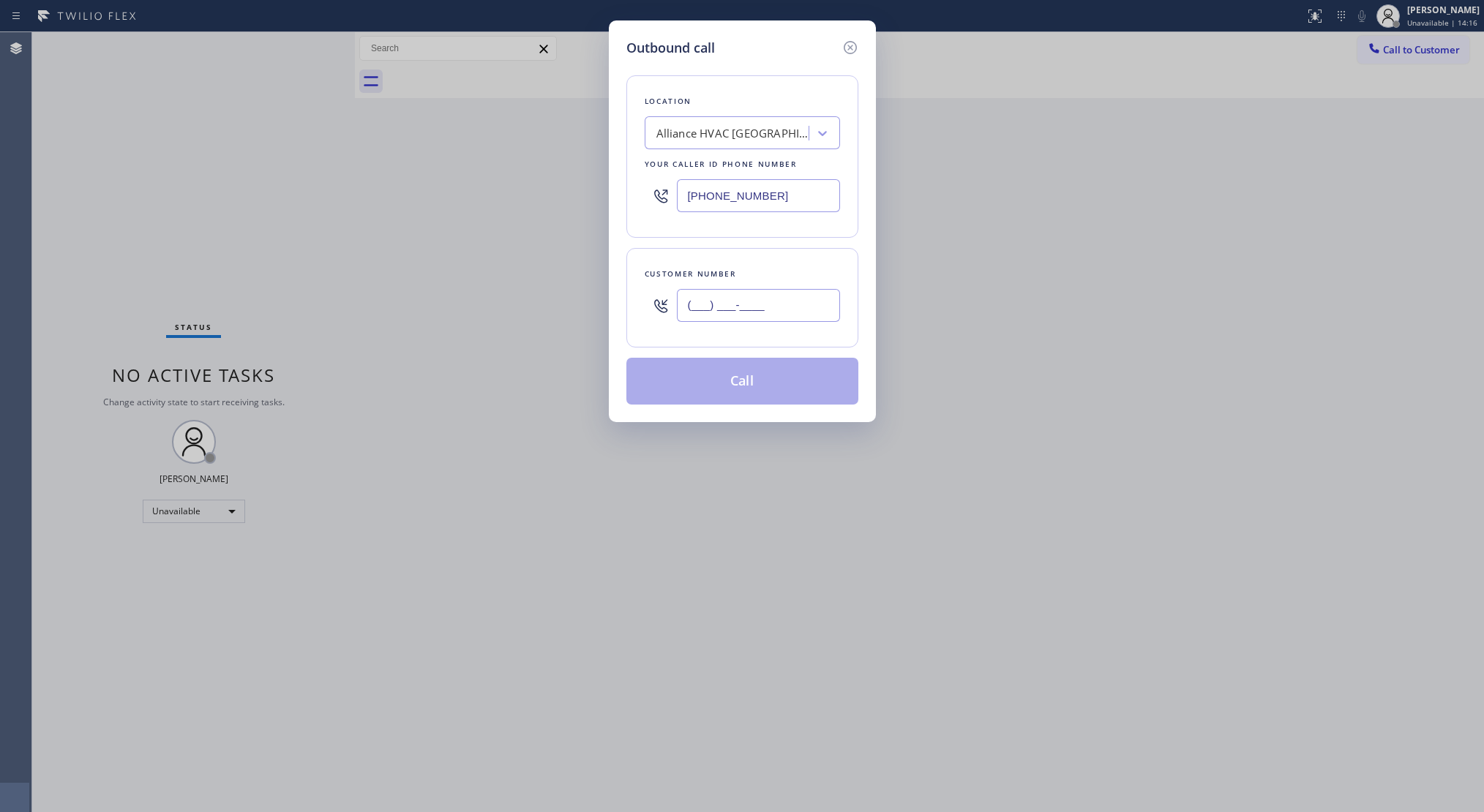
click at [787, 304] on input "(___) ___-____" at bounding box center [758, 305] width 163 height 33
type input "[PHONE_NUMBER]"
click at [786, 390] on button "Call" at bounding box center [742, 381] width 232 height 47
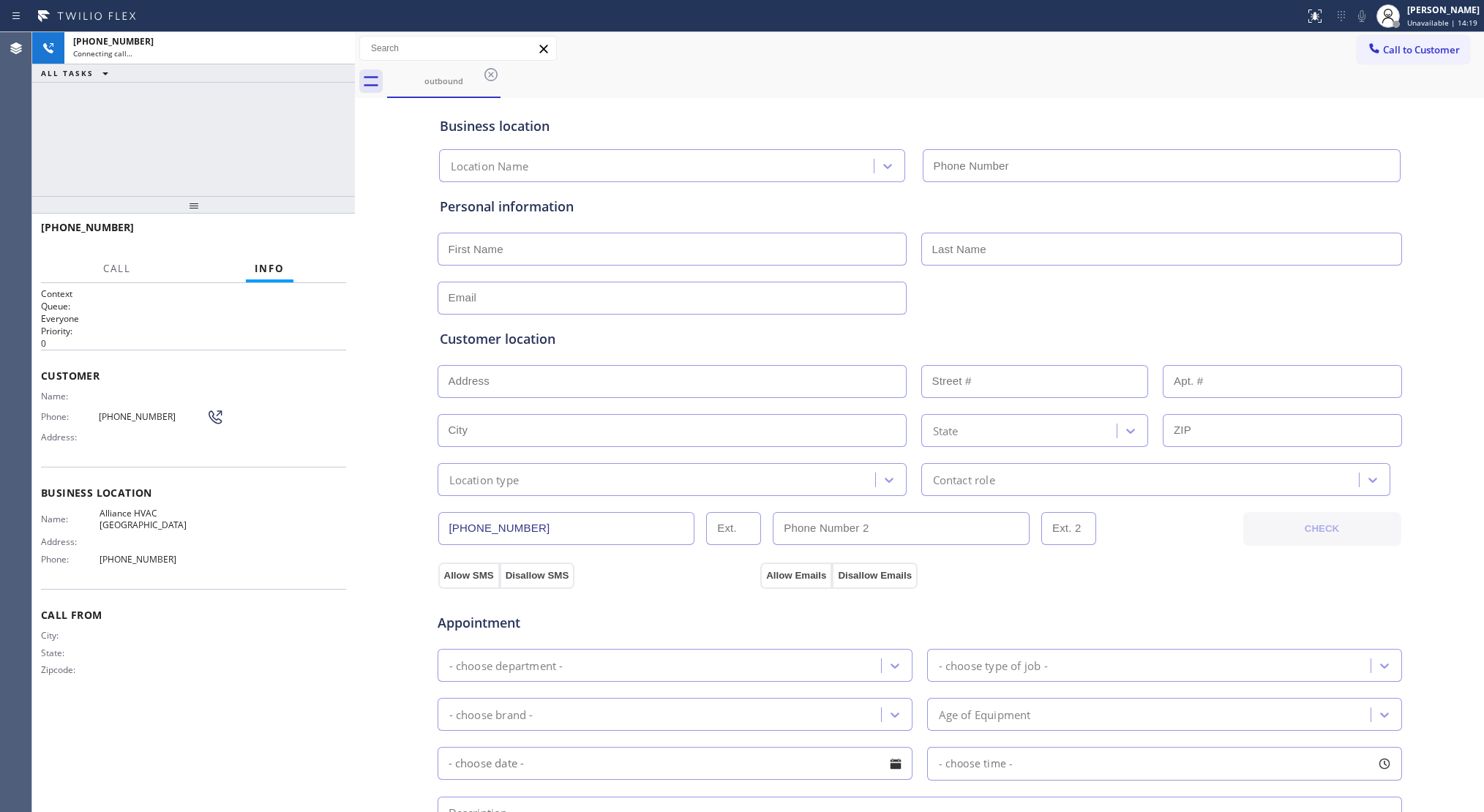
type input "[PHONE_NUMBER]"
click at [308, 224] on button "HANG UP" at bounding box center [311, 234] width 68 height 20
click at [308, 222] on div "[PHONE_NUMBER] Live | 00:07 HANG UP" at bounding box center [193, 234] width 305 height 38
click at [308, 220] on div "[PHONE_NUMBER] Live | 00:07 HANG UP" at bounding box center [193, 234] width 305 height 38
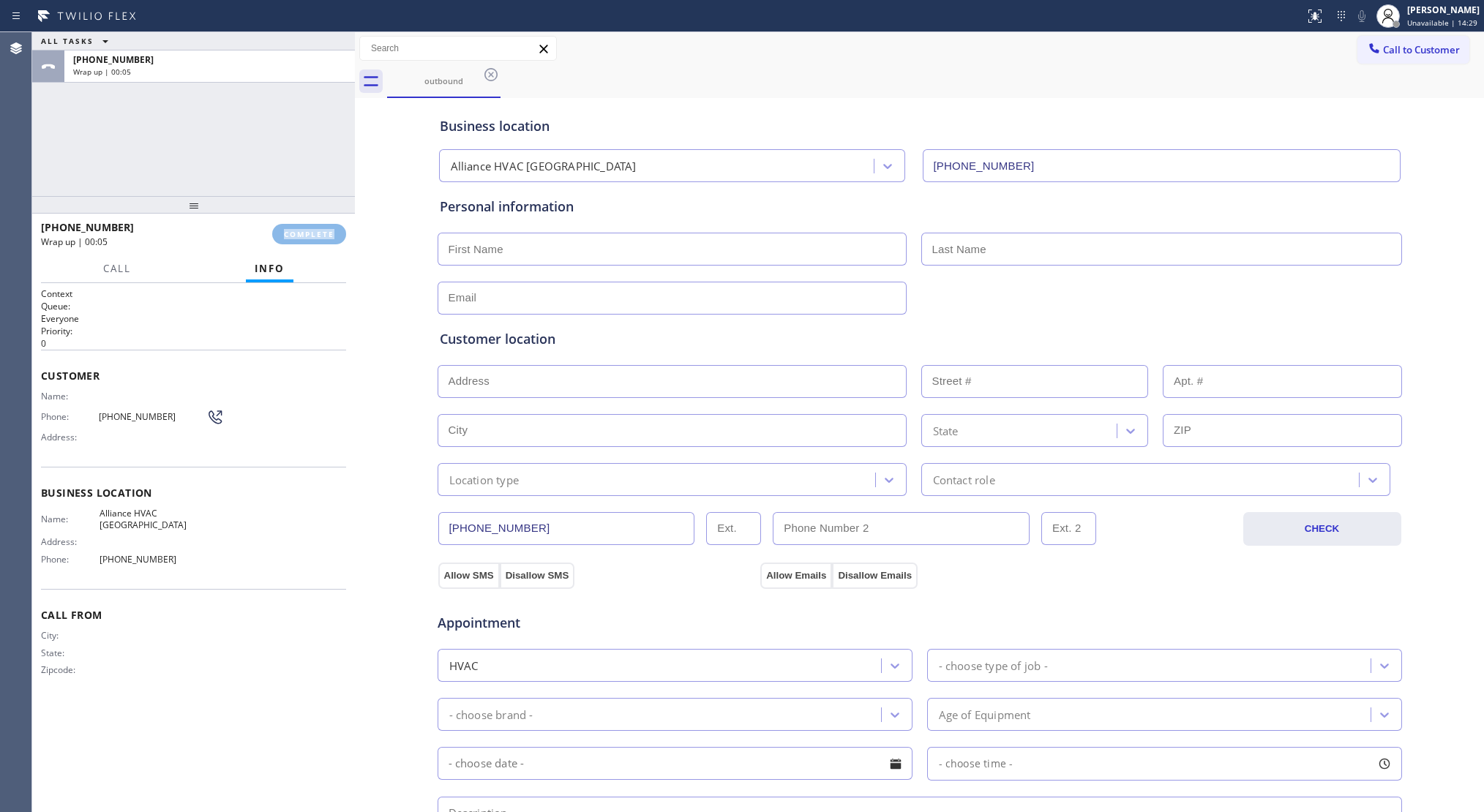
click at [308, 220] on div "[PHONE_NUMBER] Wrap up | 00:05 COMPLETE" at bounding box center [193, 234] width 305 height 38
click at [308, 221] on div "[PHONE_NUMBER] Wrap up | 00:06 COMPLETE" at bounding box center [193, 234] width 305 height 38
click at [315, 241] on button "COMPLETE" at bounding box center [309, 234] width 74 height 20
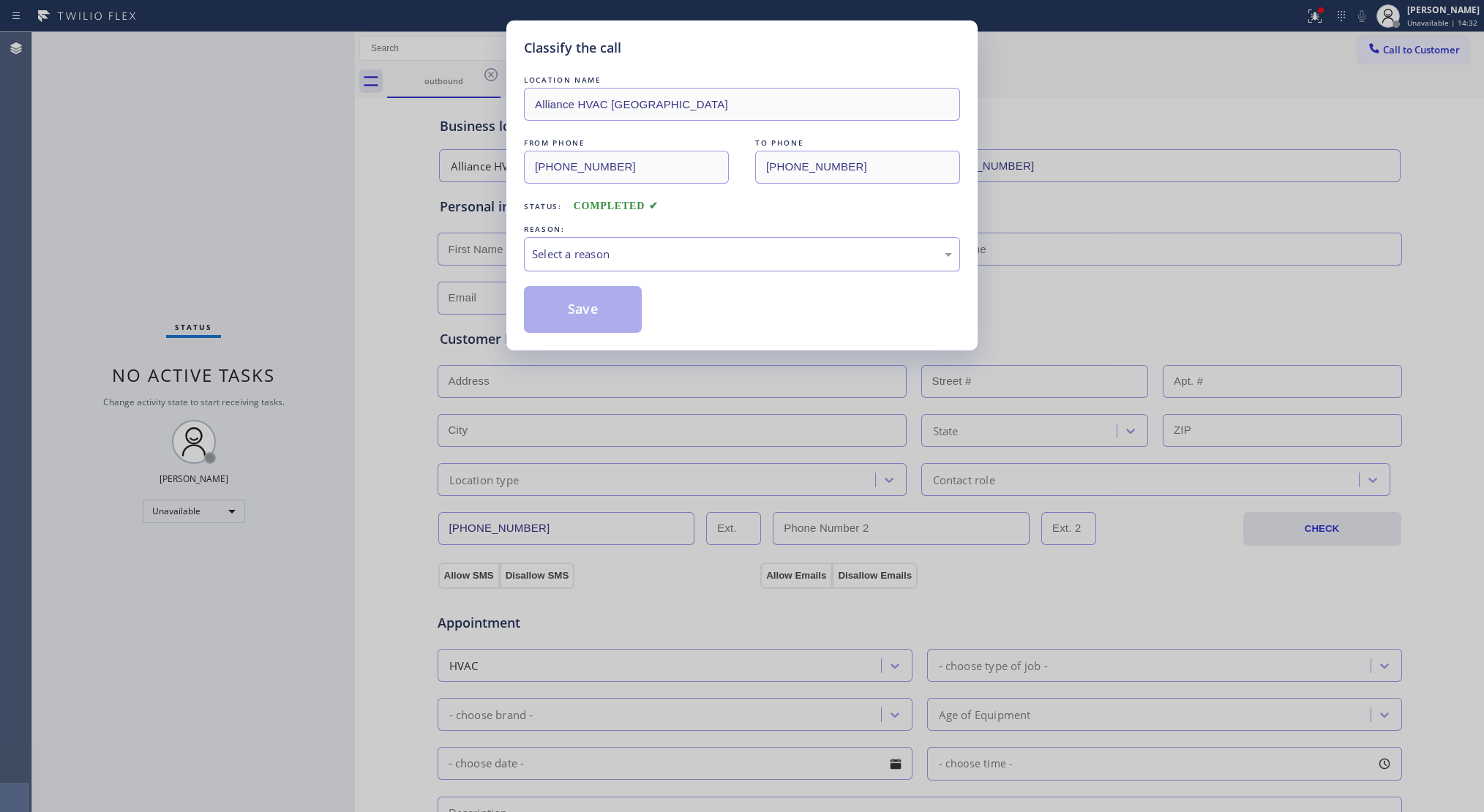
click at [606, 246] on div "Select a reason" at bounding box center [742, 254] width 420 height 17
click at [572, 305] on button "Save" at bounding box center [583, 309] width 118 height 47
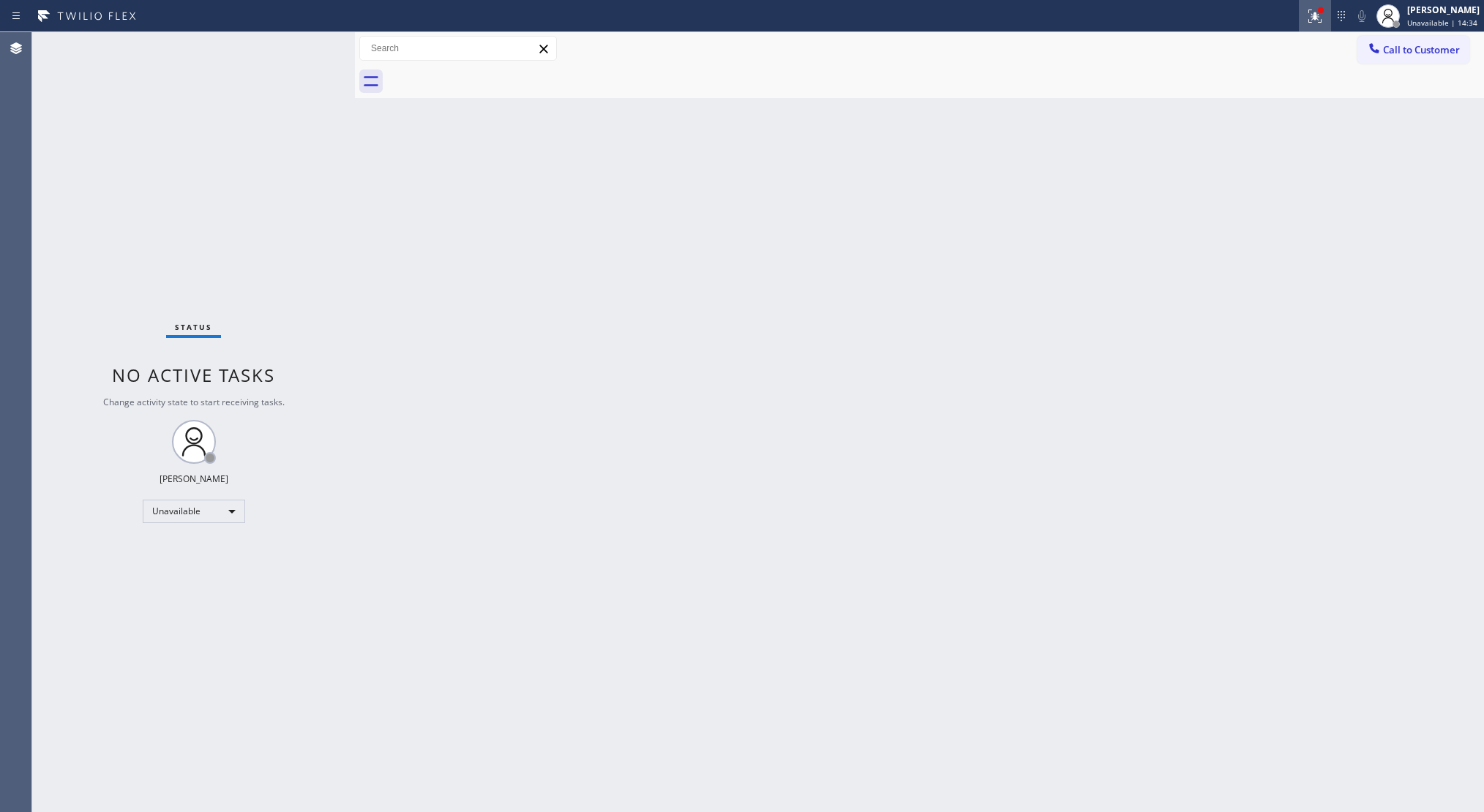
click at [1312, 4] on button at bounding box center [1315, 16] width 33 height 33
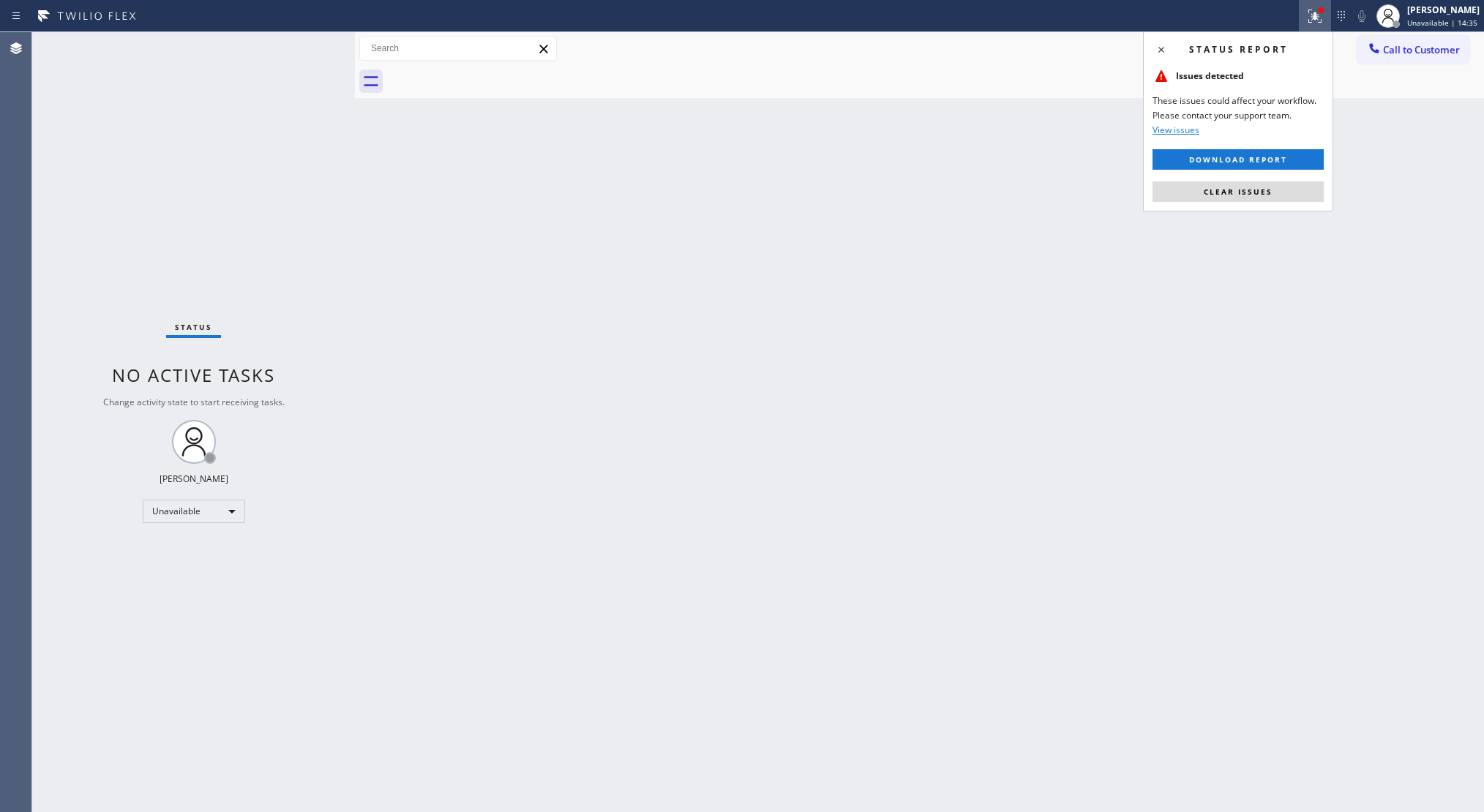
click at [1218, 185] on button "Clear issues" at bounding box center [1238, 191] width 171 height 20
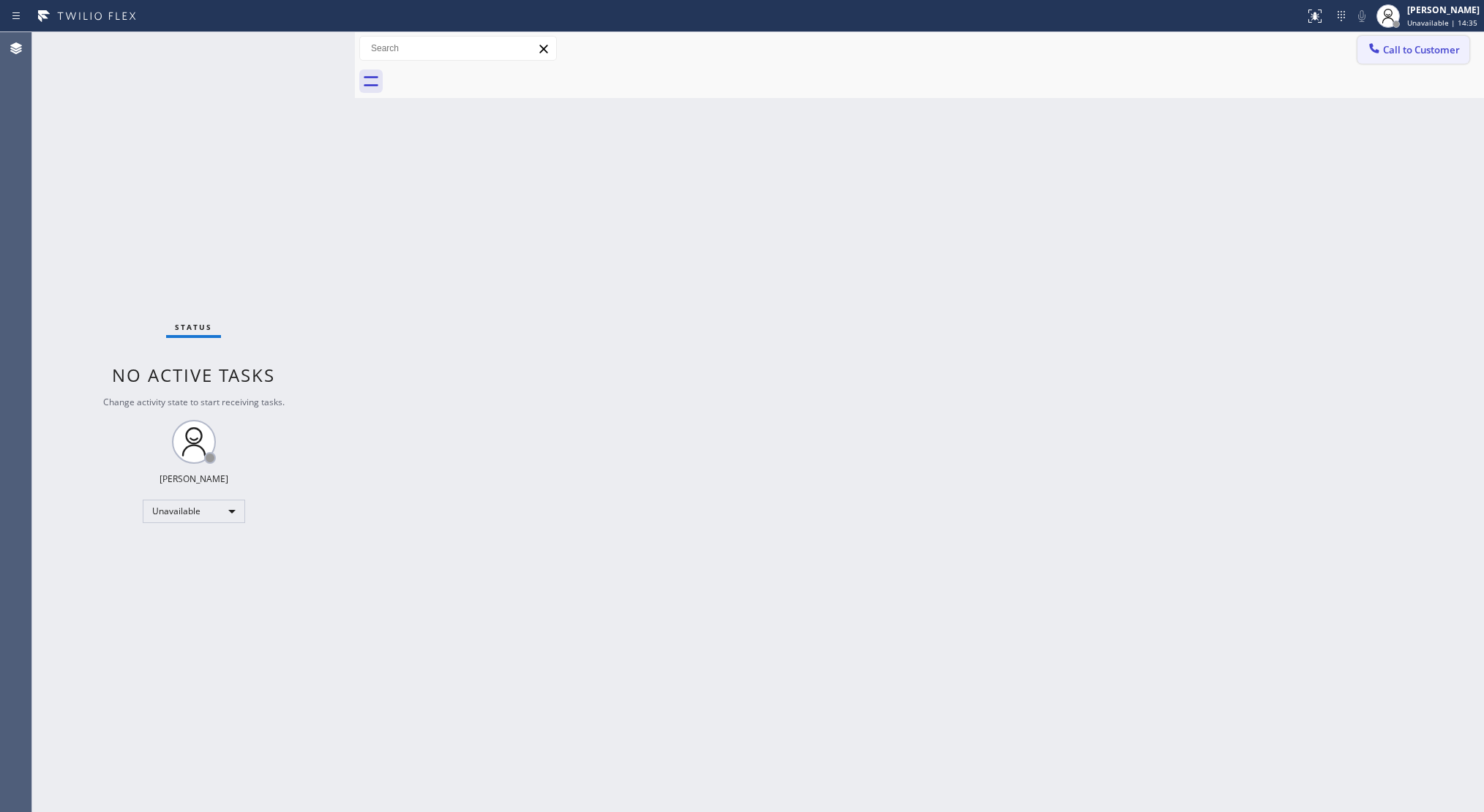
click at [1381, 41] on icon at bounding box center [1375, 48] width 15 height 15
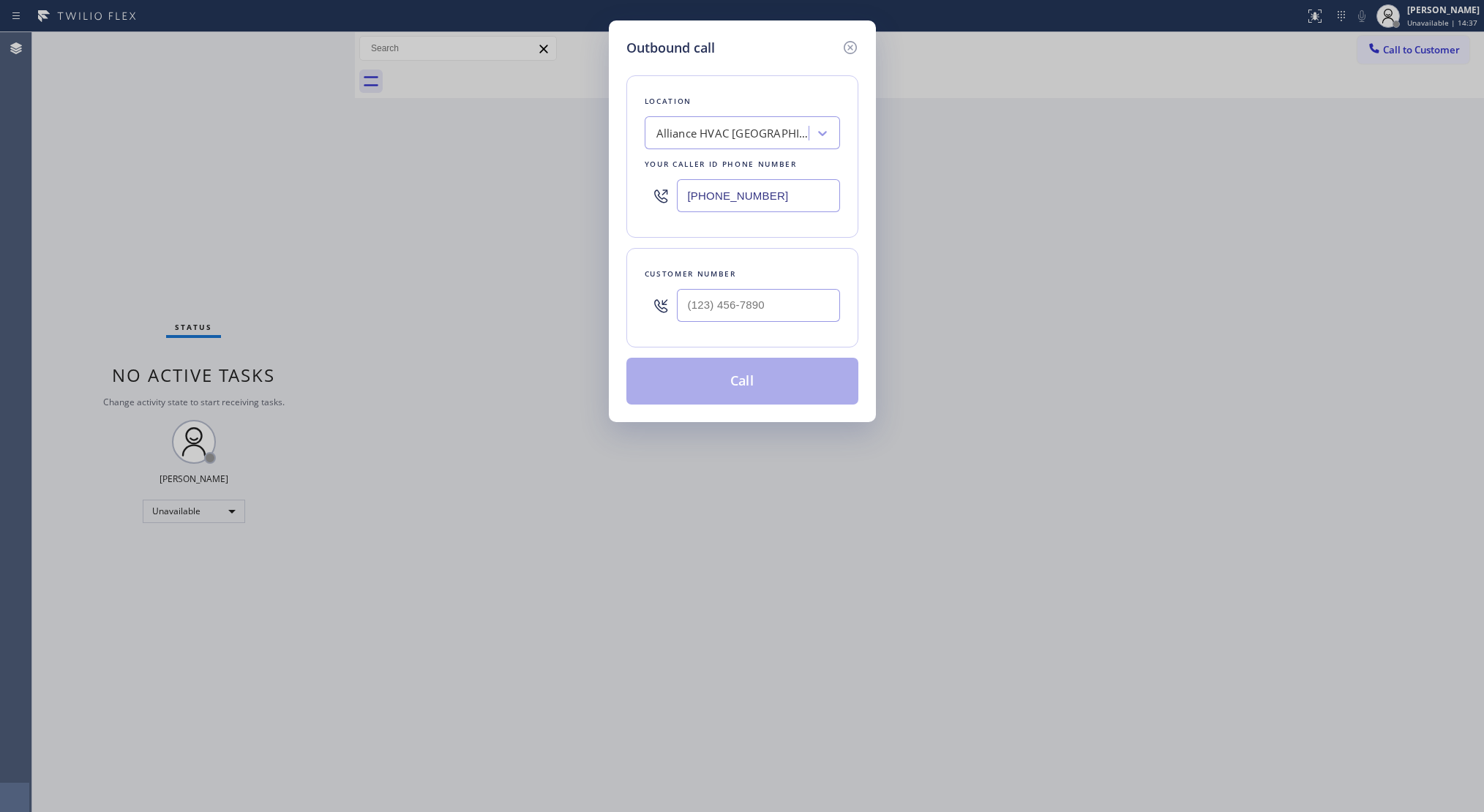
drag, startPoint x: 733, startPoint y: 204, endPoint x: 660, endPoint y: 204, distance: 73.0
click at [660, 204] on div "[PHONE_NUMBER]" at bounding box center [742, 196] width 196 height 48
paste input "818) 869-2791"
type input "[PHONE_NUMBER]"
drag, startPoint x: 663, startPoint y: 296, endPoint x: 676, endPoint y: 294, distance: 13.2
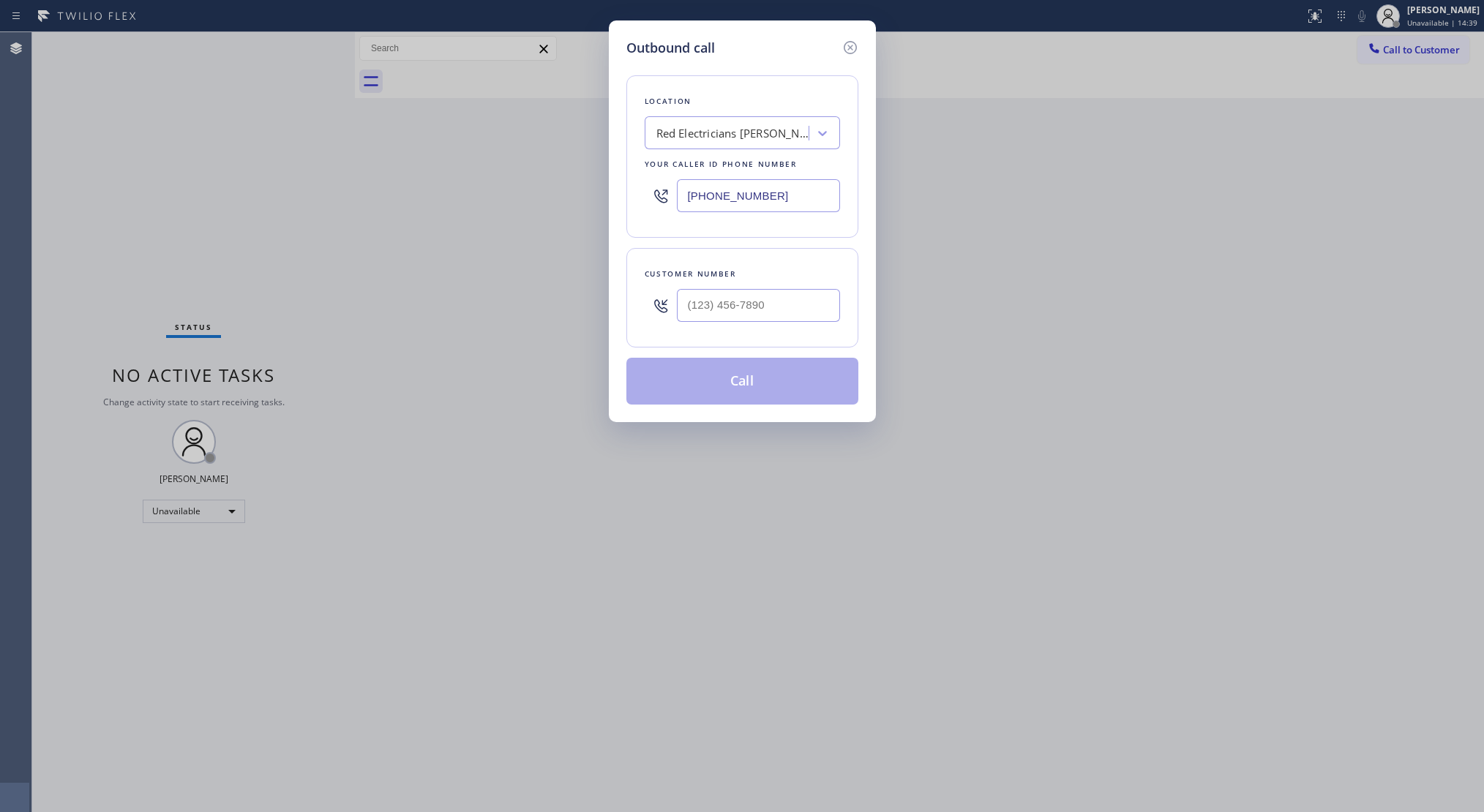
click at [676, 294] on div at bounding box center [660, 306] width 33 height 48
click at [692, 294] on input "(___) ___-____" at bounding box center [758, 305] width 163 height 33
paste input "442) 317-1975"
type input "[PHONE_NUMBER]"
drag, startPoint x: 742, startPoint y: 385, endPoint x: 745, endPoint y: 376, distance: 9.5
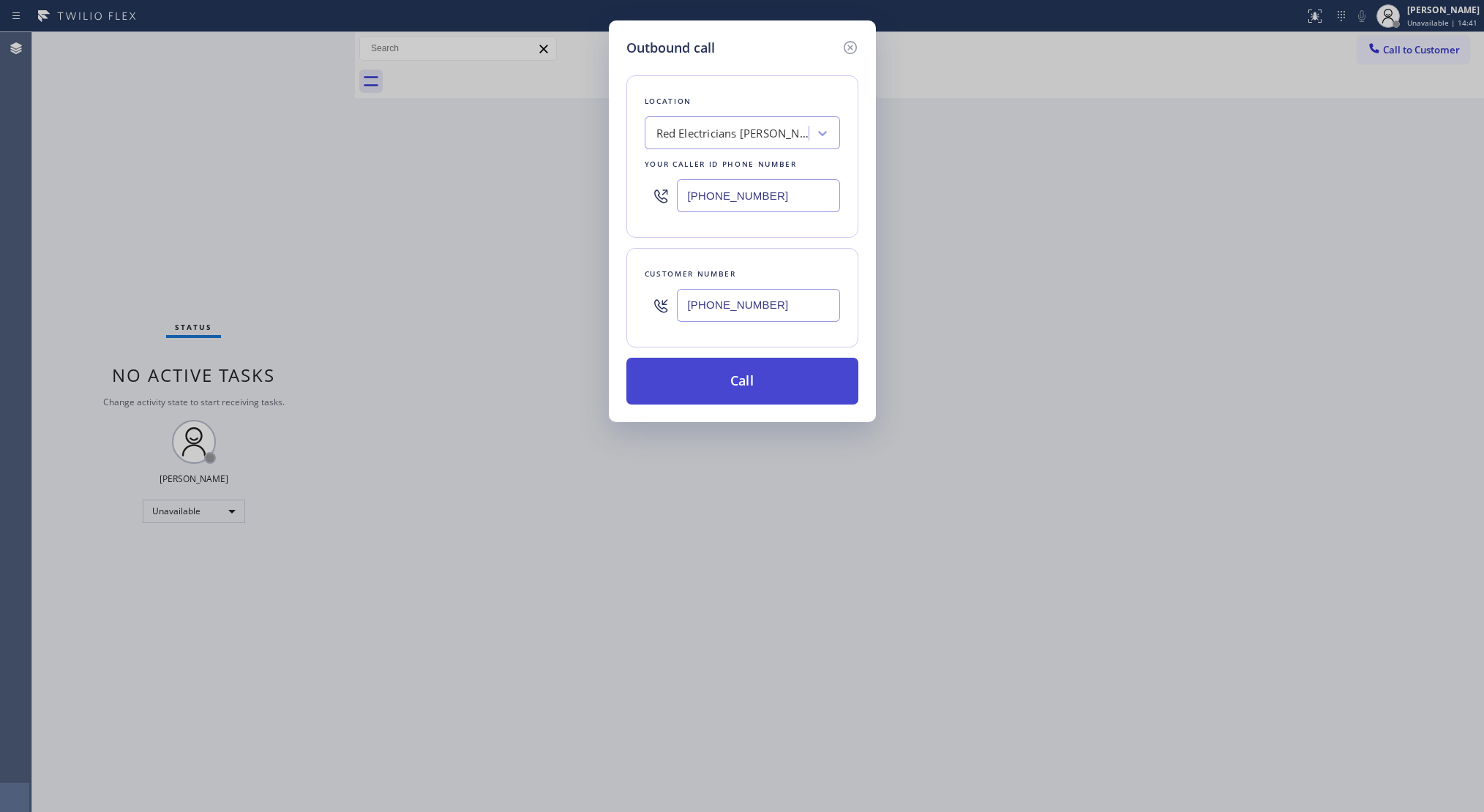
click at [744, 386] on button "Call" at bounding box center [742, 381] width 232 height 47
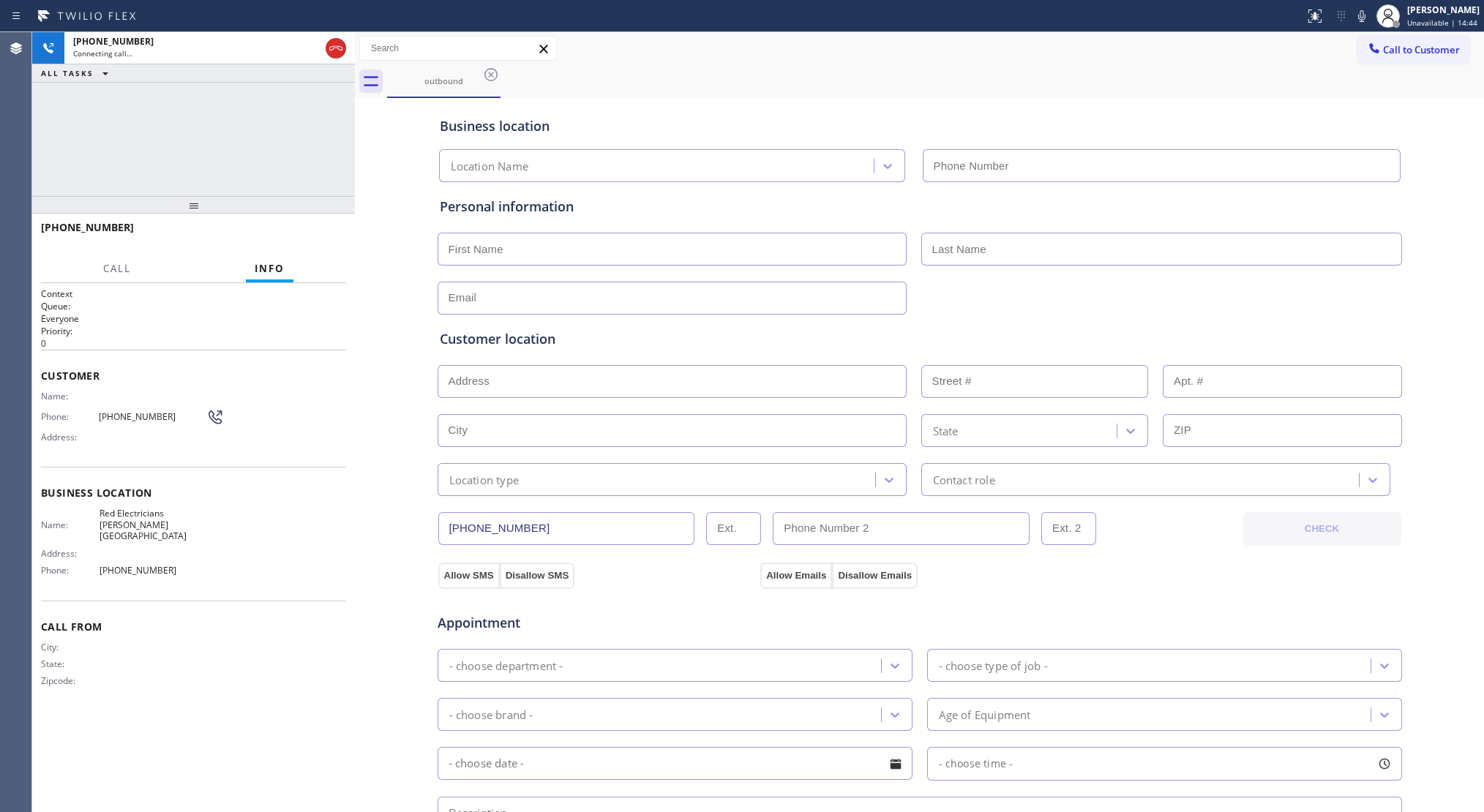
type input "[PHONE_NUMBER]"
click at [1051, 34] on div "Call to Customer Outbound call Location Red Electricians [PERSON_NAME][GEOGRAPH…" at bounding box center [920, 48] width 1130 height 33
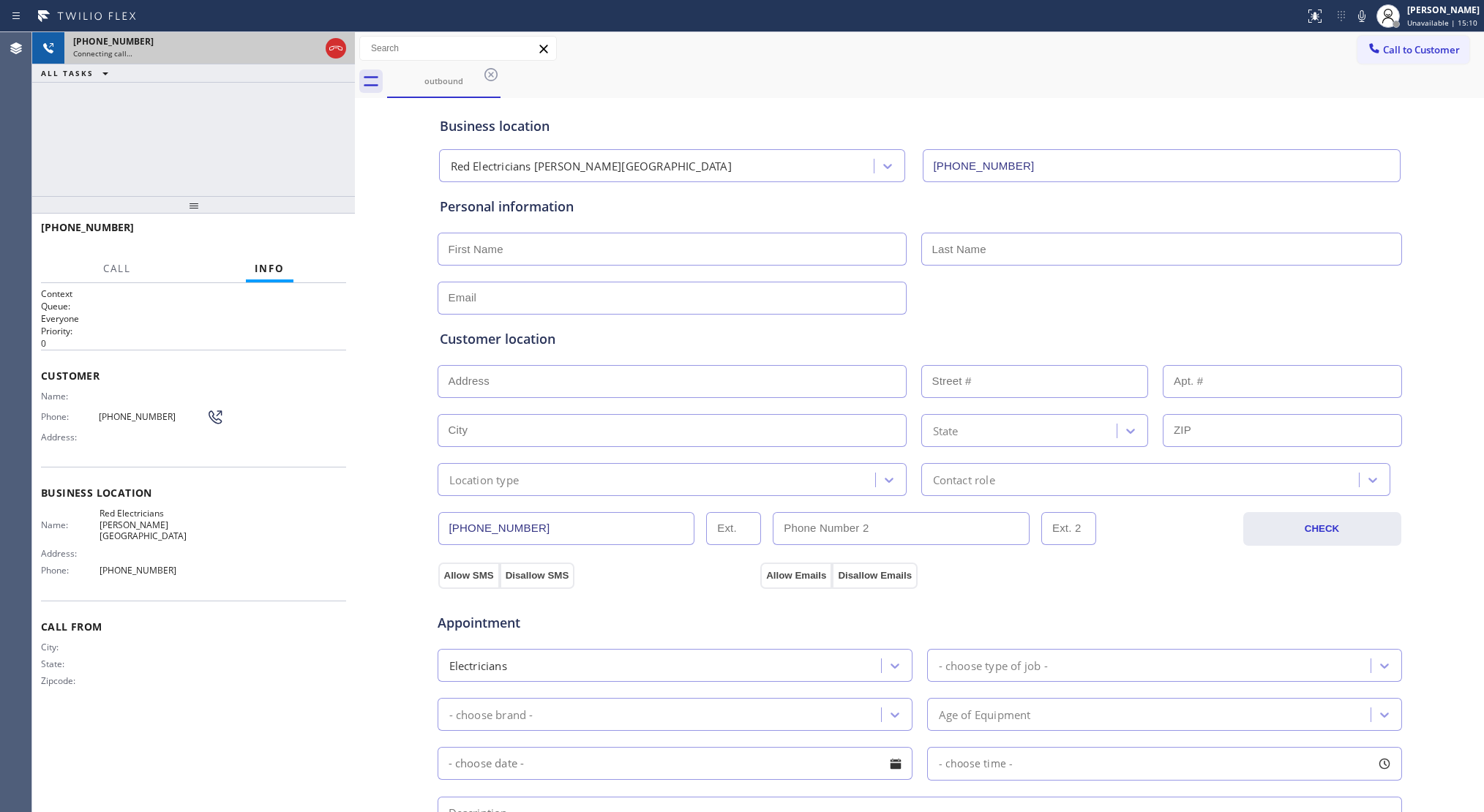
click at [343, 50] on icon at bounding box center [336, 48] width 18 height 18
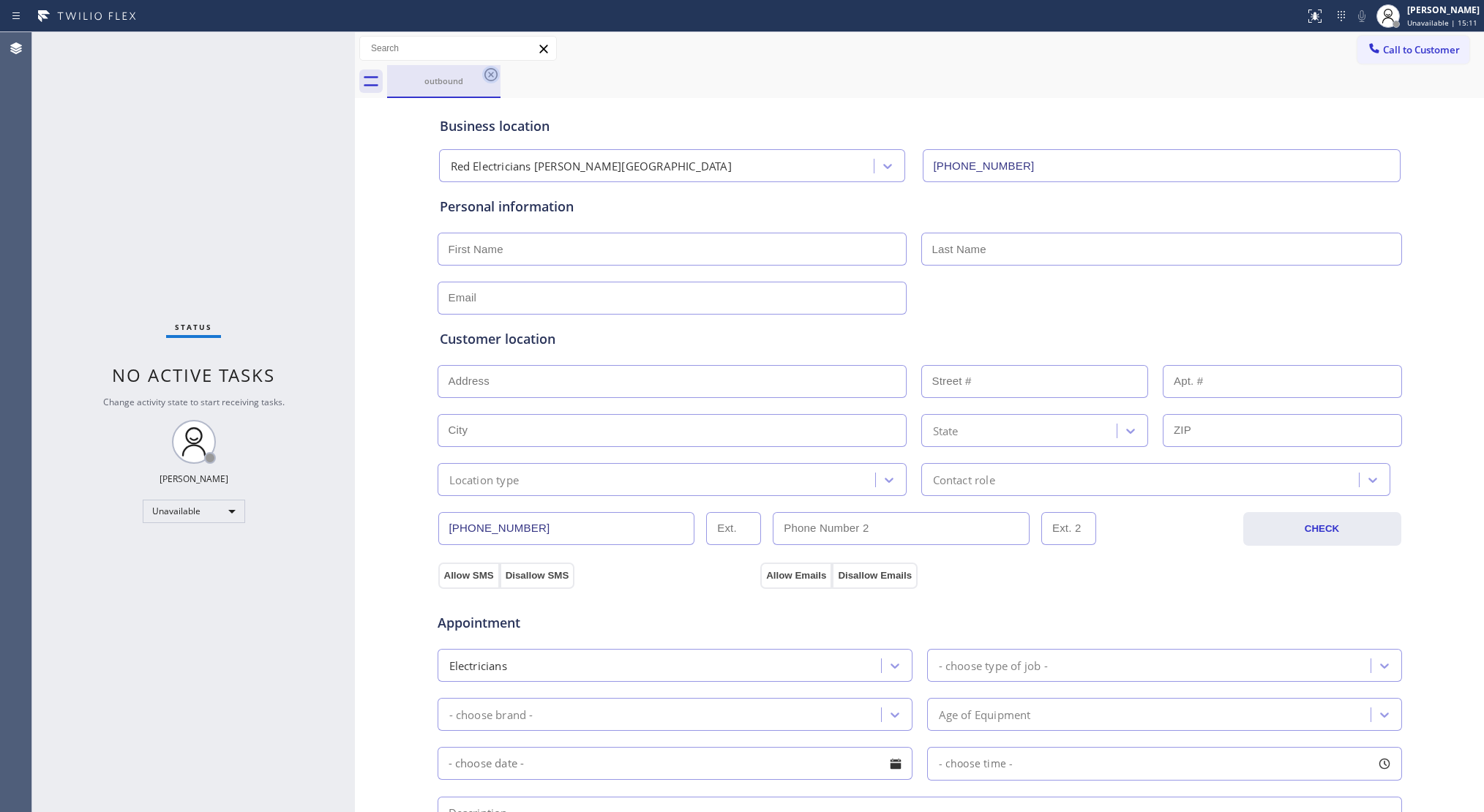
click at [488, 77] on icon at bounding box center [491, 75] width 18 height 18
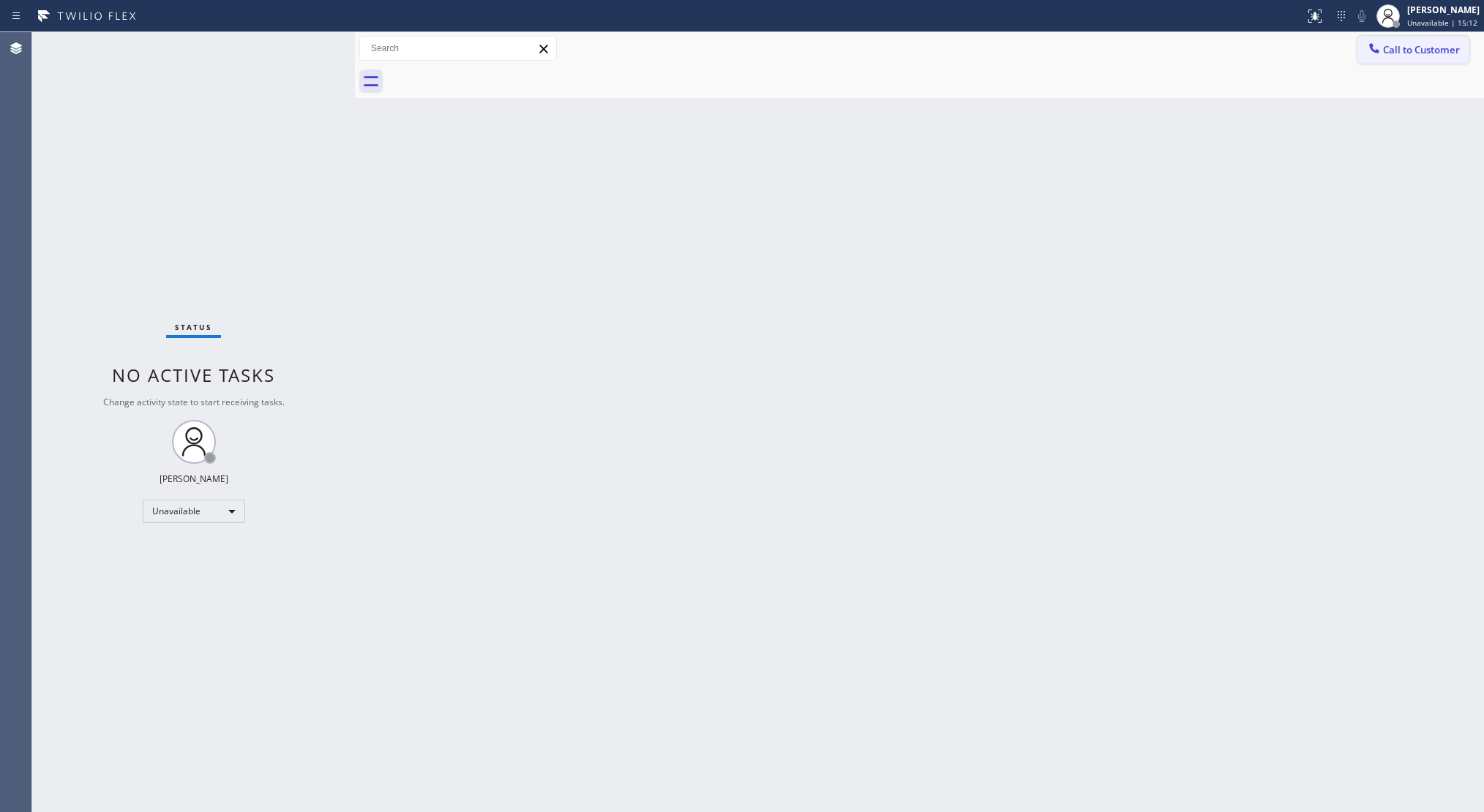
click at [1398, 48] on span "Call to Customer" at bounding box center [1421, 49] width 77 height 13
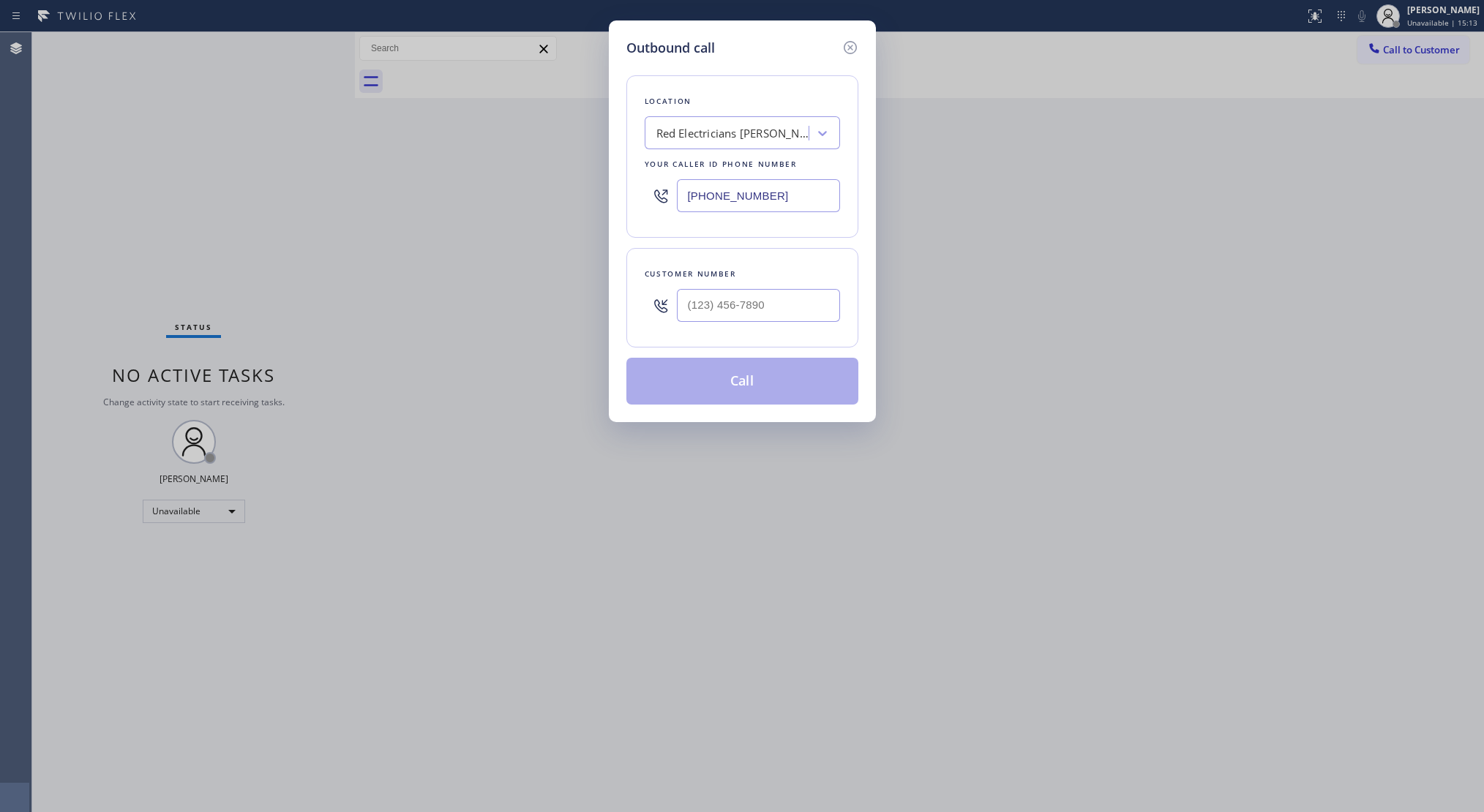
drag, startPoint x: 794, startPoint y: 200, endPoint x: 662, endPoint y: 199, distance: 132.0
click at [662, 199] on div "[PHONE_NUMBER]" at bounding box center [742, 196] width 196 height 48
paste input "708) 616-1662"
type input "[PHONE_NUMBER]"
click at [771, 288] on div at bounding box center [758, 306] width 163 height 48
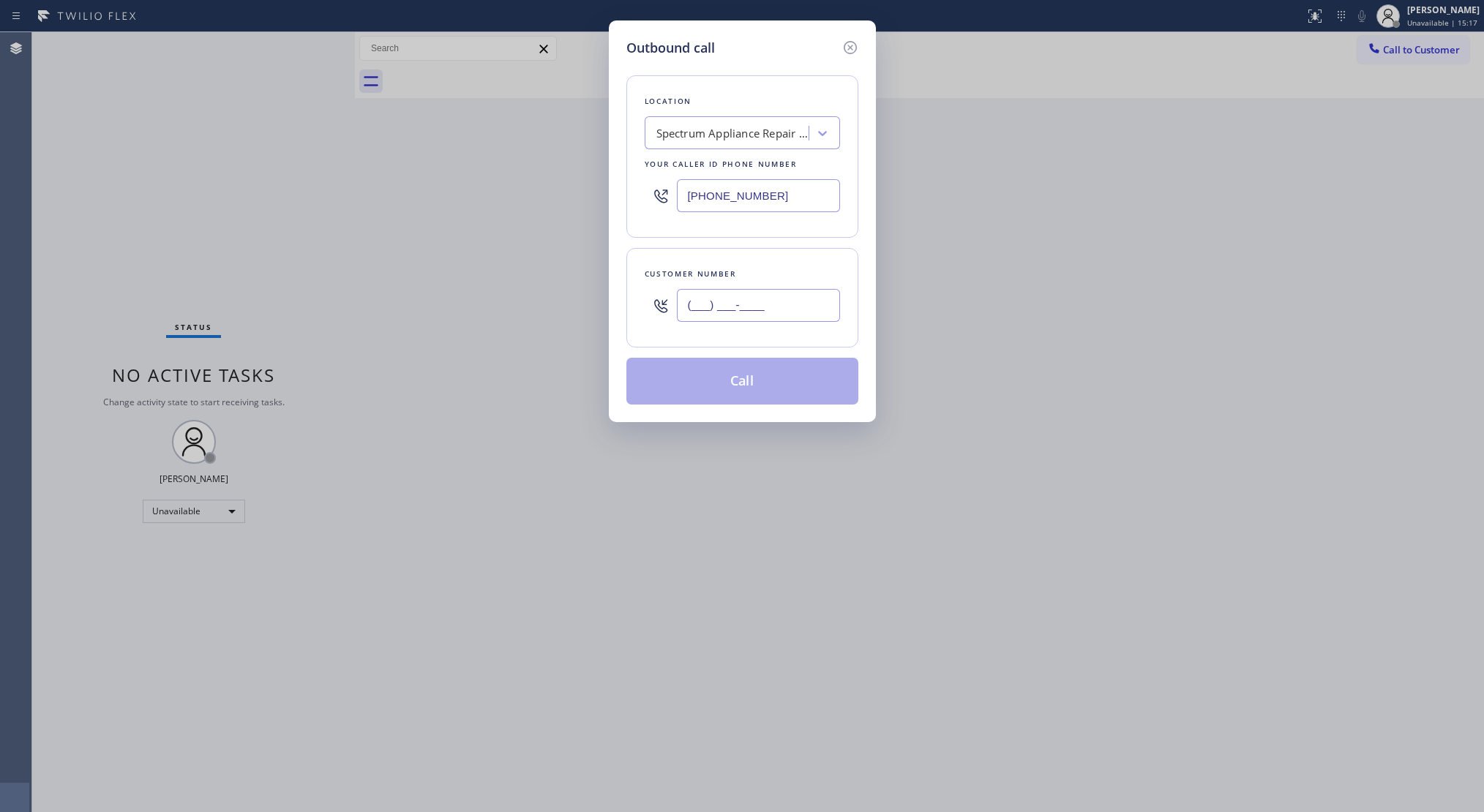
click at [783, 317] on input "(___) ___-____" at bounding box center [758, 305] width 163 height 33
paste input "325) 728-6674"
type input "[PHONE_NUMBER]"
click at [742, 381] on button "Call" at bounding box center [742, 381] width 232 height 47
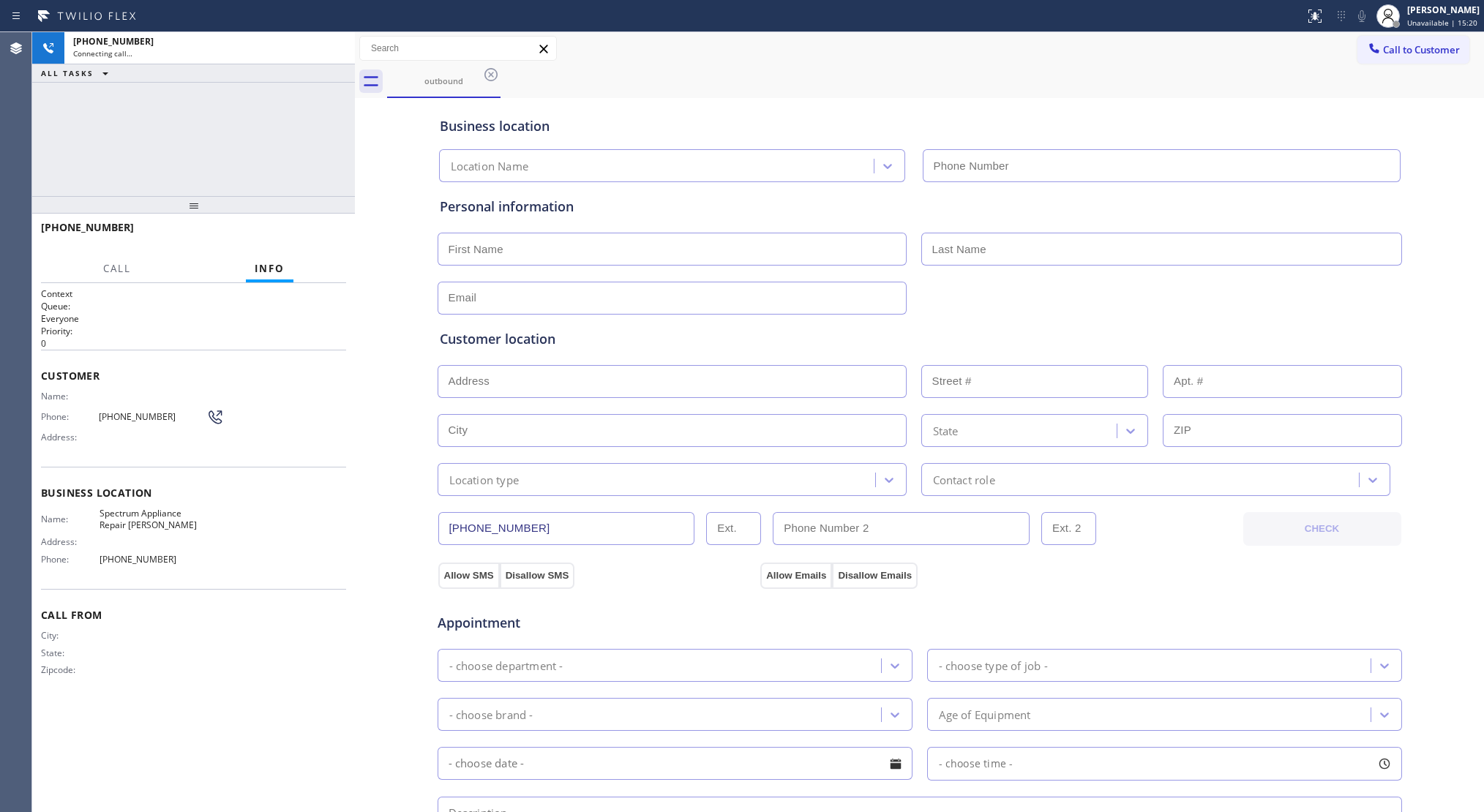
type input "[PHONE_NUMBER]"
click at [309, 235] on span "HANG UP" at bounding box center [312, 235] width 45 height 11
click at [310, 235] on span "HANG UP" at bounding box center [312, 235] width 45 height 11
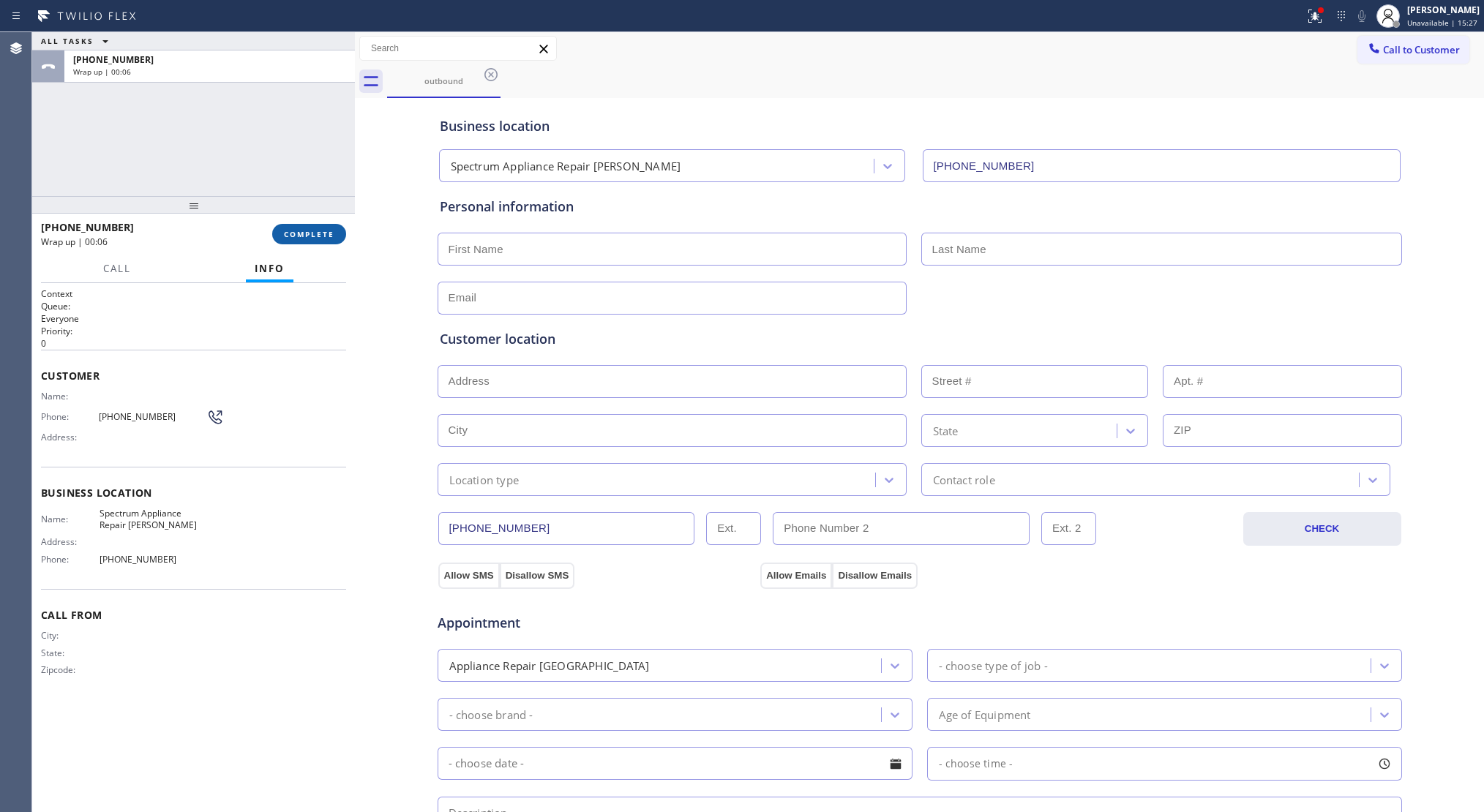
click at [310, 233] on span "COMPLETE" at bounding box center [309, 235] width 50 height 11
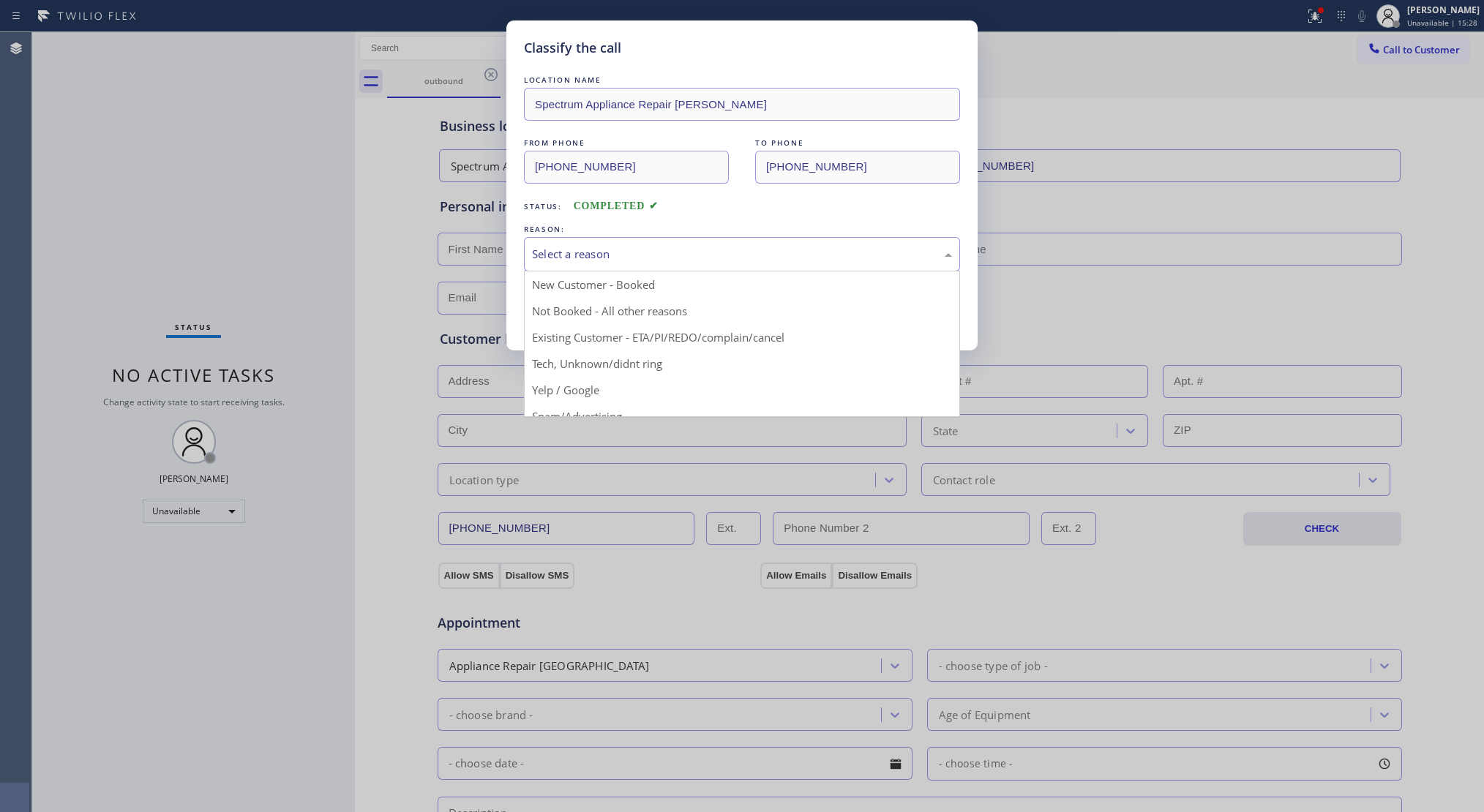
click at [554, 267] on div "Select a reason" at bounding box center [742, 254] width 436 height 34
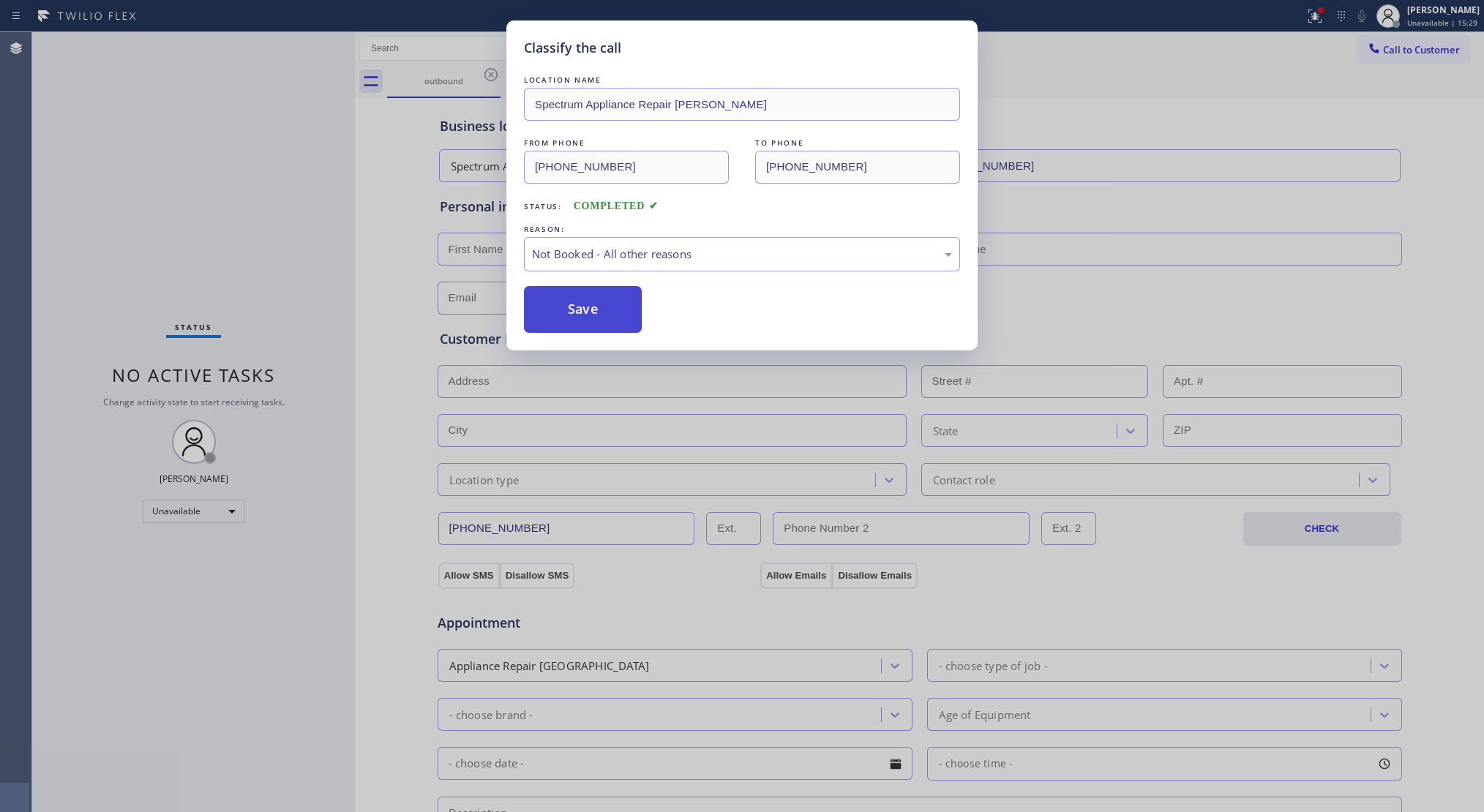
click at [574, 317] on button "Save" at bounding box center [583, 309] width 118 height 47
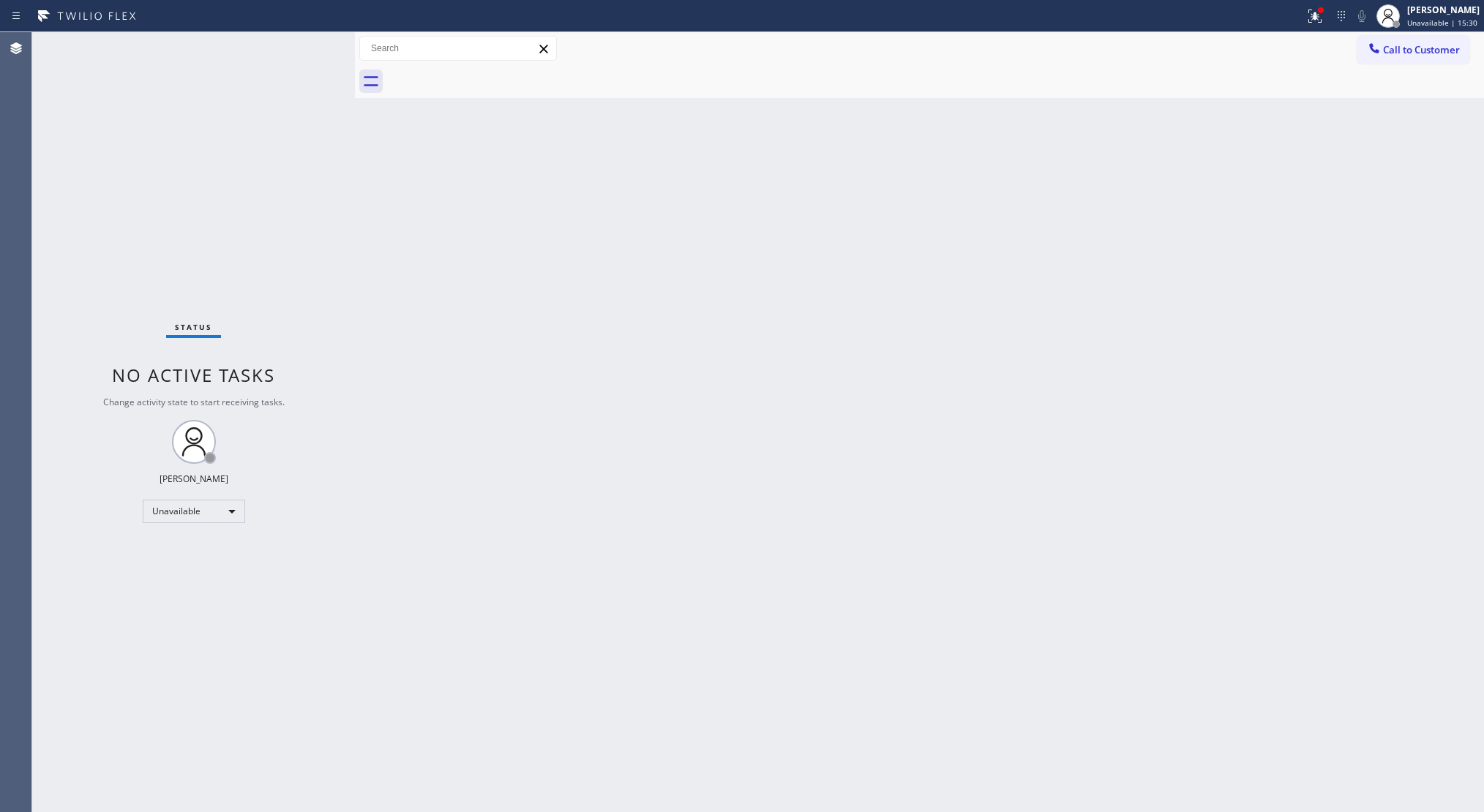
click at [1329, 13] on div "Status report Issues detected These issues could affect your workflow. Please c…" at bounding box center [742, 406] width 1484 height 812
click at [1312, 19] on icon at bounding box center [1316, 16] width 18 height 18
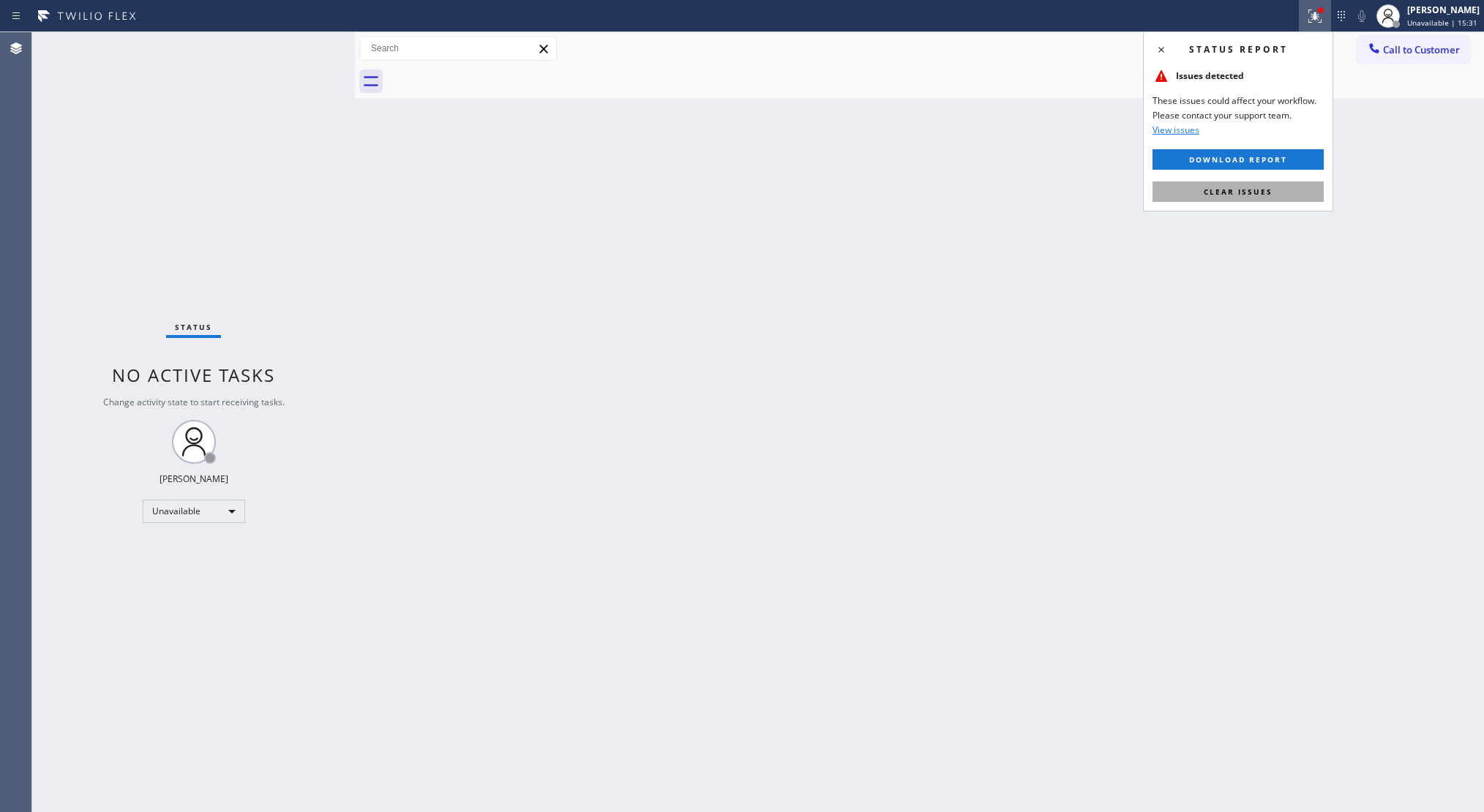
drag, startPoint x: 1175, startPoint y: 194, endPoint x: 1228, endPoint y: 165, distance: 60.4
click at [1177, 193] on button "Clear issues" at bounding box center [1238, 191] width 171 height 20
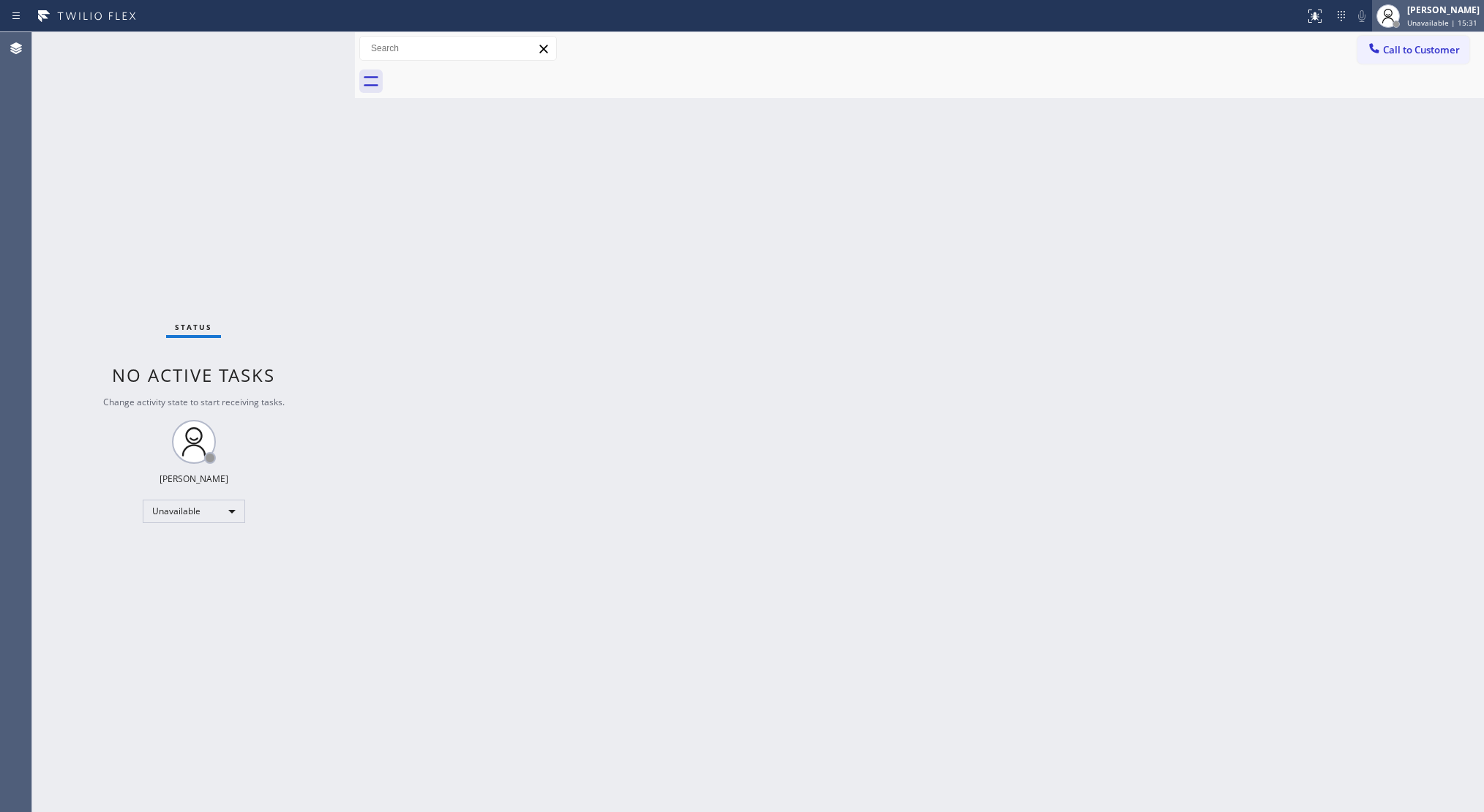
click at [1398, 26] on div at bounding box center [1397, 24] width 7 height 7
drag, startPoint x: 1235, startPoint y: 106, endPoint x: 1249, endPoint y: 106, distance: 14.0
click at [1240, 106] on div "Back to Dashboard Change Sender ID Customers Technicians Select a contact Outbo…" at bounding box center [920, 422] width 1130 height 780
drag, startPoint x: 1377, startPoint y: 54, endPoint x: 1280, endPoint y: 64, distance: 97.5
click at [1376, 54] on icon at bounding box center [1375, 48] width 15 height 15
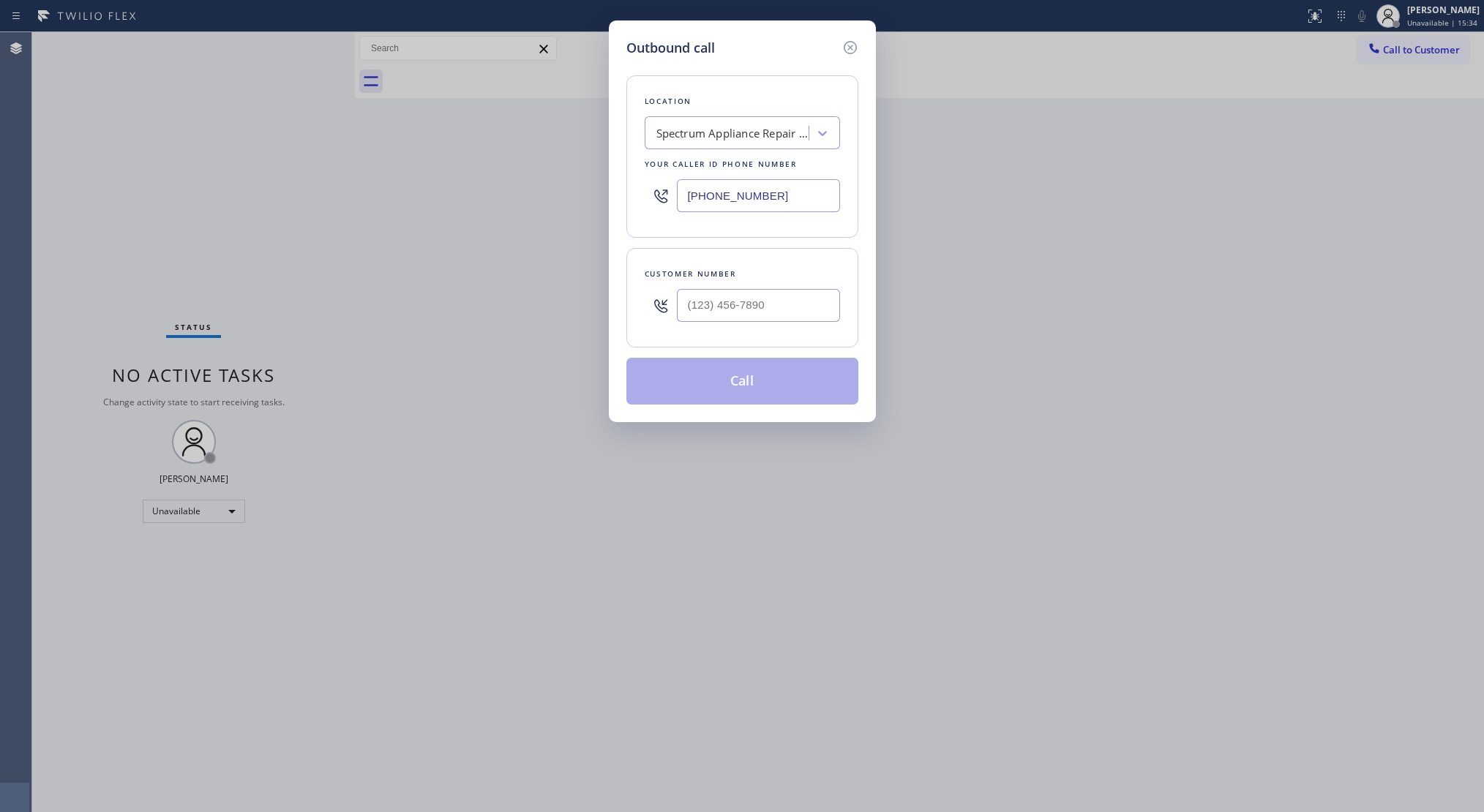
drag, startPoint x: 648, startPoint y: 197, endPoint x: 484, endPoint y: 175, distance: 165.5
click at [468, 186] on div "Outbound call Location Spectrum Appliance Repair Cicero Your caller id phone nu…" at bounding box center [742, 406] width 1484 height 812
paste input "___) ___-____"
paste input "text"
type input "(___) ___-____"
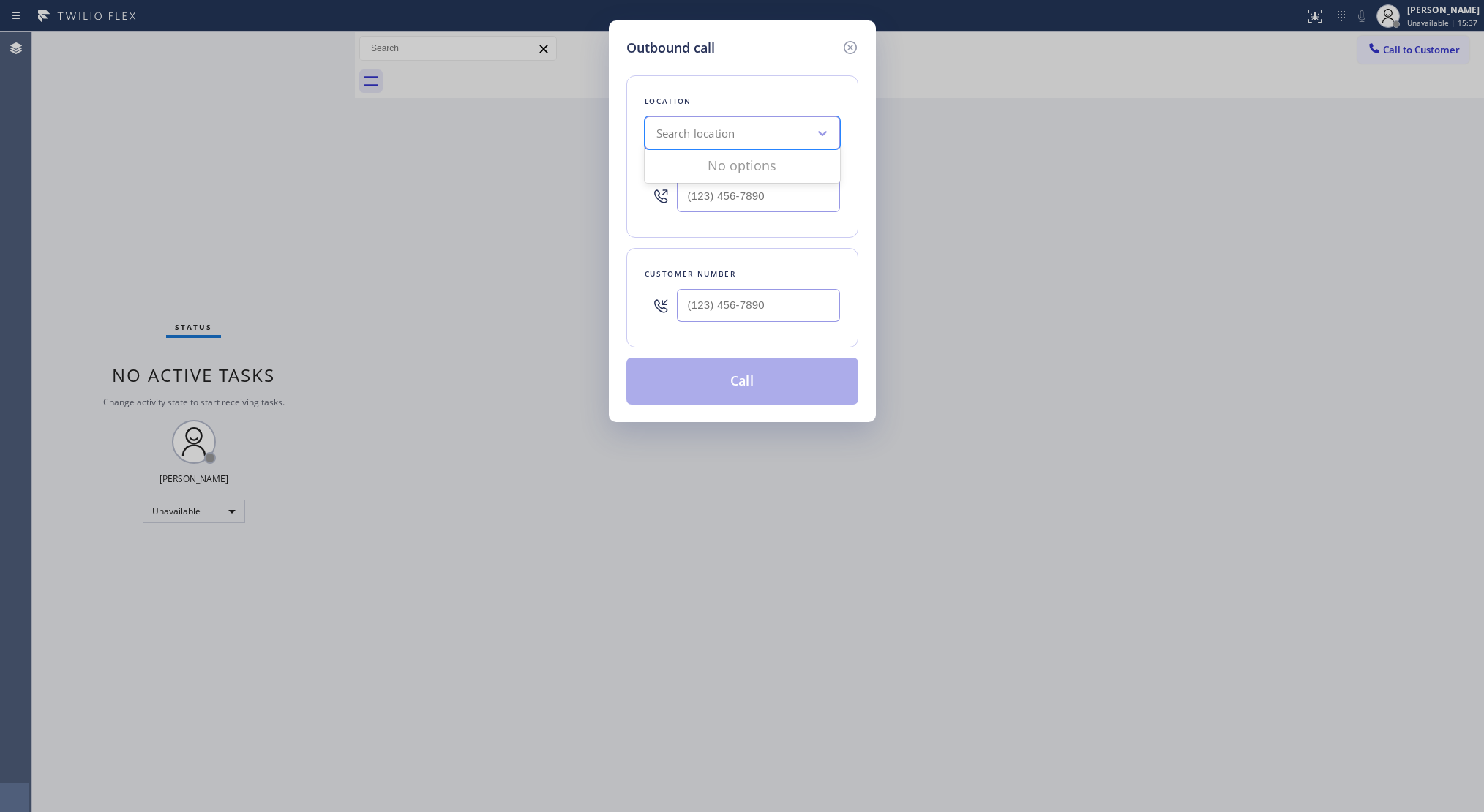
click at [753, 130] on div "Search location" at bounding box center [728, 133] width 160 height 26
paste input "Expert Viking Appliance Repair [GEOGRAPHIC_DATA]"
type input "Expert Viking Appliance Repair [GEOGRAPHIC_DATA]"
click at [727, 160] on div "Expert Viking Appliance Repair [GEOGRAPHIC_DATA]" at bounding box center [742, 171] width 196 height 41
type input "[PHONE_NUMBER]"
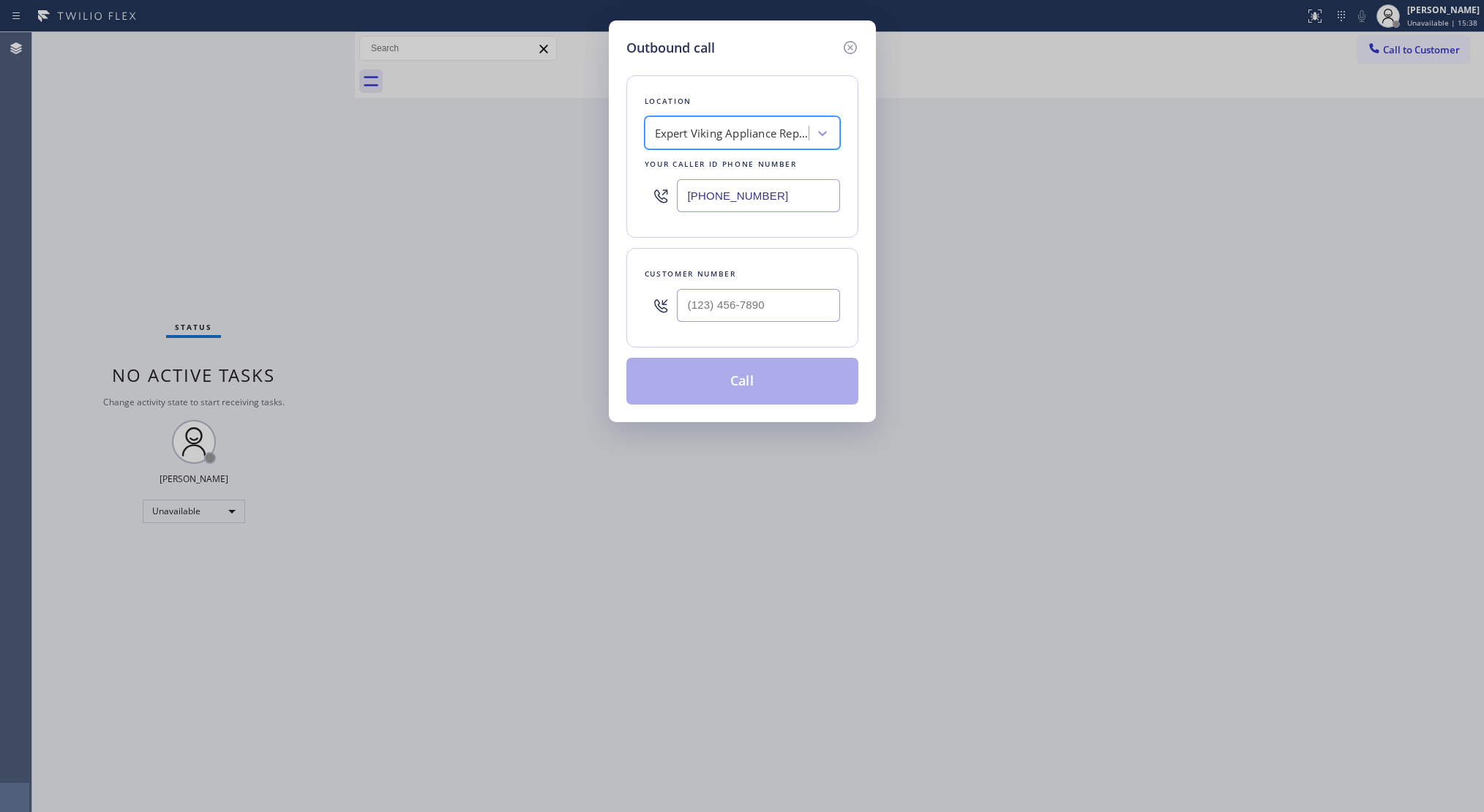
scroll to position [0, 1]
paste input "310) 365-5717"
click at [721, 303] on input "(___) ___-____" at bounding box center [758, 305] width 163 height 33
type input "[PHONE_NUMBER]"
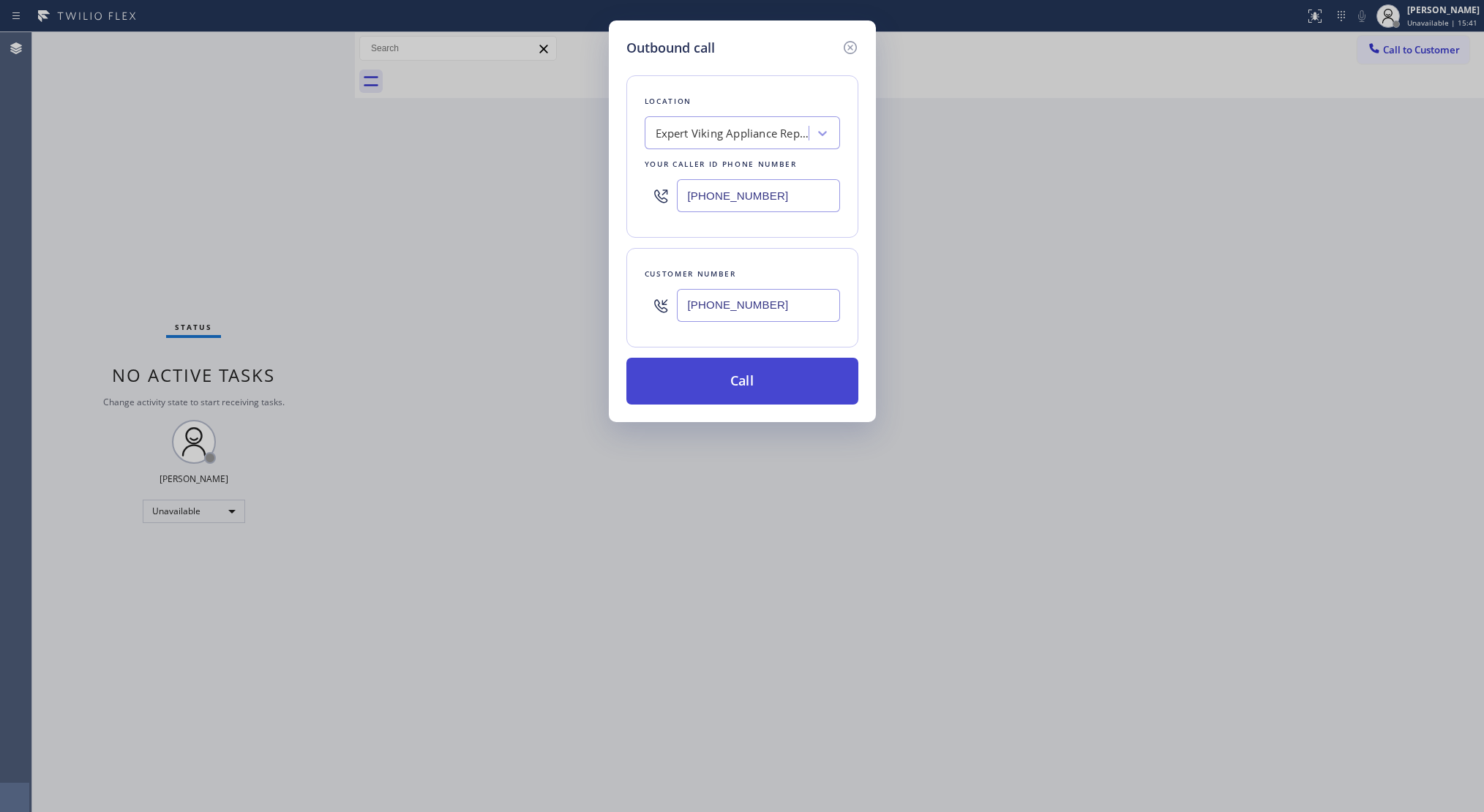
drag, startPoint x: 745, startPoint y: 382, endPoint x: 777, endPoint y: 378, distance: 32.2
click at [749, 382] on button "Call" at bounding box center [742, 381] width 232 height 47
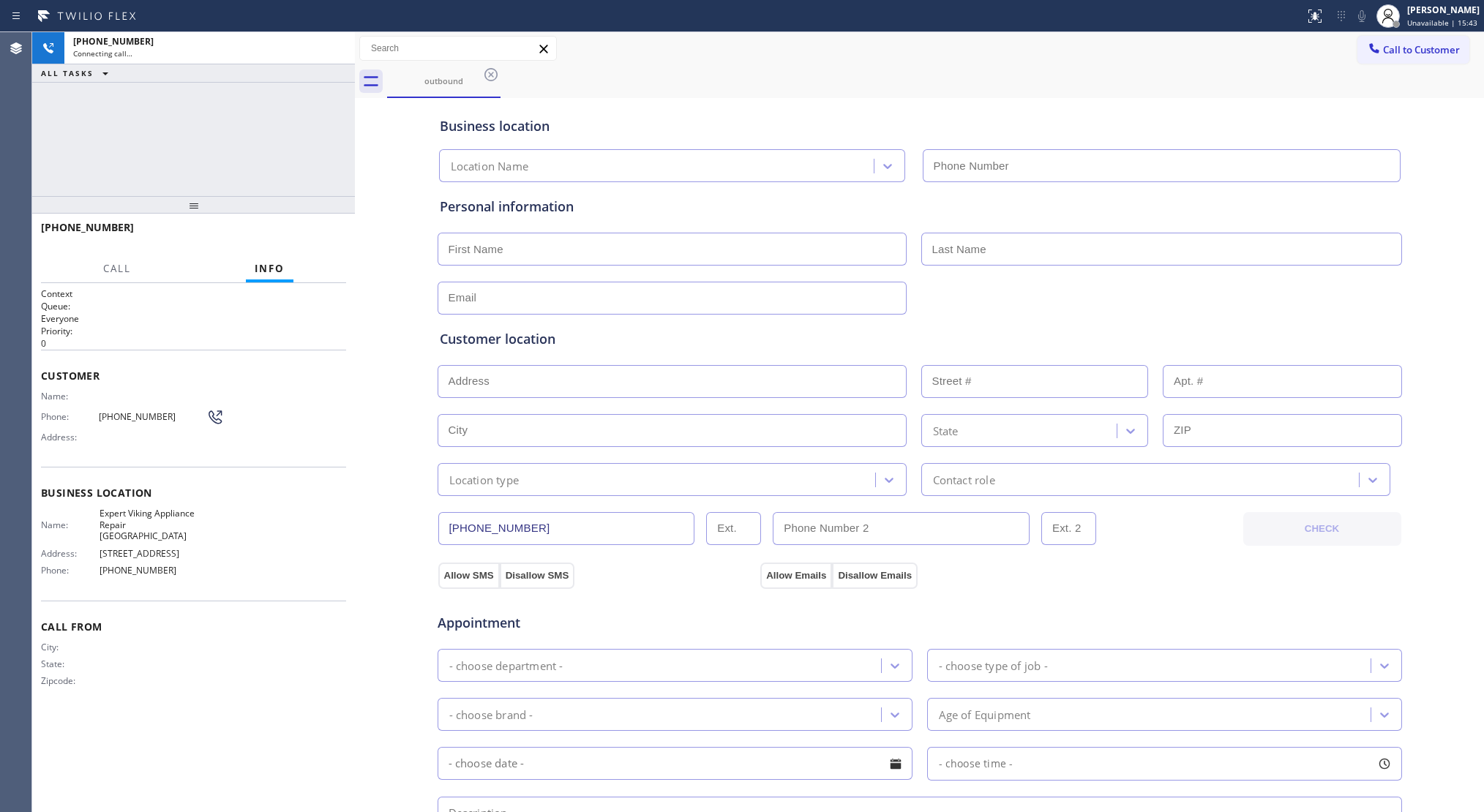
type input "[PHONE_NUMBER]"
drag, startPoint x: 1120, startPoint y: 101, endPoint x: 1051, endPoint y: 101, distance: 69.0
click at [1119, 100] on div "Business location Expert Viking Appliance Repair [GEOGRAPHIC_DATA] [PHONE_NUMBE…" at bounding box center [921, 139] width 966 height 86
click at [300, 110] on div "[PHONE_NUMBER] Connecting call… ALL TASKS ALL TASKS ACTIVE TASKS TASKS IN WRAP …" at bounding box center [194, 115] width 323 height 164
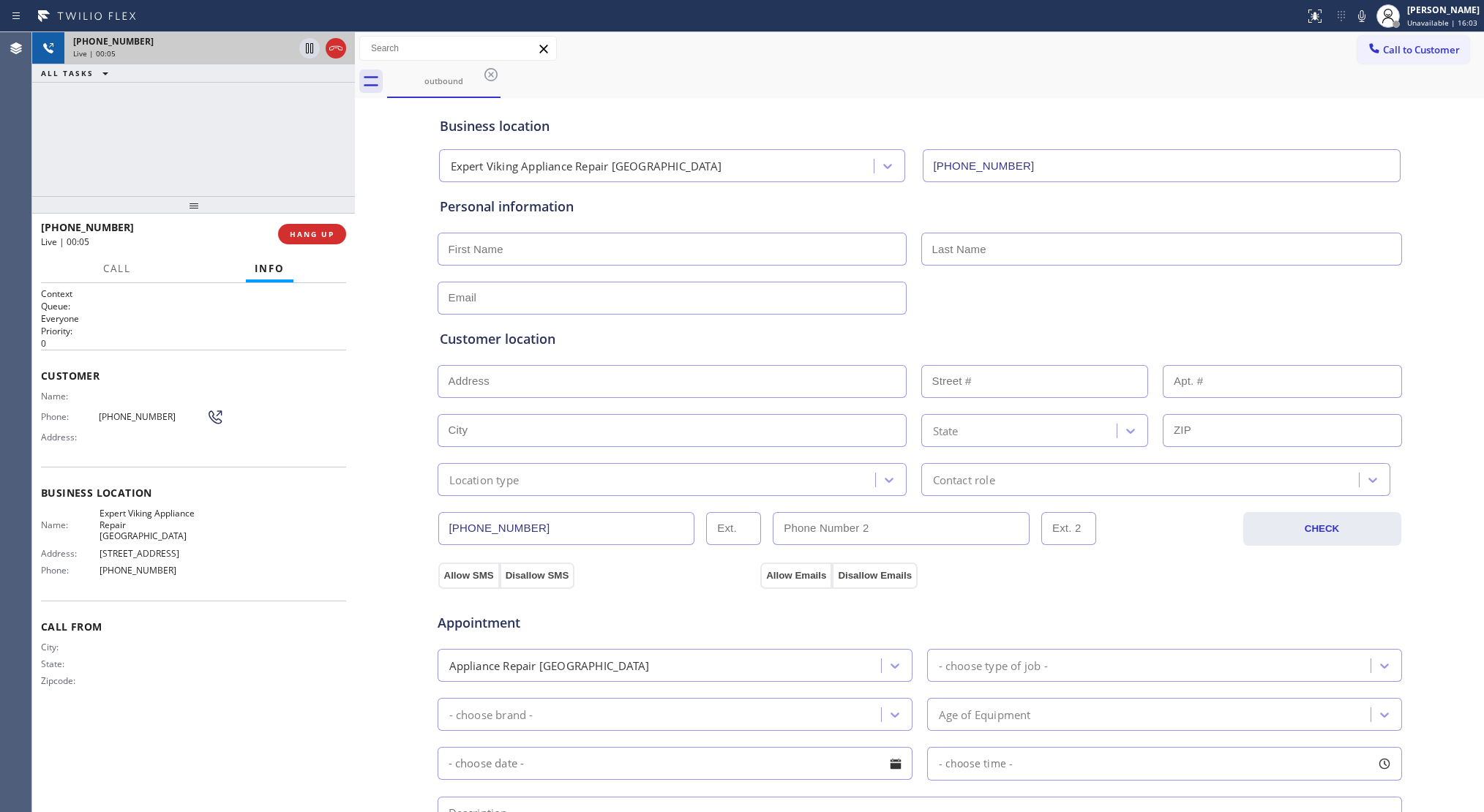
click at [334, 54] on icon at bounding box center [336, 48] width 18 height 18
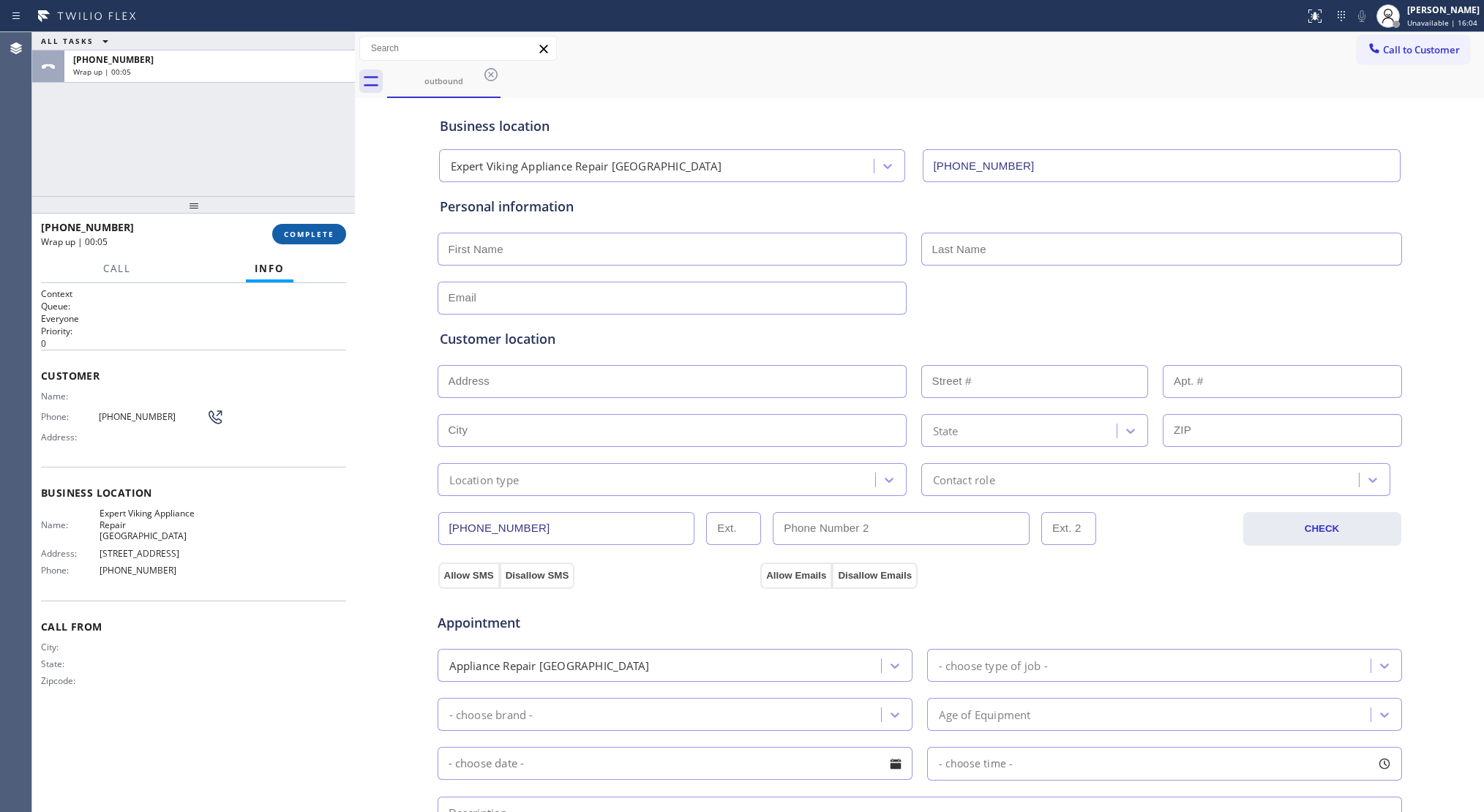
click at [326, 231] on span "COMPLETE" at bounding box center [309, 235] width 50 height 11
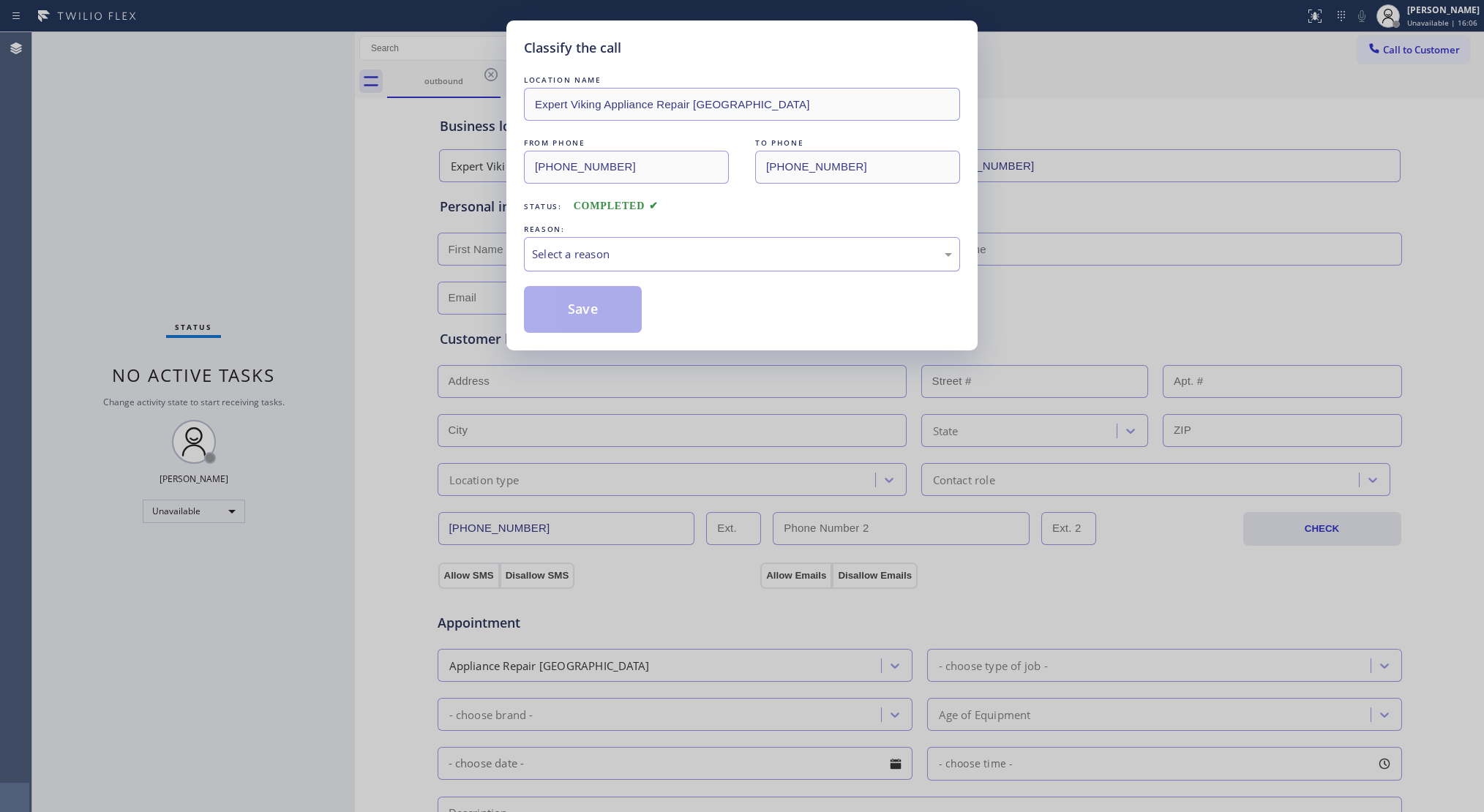
click at [584, 248] on div "Select a reason" at bounding box center [742, 254] width 420 height 17
click at [570, 299] on button "Save" at bounding box center [583, 309] width 118 height 47
click at [574, 302] on button "Save" at bounding box center [583, 309] width 118 height 47
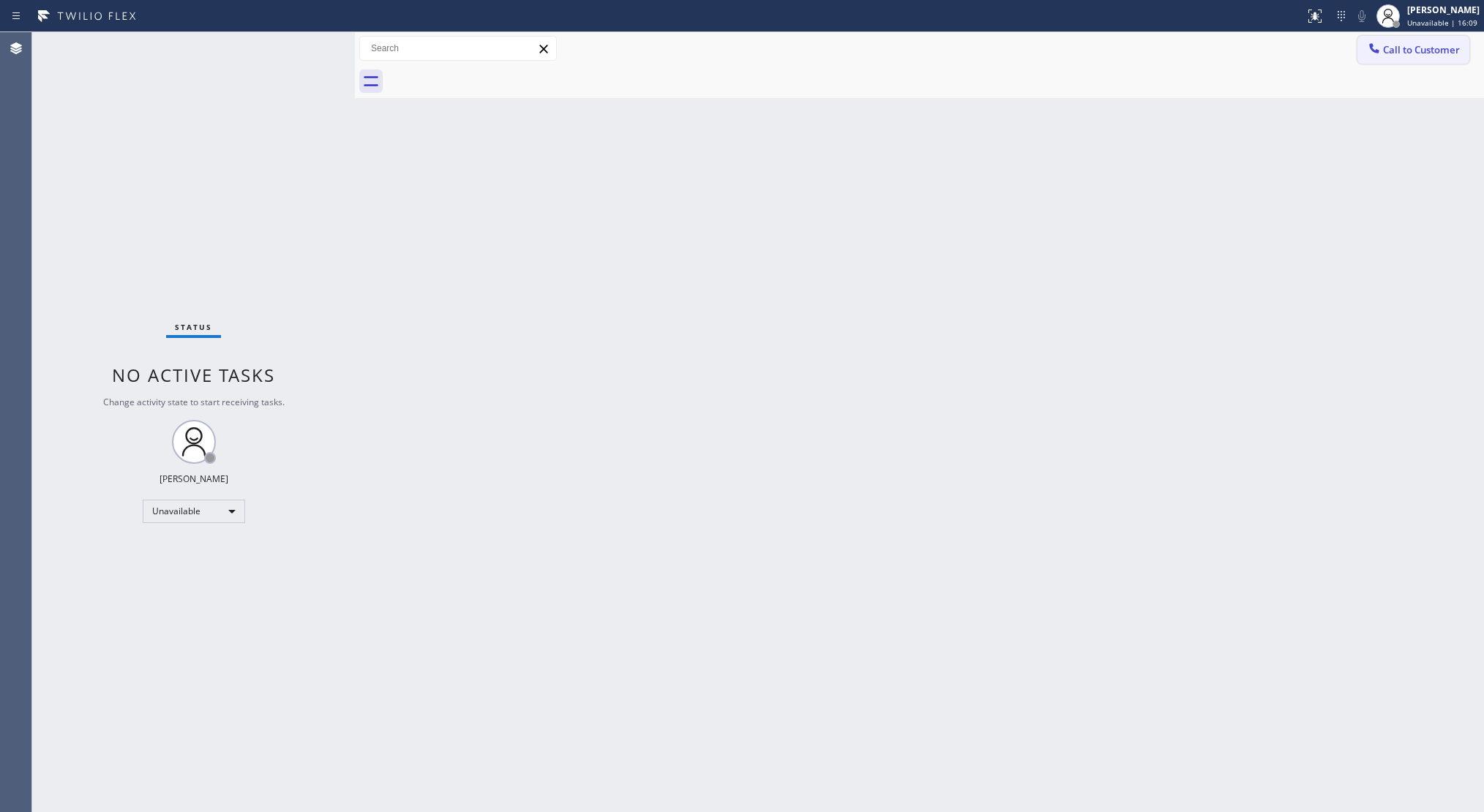
click at [1410, 53] on span "Call to Customer" at bounding box center [1421, 49] width 77 height 13
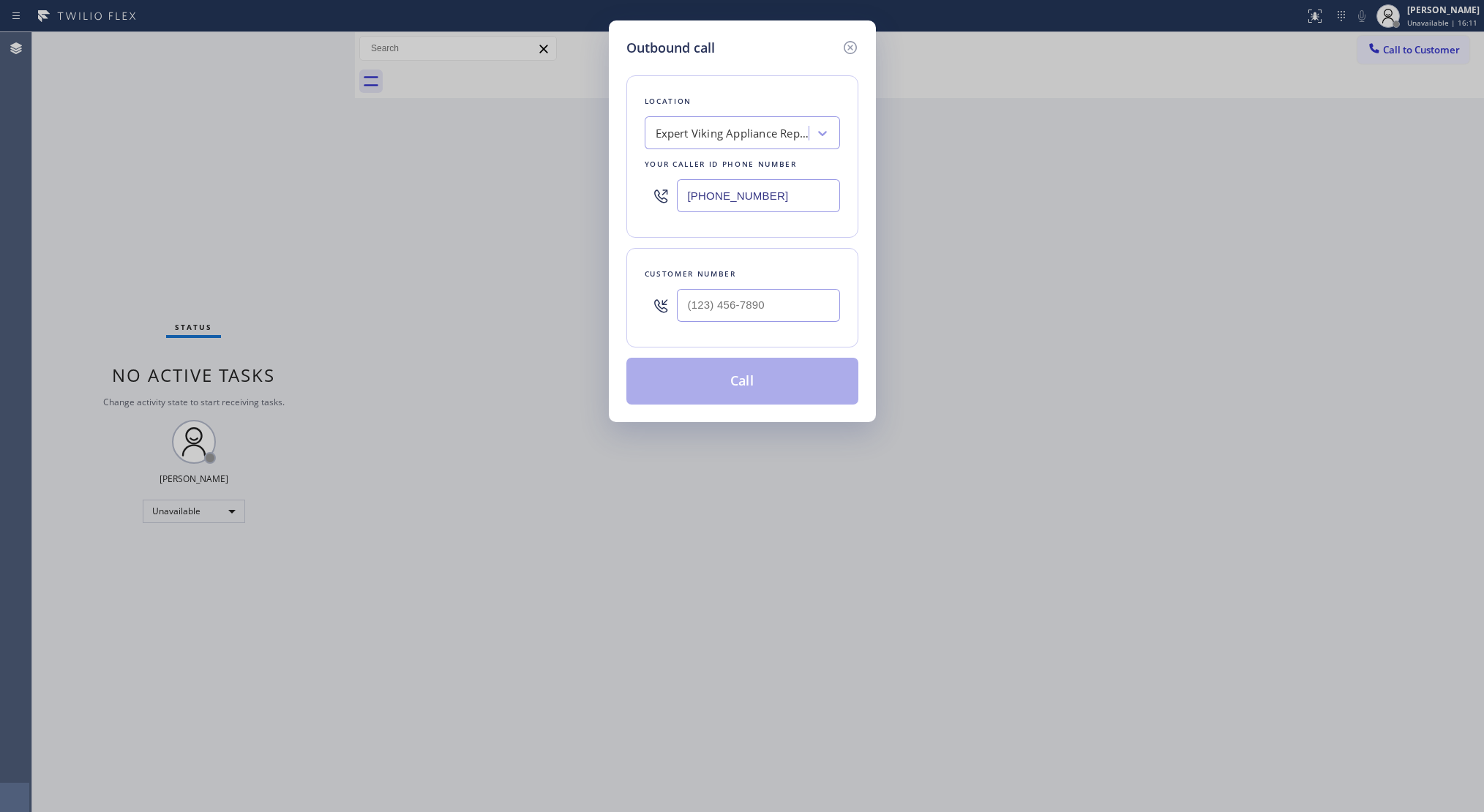
drag, startPoint x: 796, startPoint y: 190, endPoint x: 627, endPoint y: 194, distance: 169.0
click at [623, 194] on div "Outbound call Location Expert Viking Appliance Repair [GEOGRAPHIC_DATA] Your ca…" at bounding box center [742, 221] width 267 height 402
paste input "62) 262-9080"
type input "[PHONE_NUMBER]"
click at [750, 302] on input "(___) ___-____" at bounding box center [758, 305] width 163 height 33
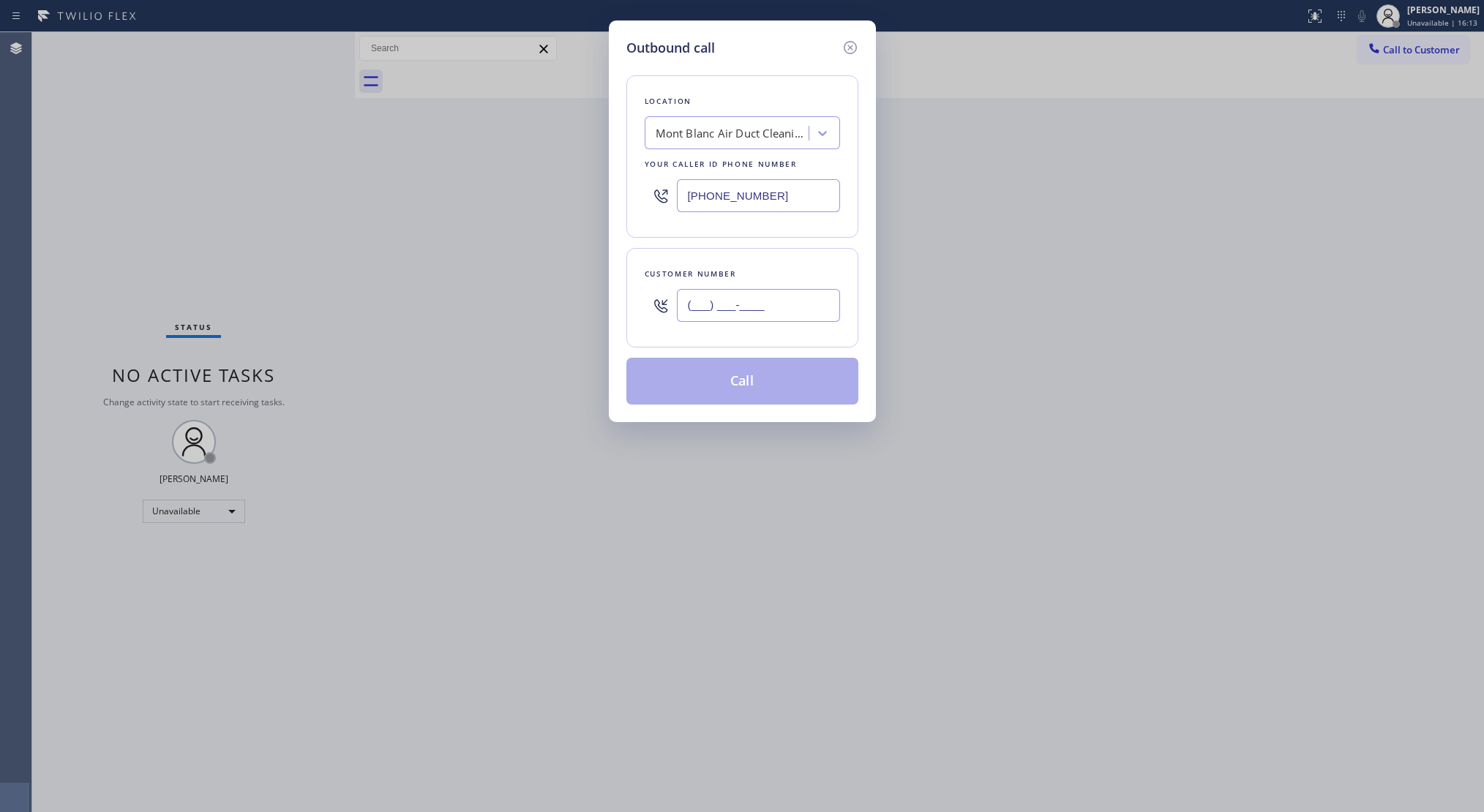
paste input "562) 504-0665"
type input "[PHONE_NUMBER]"
click at [751, 391] on button "Call" at bounding box center [742, 381] width 232 height 47
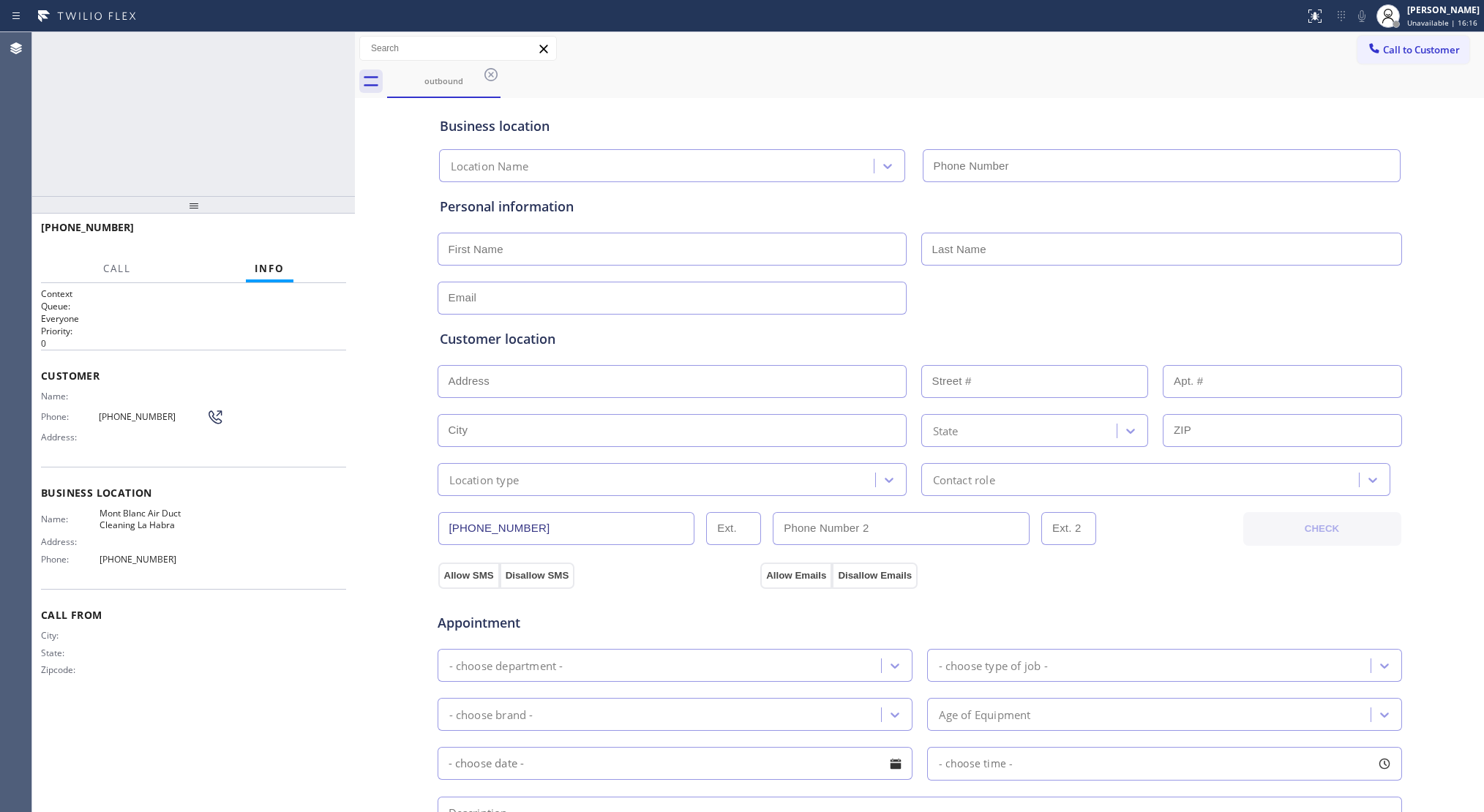
type input "[PHONE_NUMBER]"
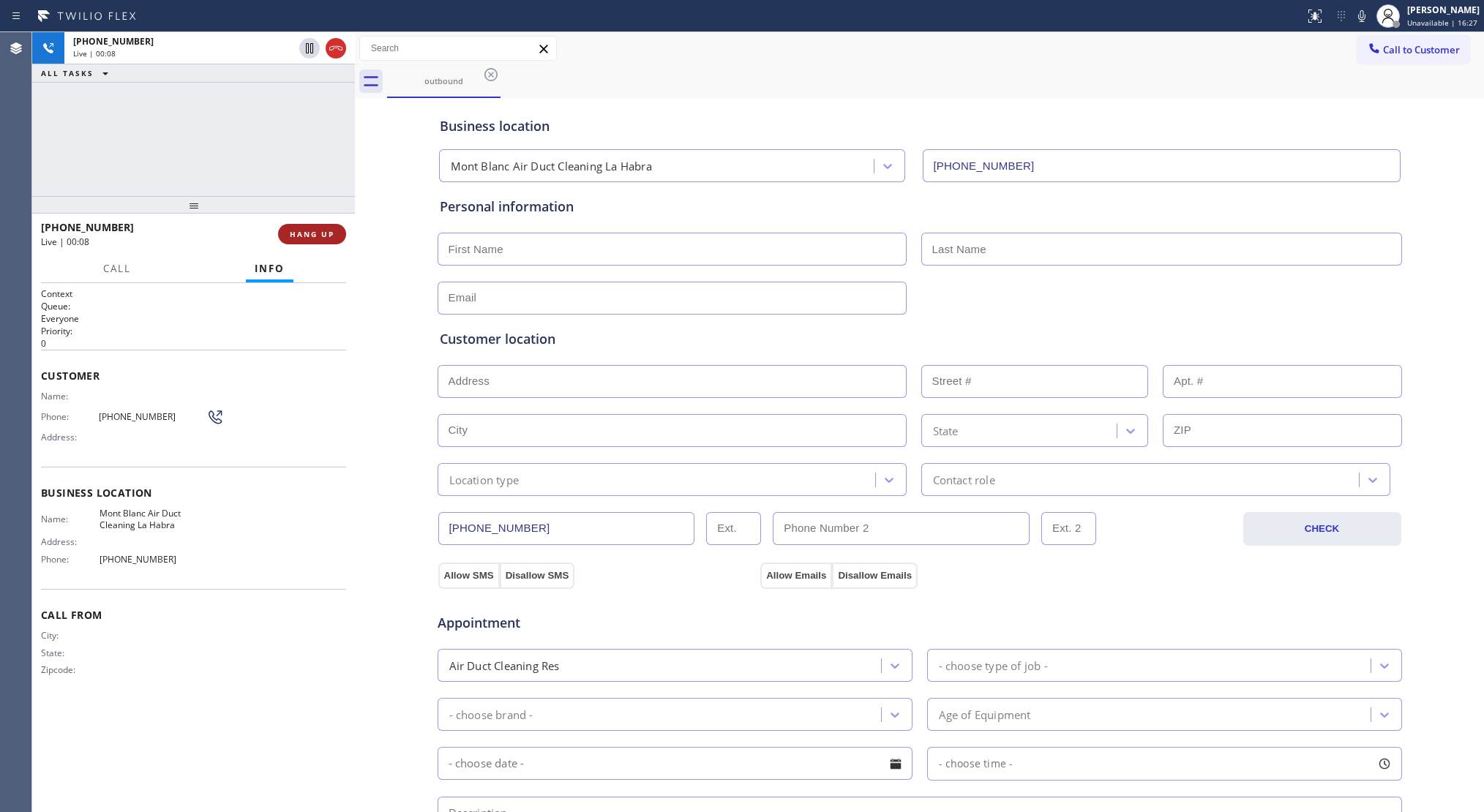
click at [329, 232] on span "HANG UP" at bounding box center [312, 235] width 45 height 11
drag, startPoint x: 295, startPoint y: 241, endPoint x: 317, endPoint y: 240, distance: 22.0
click at [295, 241] on button "COMPLETE" at bounding box center [309, 234] width 74 height 20
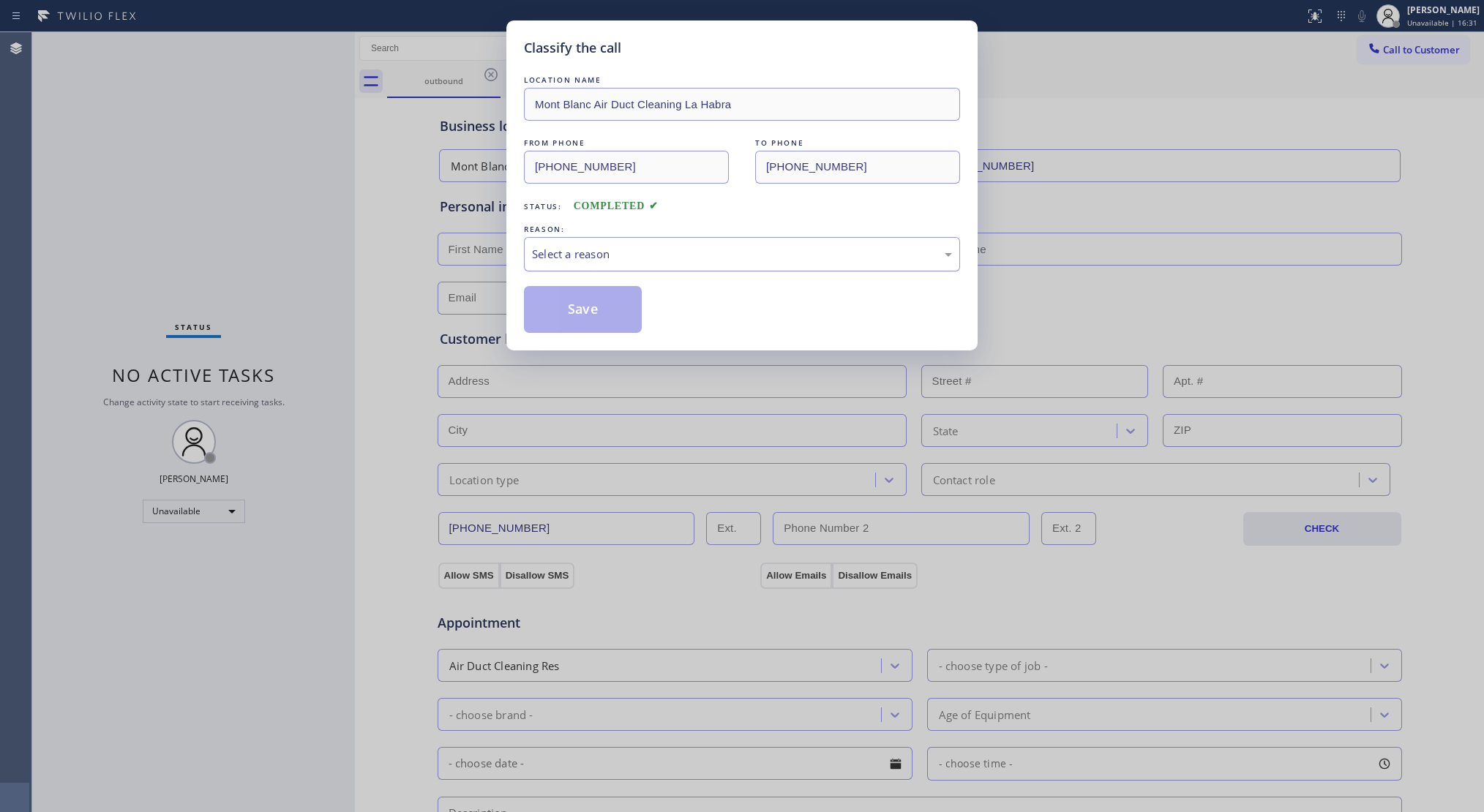
click at [575, 258] on div "Select a reason" at bounding box center [742, 254] width 420 height 17
click at [557, 306] on button "Save" at bounding box center [583, 309] width 118 height 47
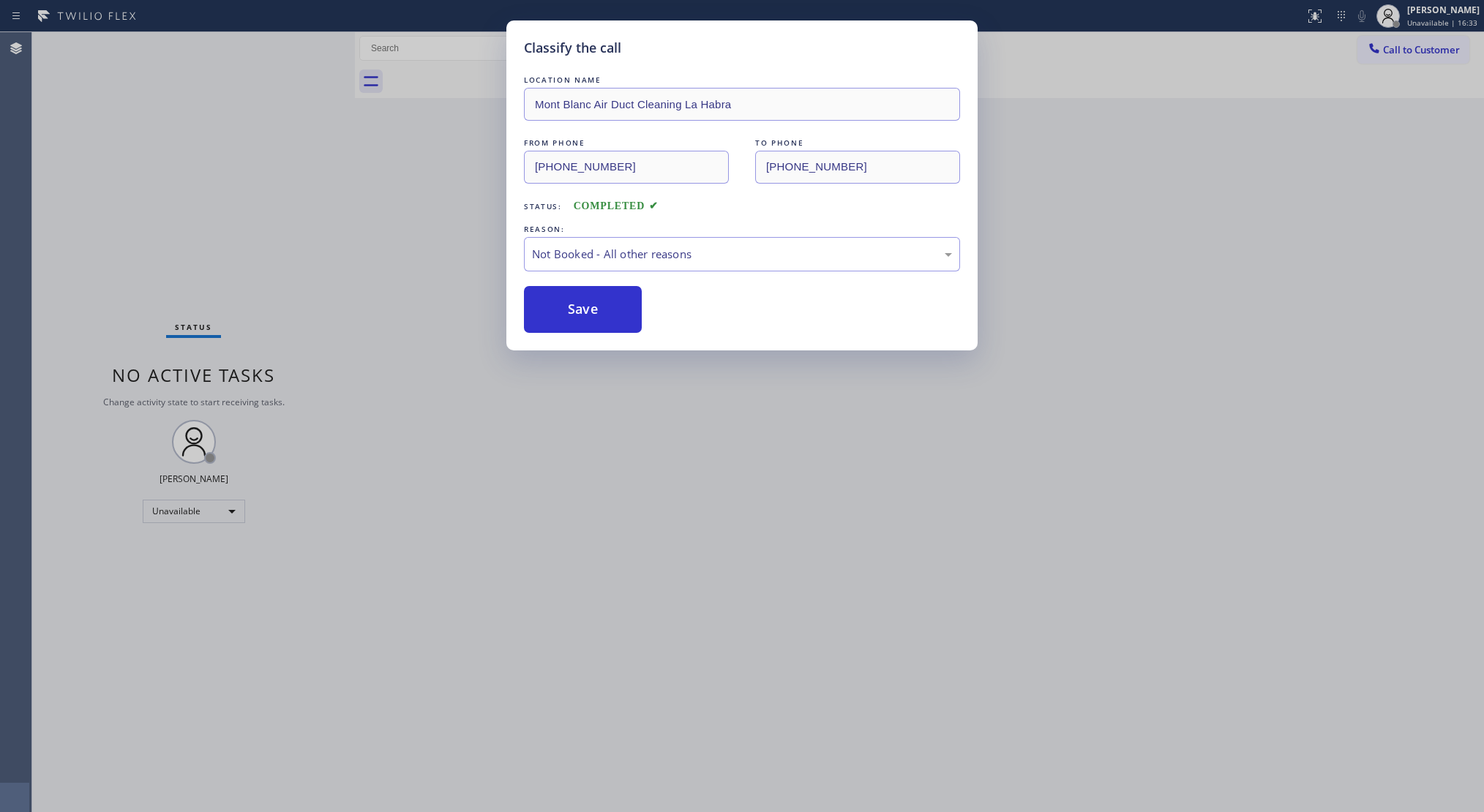
click at [280, 227] on div "Classify the call LOCATION NAME [GEOGRAPHIC_DATA] Air Duct Cleaning La Habra FR…" at bounding box center [742, 406] width 1484 height 812
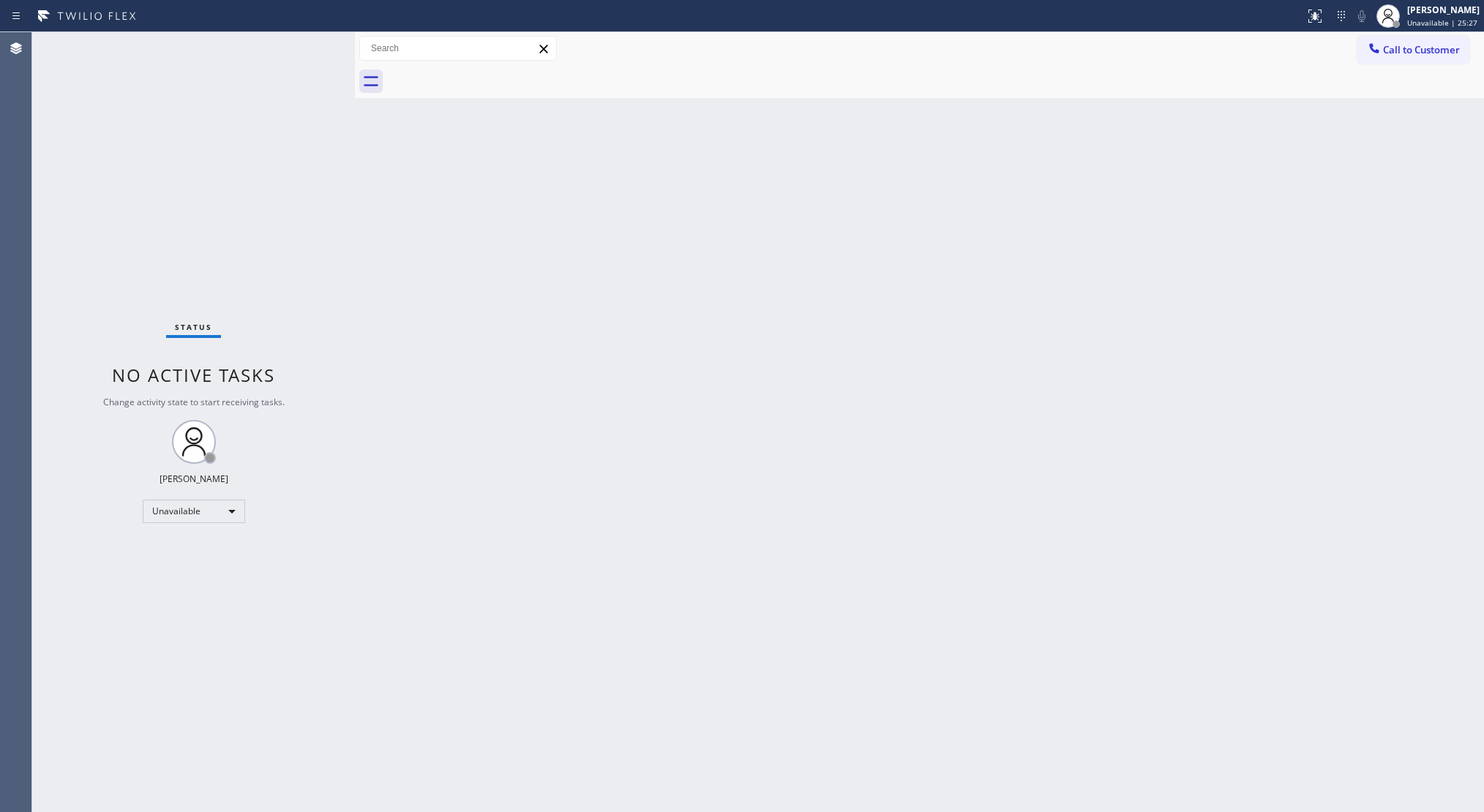
drag, startPoint x: 1204, startPoint y: 182, endPoint x: 1228, endPoint y: 183, distance: 24.0
click at [1212, 183] on div "Back to Dashboard Change Sender ID Customers Technicians Select a contact Outbo…" at bounding box center [920, 422] width 1130 height 780
drag, startPoint x: 615, startPoint y: 480, endPoint x: 610, endPoint y: 463, distance: 17.7
click at [610, 463] on div "Back to Dashboard Change Sender ID Customers Technicians Select a contact Outbo…" at bounding box center [920, 422] width 1130 height 780
click at [1405, 16] on div at bounding box center [1388, 16] width 33 height 33
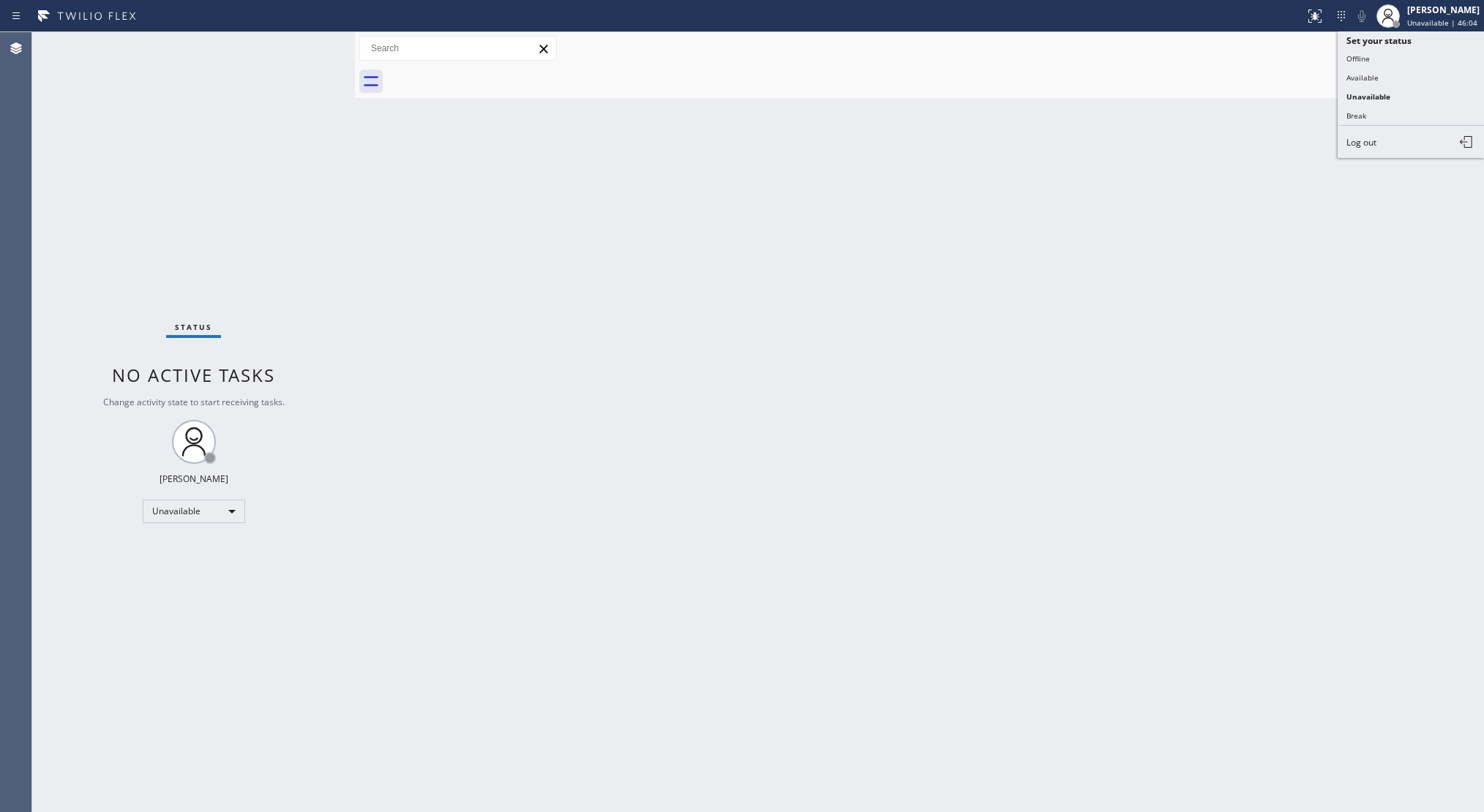
click at [1366, 62] on button "Offline" at bounding box center [1411, 59] width 146 height 19
click at [1432, 20] on span "Unavailable | 46:04" at bounding box center [1443, 23] width 71 height 11
click at [1381, 146] on button "Log out" at bounding box center [1411, 142] width 146 height 33
